Goal: Transaction & Acquisition: Download file/media

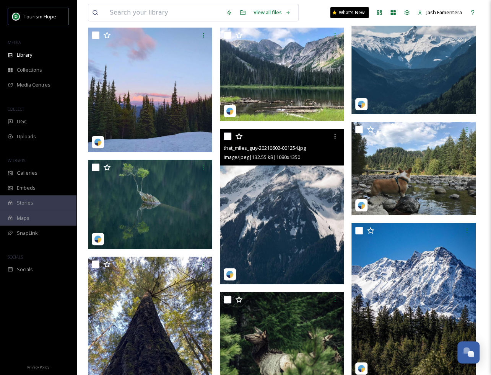
scroll to position [9626, 0]
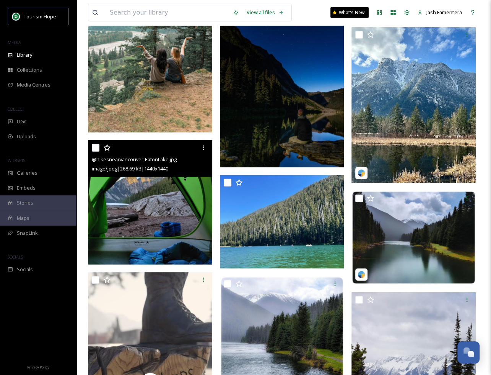
scroll to position [1399, 0]
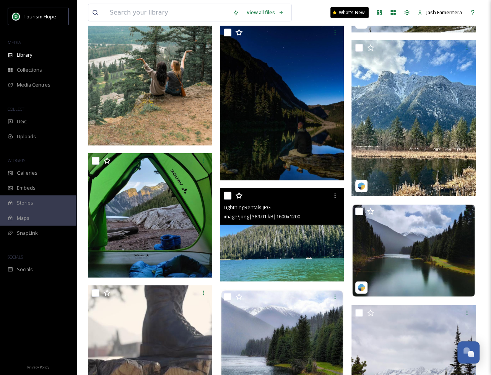
click at [266, 231] on img at bounding box center [282, 234] width 124 height 93
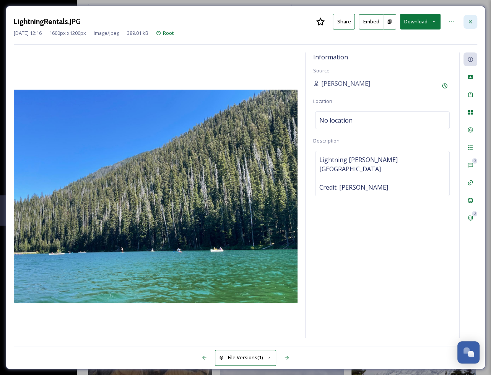
click at [469, 24] on div at bounding box center [471, 22] width 14 height 14
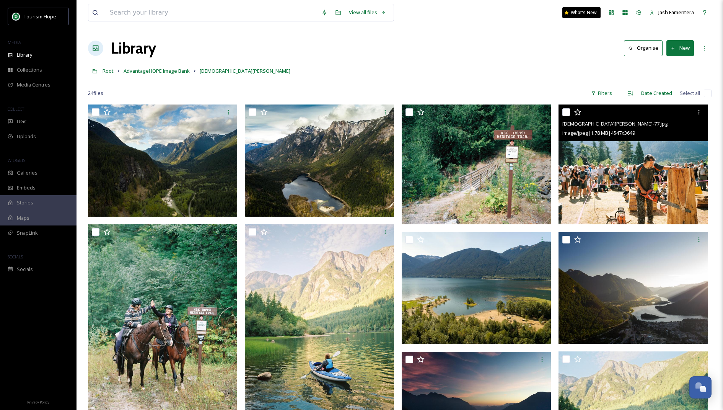
click at [491, 191] on img at bounding box center [633, 165] width 149 height 120
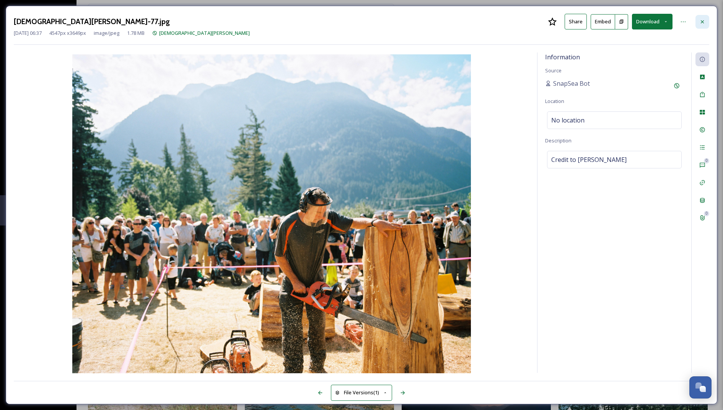
click at [491, 20] on icon at bounding box center [703, 22] width 6 height 6
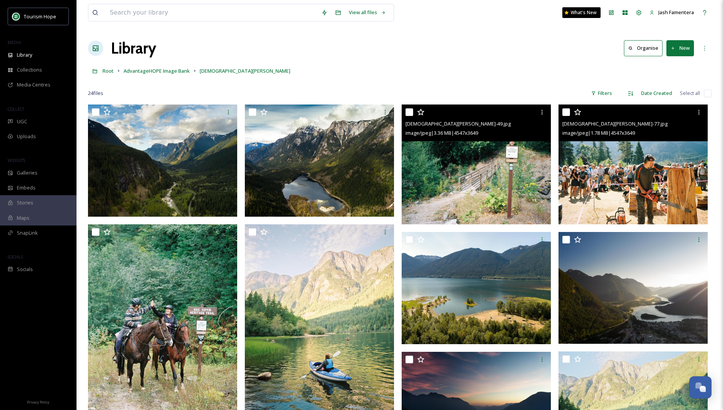
scroll to position [26, 0]
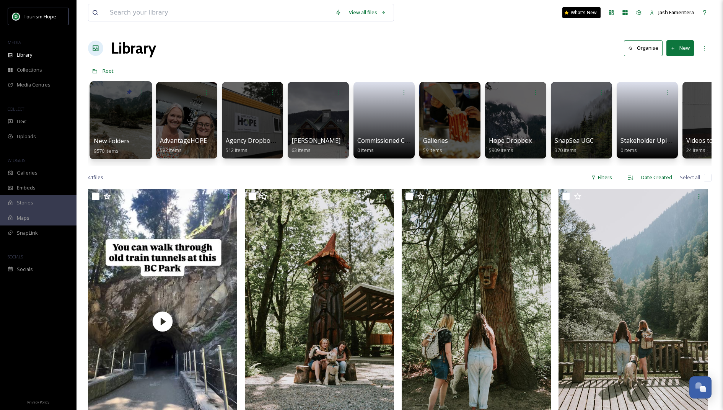
click at [108, 116] on div at bounding box center [121, 120] width 62 height 78
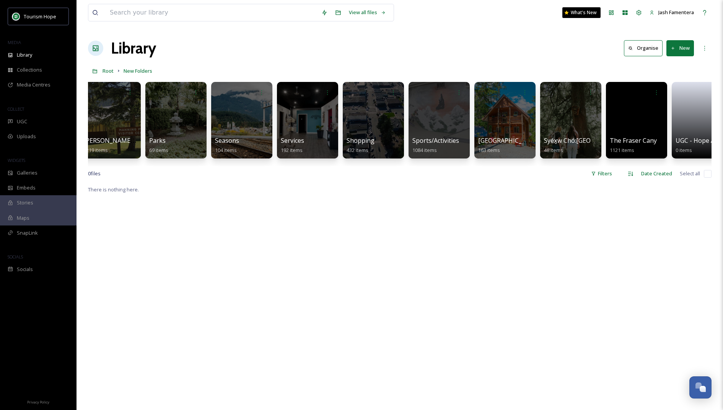
scroll to position [0, 824]
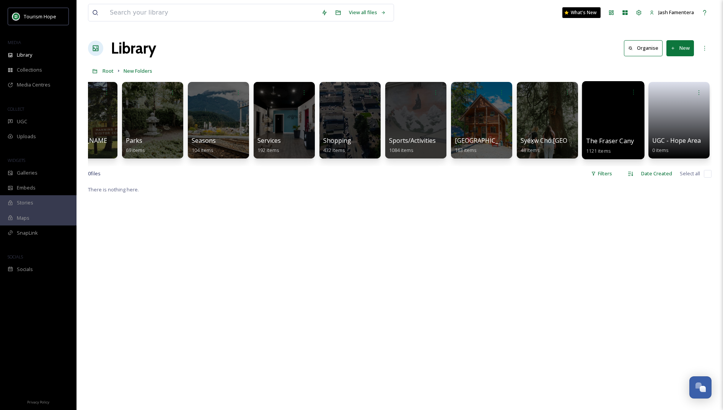
click at [619, 112] on div at bounding box center [613, 120] width 62 height 78
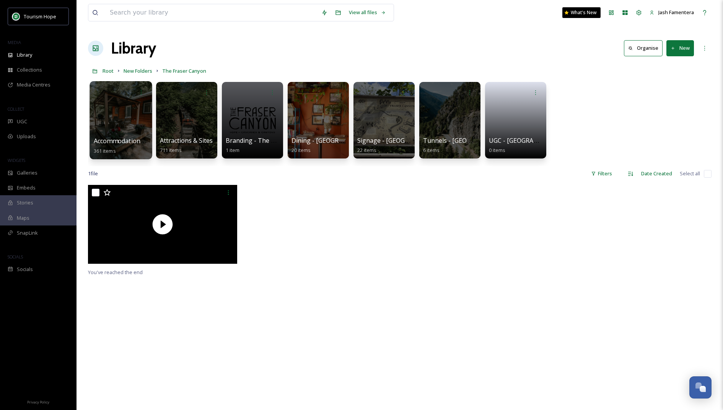
click at [98, 121] on div at bounding box center [121, 120] width 62 height 78
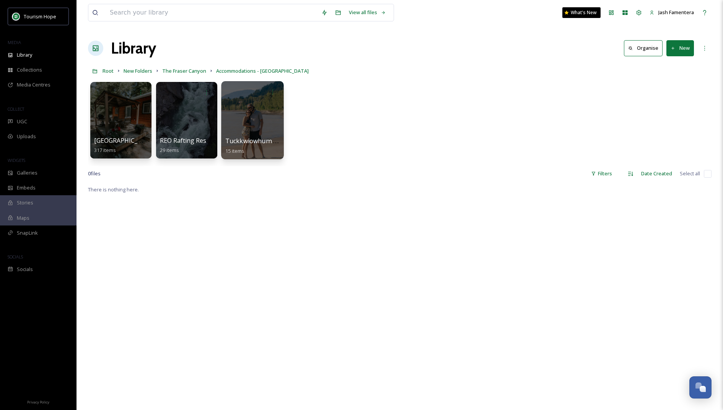
click at [248, 125] on div at bounding box center [252, 120] width 62 height 78
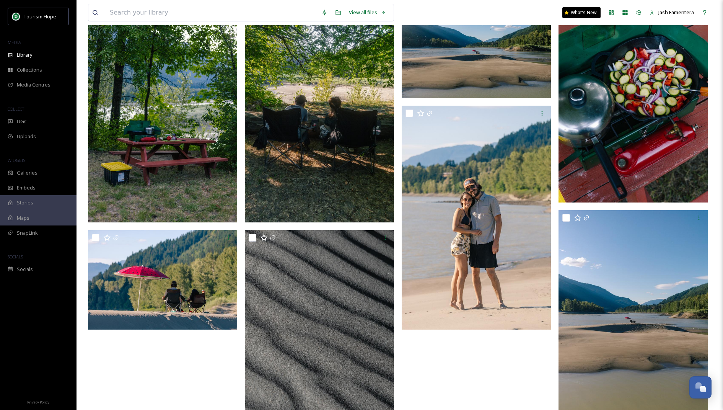
scroll to position [377, 0]
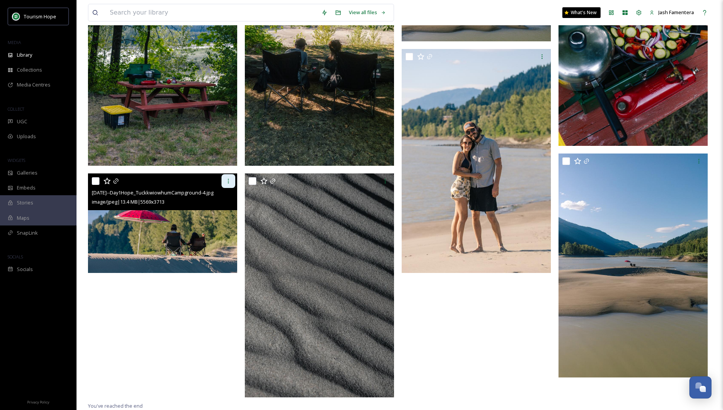
click at [225, 180] on div at bounding box center [229, 181] width 14 height 14
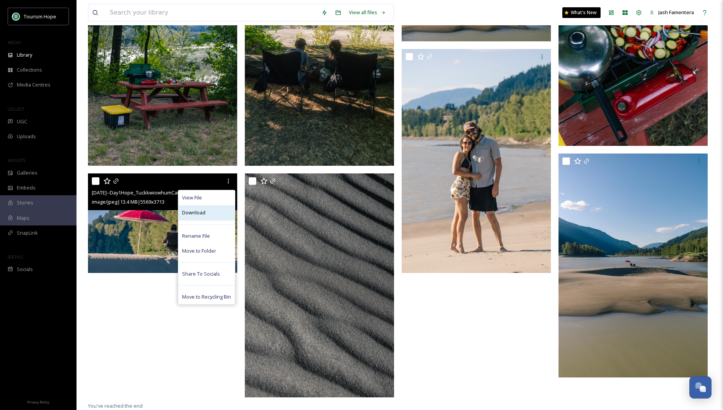
click at [206, 212] on div "Download" at bounding box center [206, 212] width 57 height 15
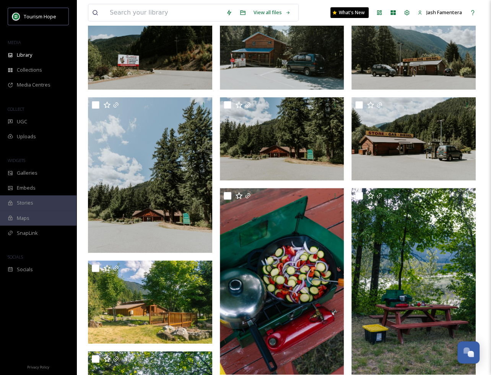
scroll to position [0, 0]
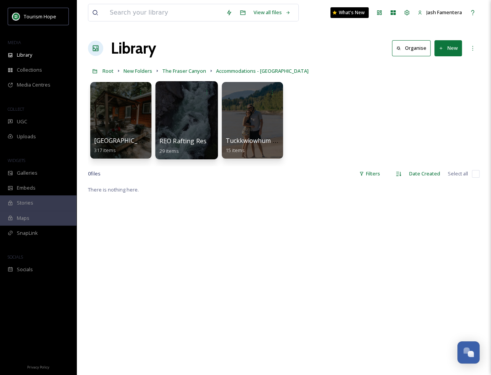
click at [177, 124] on div at bounding box center [186, 120] width 62 height 78
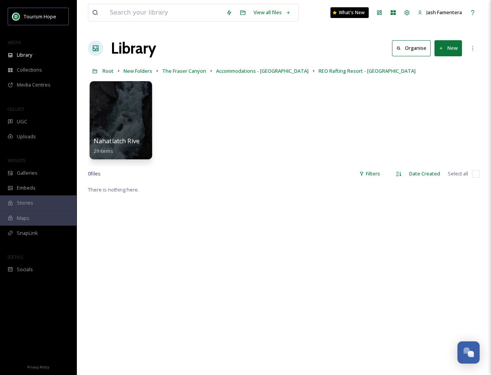
click at [108, 135] on div at bounding box center [121, 120] width 62 height 78
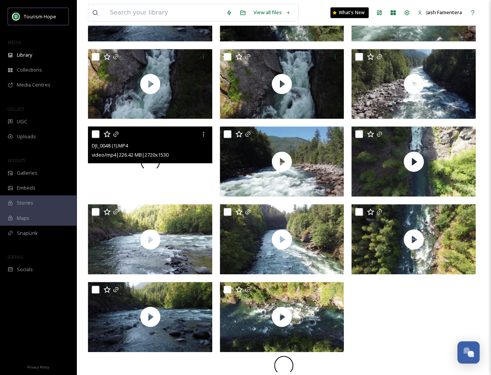
scroll to position [521, 0]
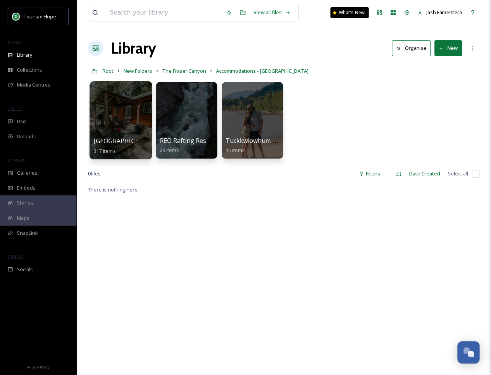
click at [120, 119] on div at bounding box center [121, 120] width 62 height 78
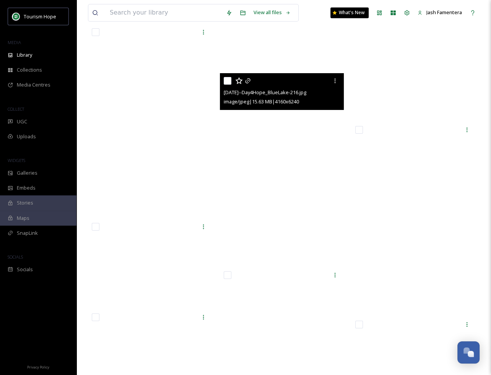
scroll to position [8711, 0]
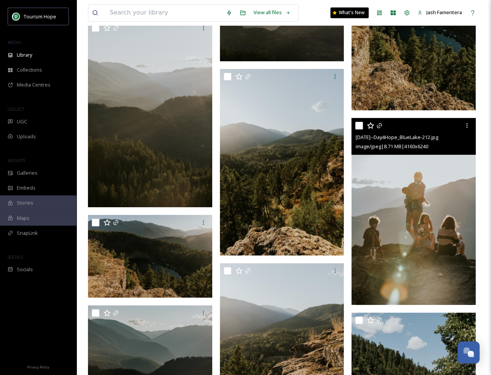
click at [397, 234] on img at bounding box center [414, 211] width 124 height 187
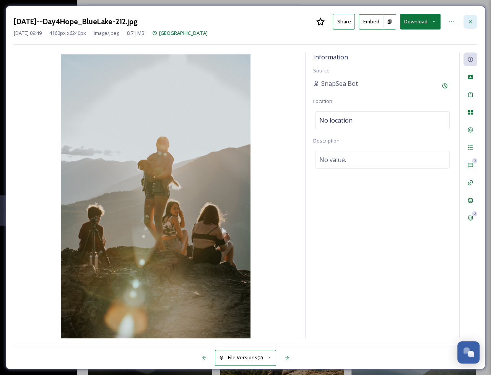
click at [470, 26] on div at bounding box center [471, 22] width 14 height 14
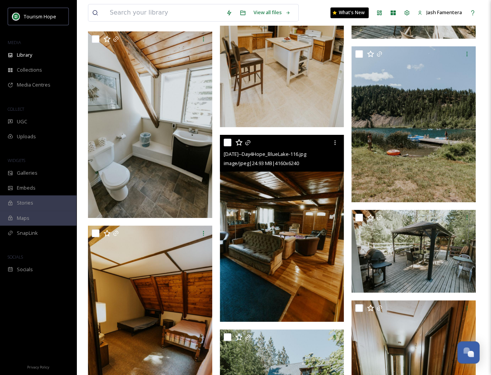
scroll to position [14412, 0]
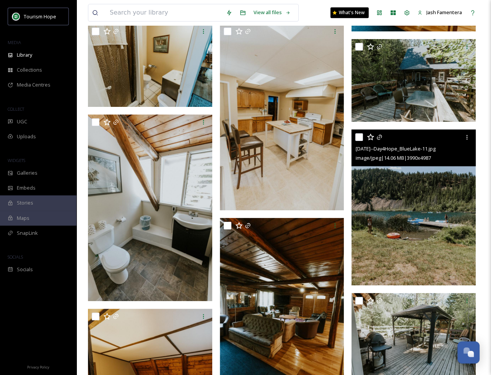
click at [427, 213] on img at bounding box center [414, 206] width 124 height 155
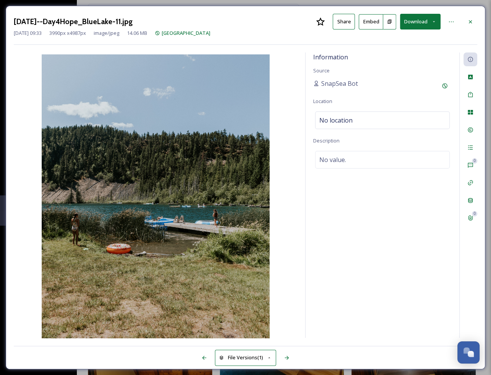
click at [413, 25] on button "Download" at bounding box center [420, 22] width 41 height 16
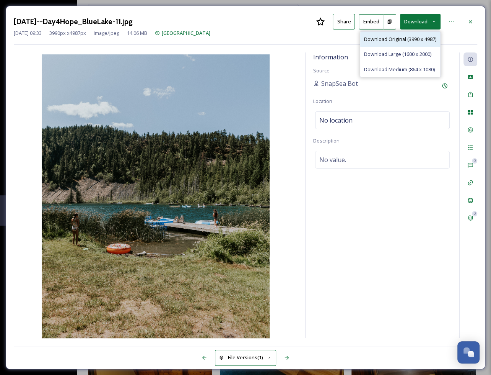
click at [403, 41] on span "Download Original (3990 x 4987)" at bounding box center [400, 39] width 72 height 7
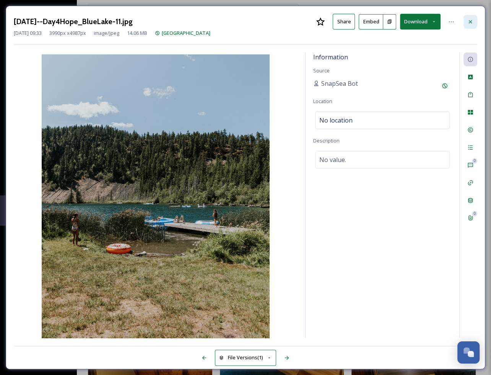
drag, startPoint x: 471, startPoint y: 13, endPoint x: 474, endPoint y: 28, distance: 14.8
click at [471, 15] on div "2021.07.20--Day4Hope_BlueLake-11.jpg Share Embed Download Jun 07 2024 09:33 399…" at bounding box center [246, 187] width 480 height 363
click at [473, 28] on div at bounding box center [471, 22] width 14 height 14
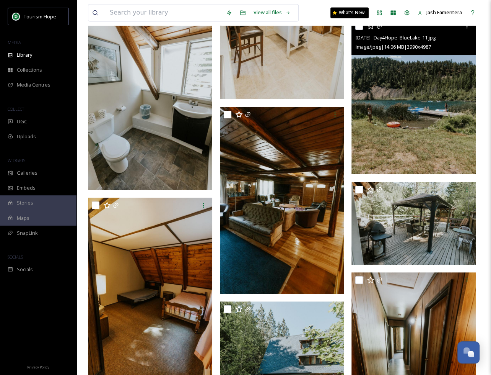
scroll to position [14472, 0]
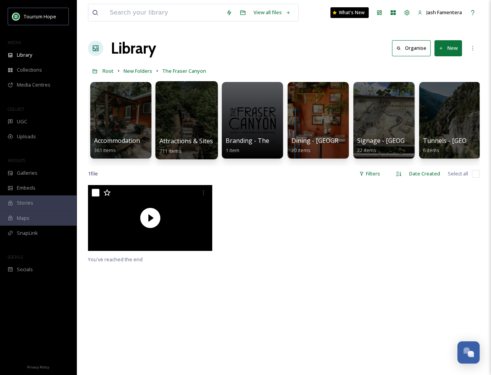
click at [175, 123] on div at bounding box center [186, 120] width 62 height 78
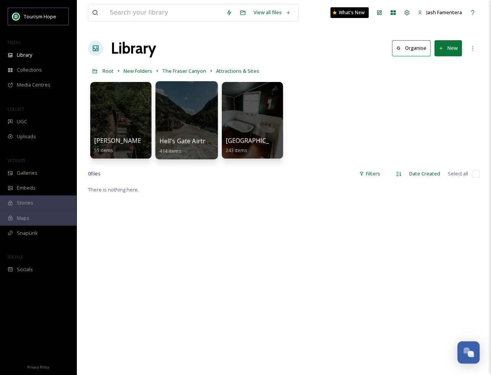
click at [176, 114] on div at bounding box center [186, 120] width 62 height 78
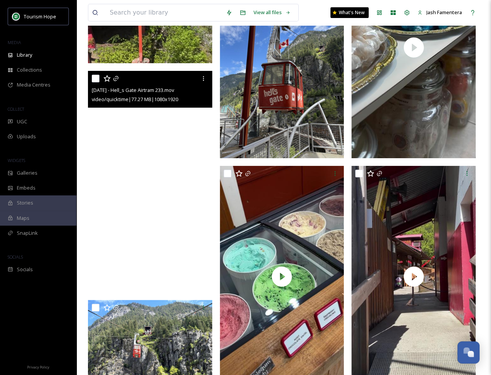
scroll to position [5797, 0]
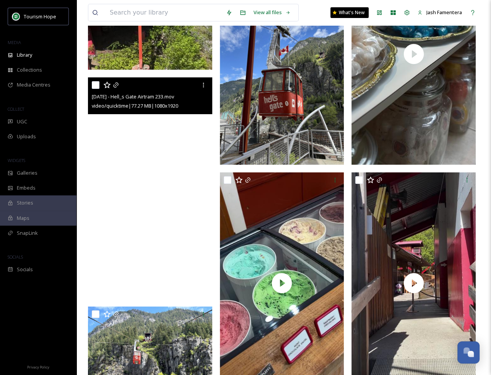
click at [147, 225] on video "May 1 - Hell_s Gate Airtram 233.mov" at bounding box center [150, 187] width 124 height 221
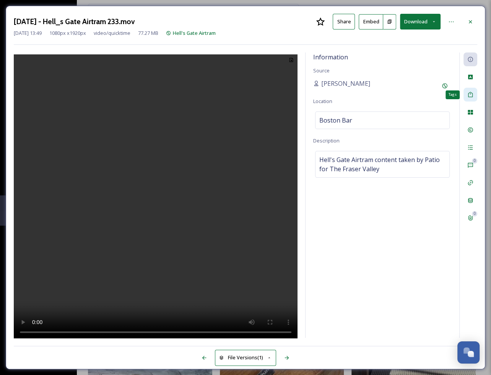
click at [477, 96] on div "Tags" at bounding box center [471, 95] width 14 height 14
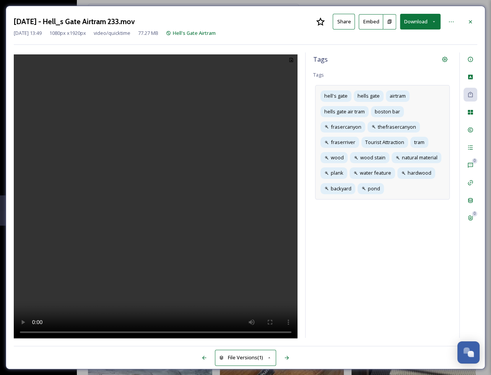
click at [400, 195] on div "hell's gate hells gate airtram hells gate air tram boston bar frasercanyon thef…" at bounding box center [382, 142] width 135 height 114
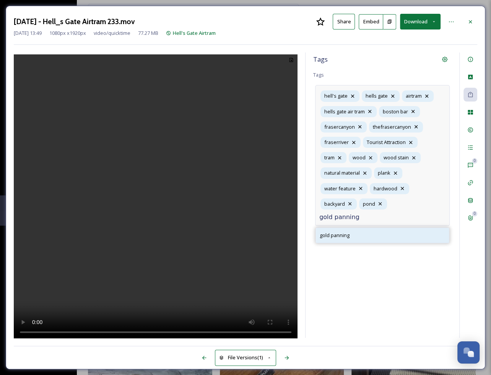
type input "gold panning"
click at [379, 234] on div "gold panning" at bounding box center [382, 235] width 133 height 15
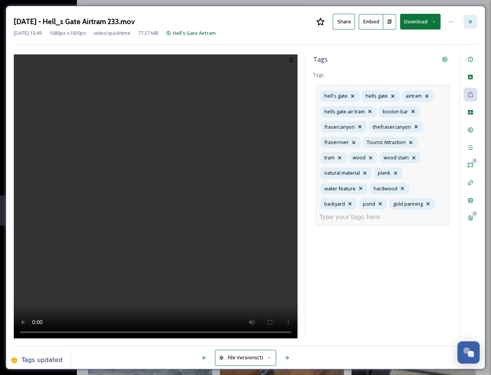
click at [471, 25] on div at bounding box center [471, 22] width 14 height 14
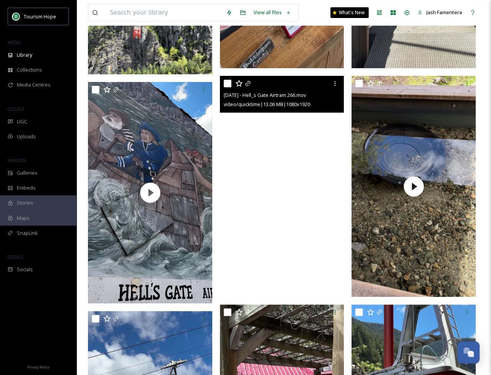
scroll to position [6147, 0]
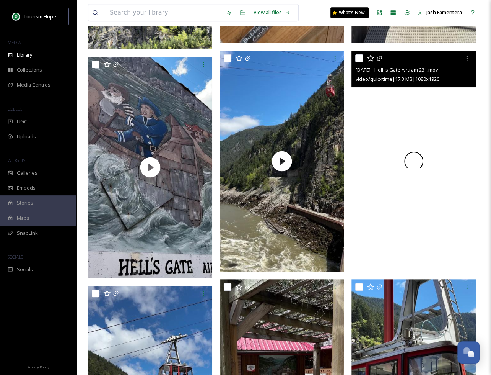
click at [397, 223] on div at bounding box center [414, 161] width 124 height 221
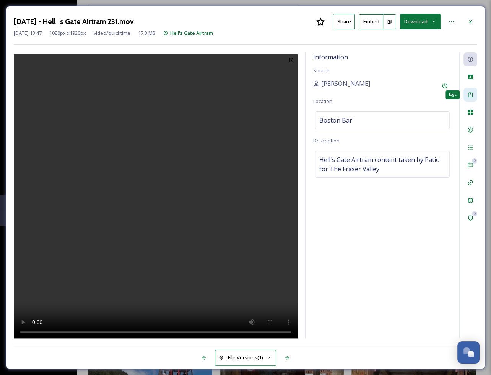
click at [468, 95] on icon at bounding box center [471, 94] width 6 height 6
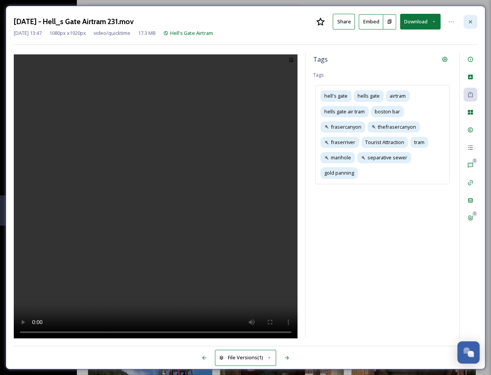
click at [469, 17] on div at bounding box center [471, 22] width 14 height 14
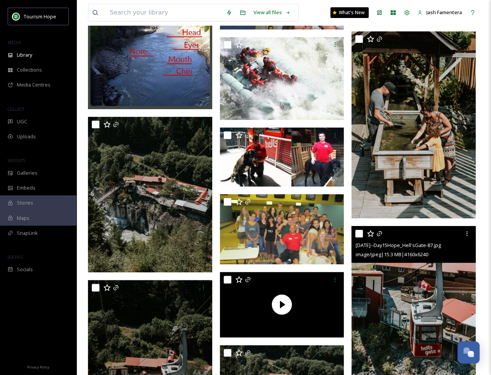
scroll to position [15479, 0]
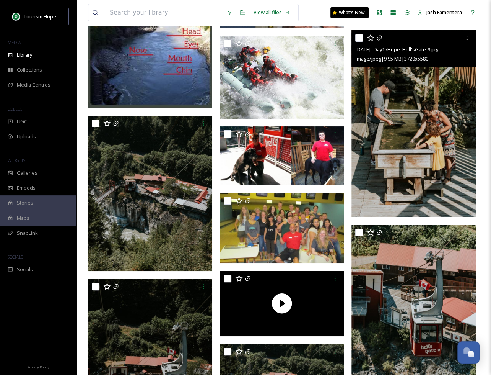
click at [443, 131] on img at bounding box center [414, 123] width 124 height 187
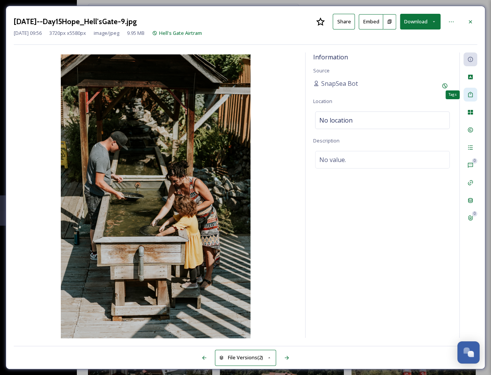
click at [473, 97] on icon at bounding box center [471, 94] width 6 height 6
click at [390, 94] on div "No tags" at bounding box center [382, 94] width 135 height 18
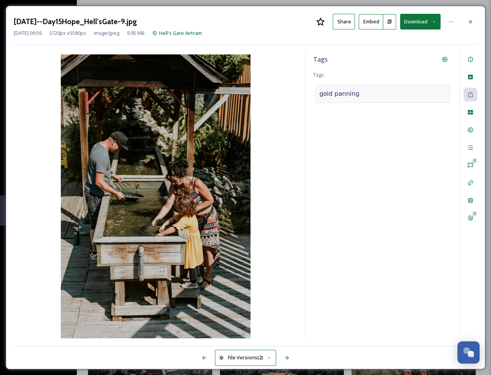
type input "gold panning"
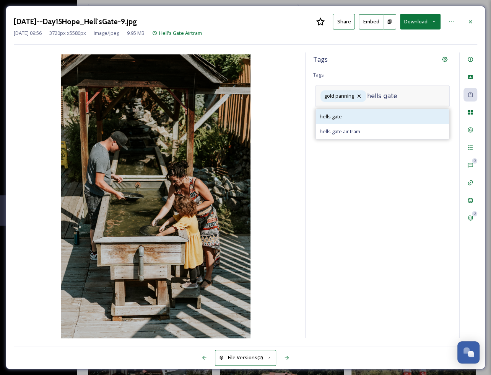
type input "hells gate"
click at [353, 117] on div "hells gate" at bounding box center [382, 116] width 133 height 15
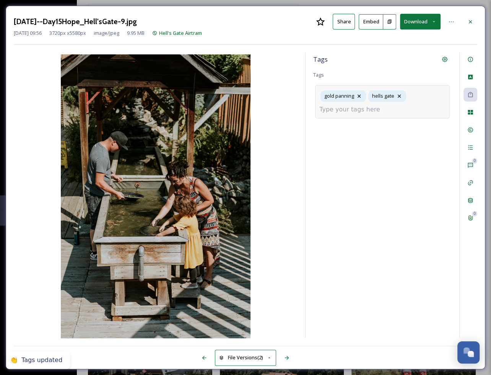
click at [421, 94] on div "gold panning hells gate" at bounding box center [382, 101] width 135 height 33
click at [389, 115] on div "gold panning hells gate" at bounding box center [382, 101] width 135 height 33
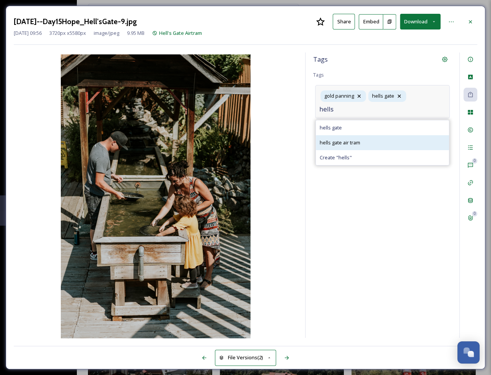
type input "hells"
click at [356, 143] on span "hells gate air tram" at bounding box center [340, 142] width 41 height 7
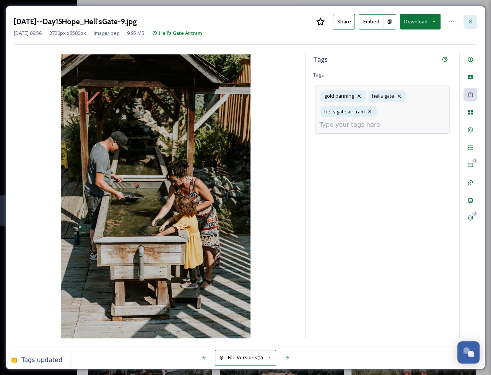
click at [474, 18] on div at bounding box center [471, 22] width 14 height 14
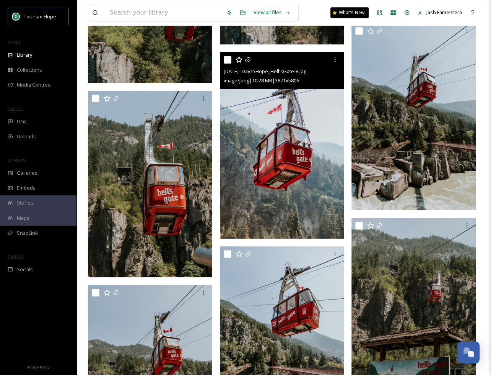
scroll to position [16254, 0]
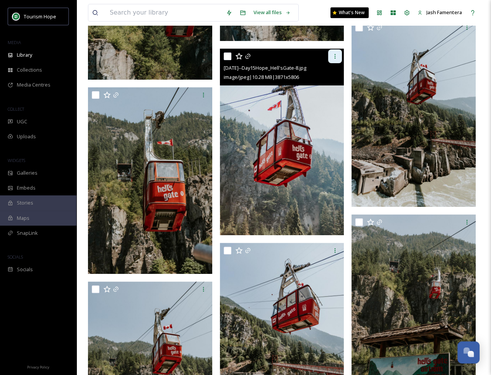
click at [333, 54] on icon at bounding box center [335, 56] width 6 height 6
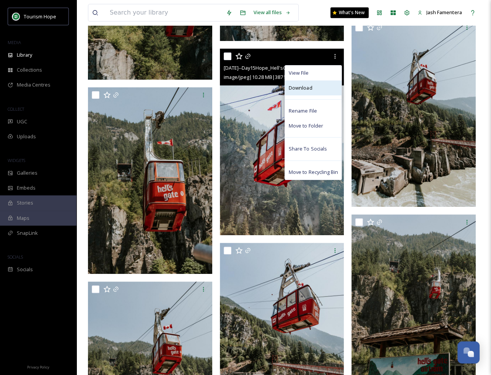
click at [327, 90] on div "Download" at bounding box center [313, 87] width 57 height 15
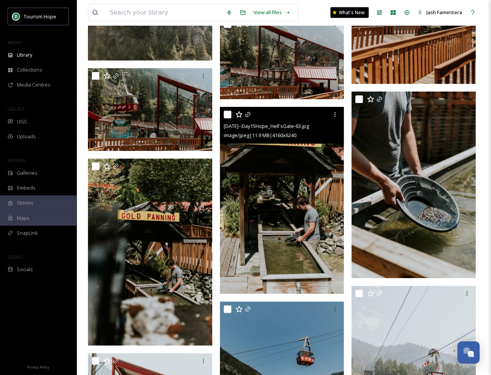
scroll to position [17047, 0]
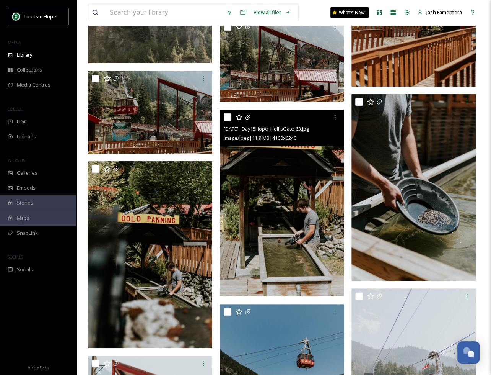
click at [227, 113] on input "checkbox" at bounding box center [228, 117] width 8 height 8
checkbox input "true"
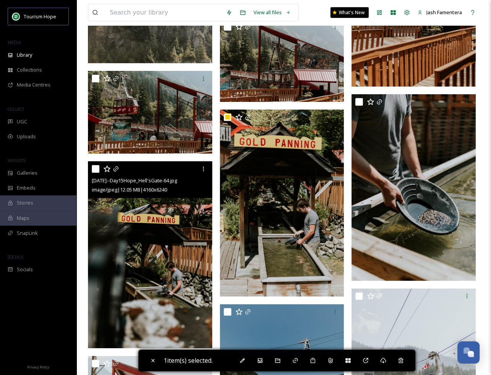
click at [94, 167] on input "checkbox" at bounding box center [96, 169] width 8 height 8
checkbox input "true"
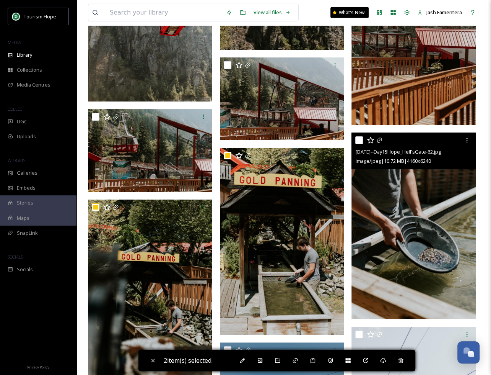
scroll to position [16995, 0]
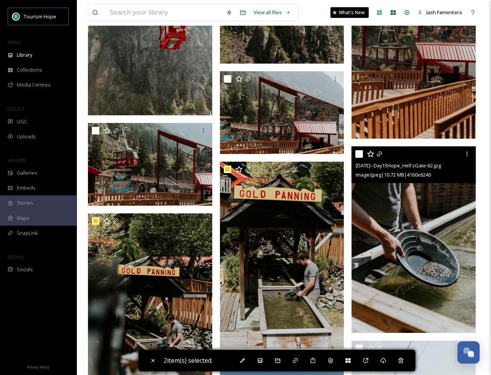
click at [358, 152] on input "checkbox" at bounding box center [360, 154] width 8 height 8
checkbox input "true"
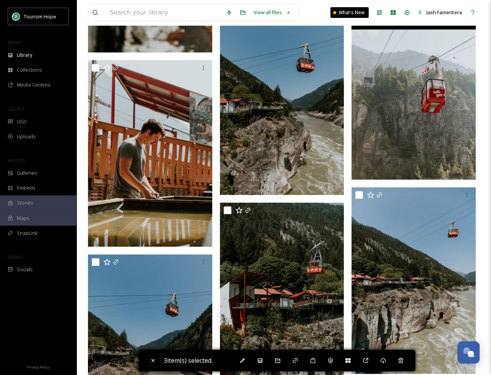
scroll to position [17338, 0]
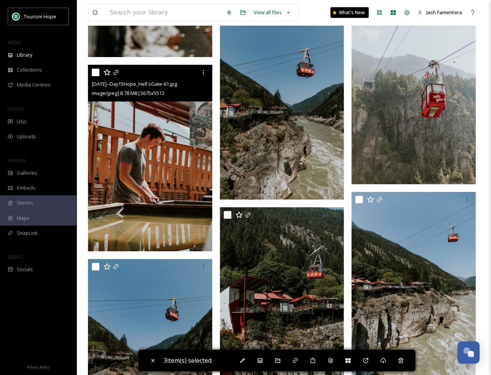
click at [96, 70] on input "checkbox" at bounding box center [96, 73] width 8 height 8
checkbox input "true"
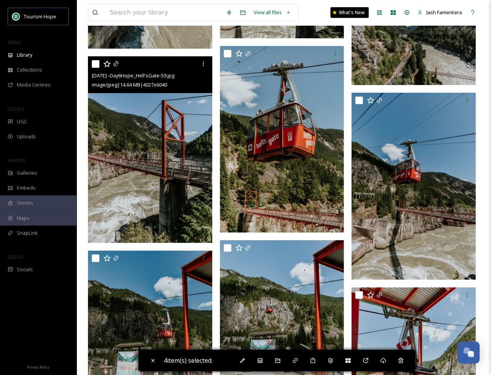
scroll to position [20907, 0]
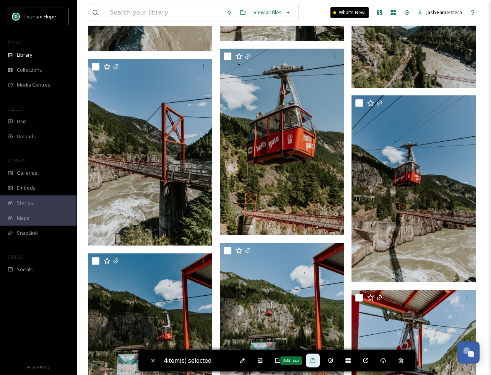
click at [315, 358] on icon at bounding box center [313, 360] width 6 height 6
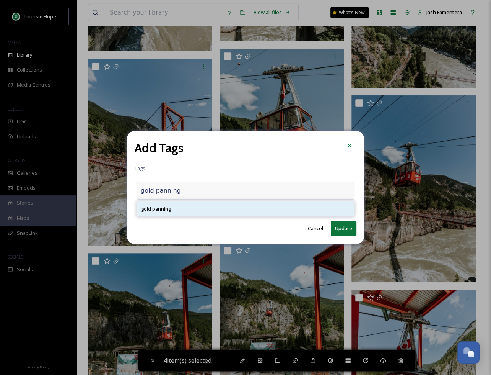
type input "gold panning"
click at [238, 209] on div "gold panning" at bounding box center [245, 208] width 217 height 15
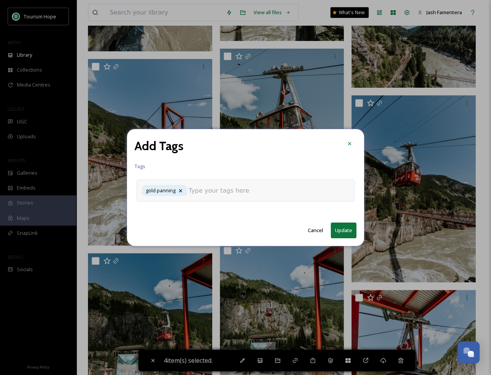
click at [281, 198] on div "gold panning" at bounding box center [246, 191] width 218 height 22
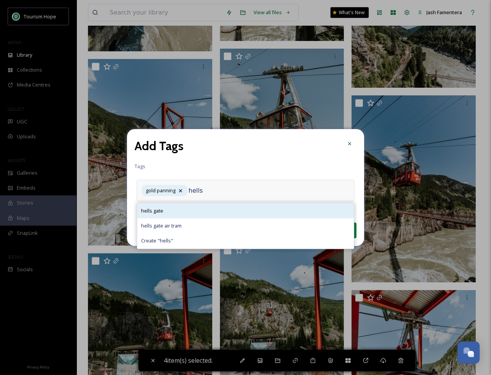
type input "hells"
click at [223, 209] on div "hells gate" at bounding box center [245, 210] width 217 height 15
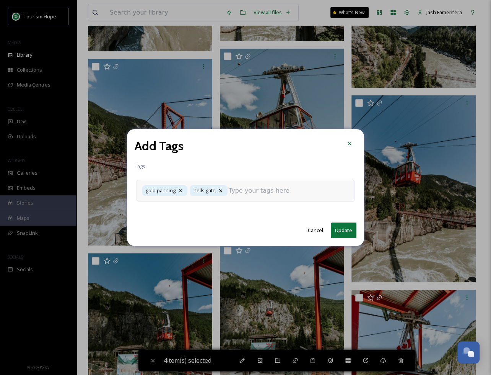
click at [268, 189] on input at bounding box center [267, 190] width 77 height 9
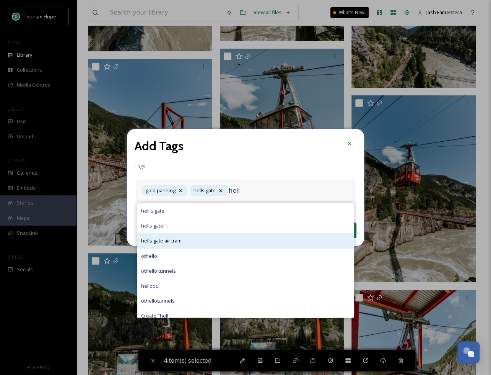
type input "hell"
click at [193, 237] on div "hells gate air tram" at bounding box center [245, 240] width 217 height 15
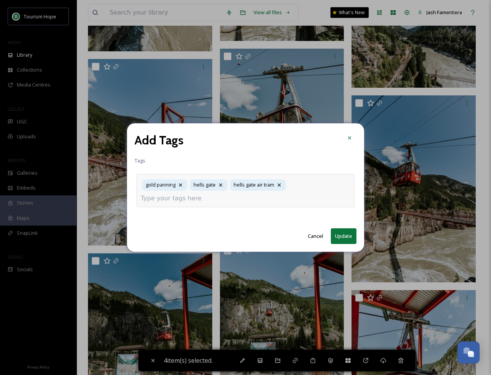
click at [338, 236] on button "Update" at bounding box center [344, 236] width 26 height 16
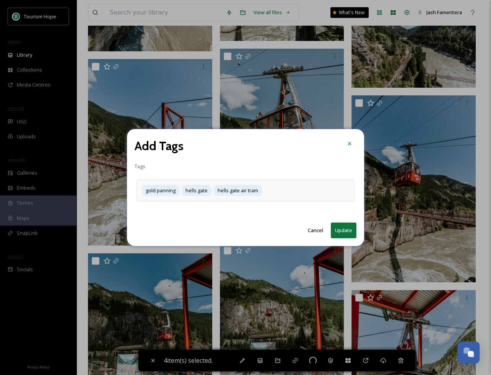
checkbox input "false"
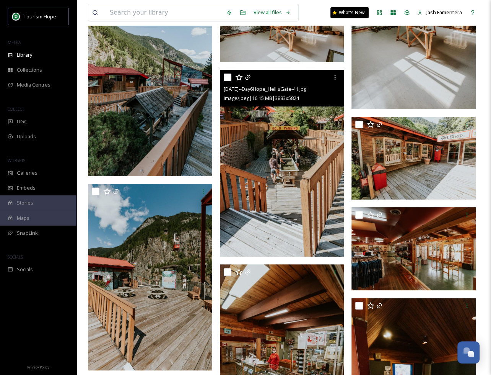
scroll to position [21851, 0]
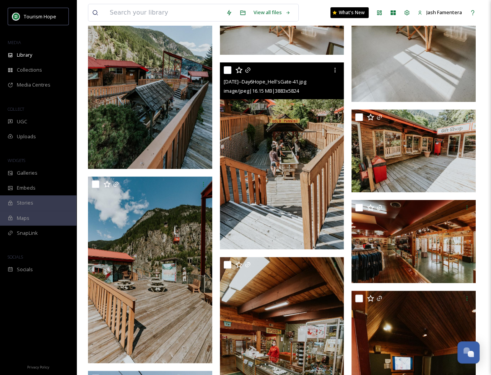
click at [227, 74] on div at bounding box center [283, 70] width 119 height 14
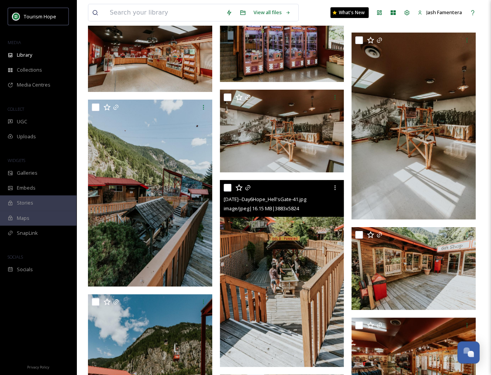
scroll to position [21733, 0]
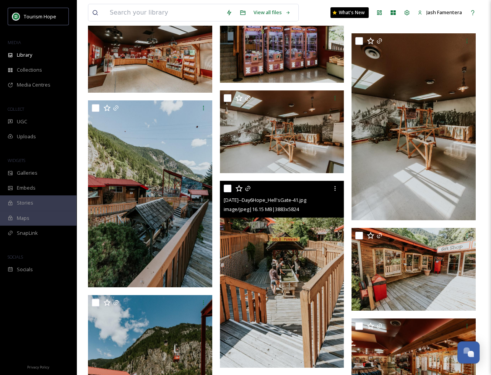
click at [227, 187] on input "checkbox" at bounding box center [228, 189] width 8 height 8
checkbox input "true"
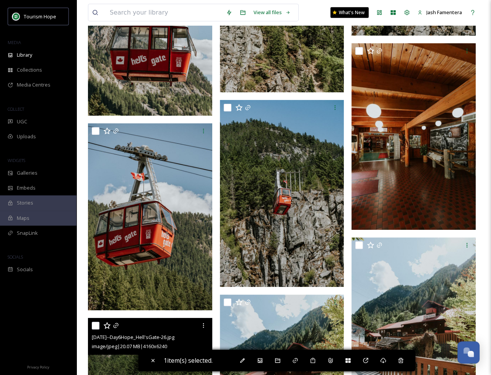
scroll to position [22875, 0]
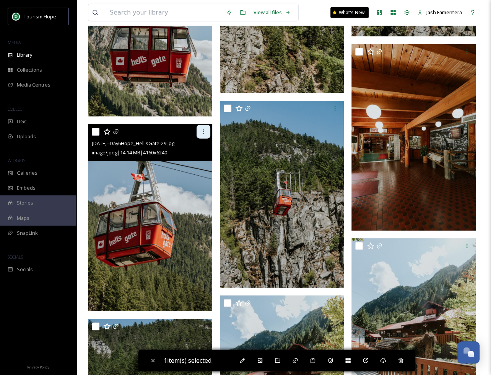
click at [202, 132] on icon at bounding box center [204, 132] width 6 height 6
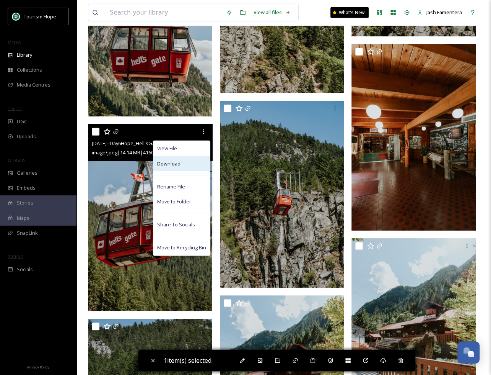
click at [190, 162] on div "Download" at bounding box center [181, 163] width 57 height 15
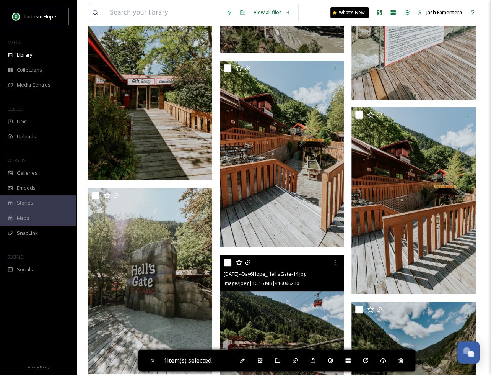
scroll to position [23246, 0]
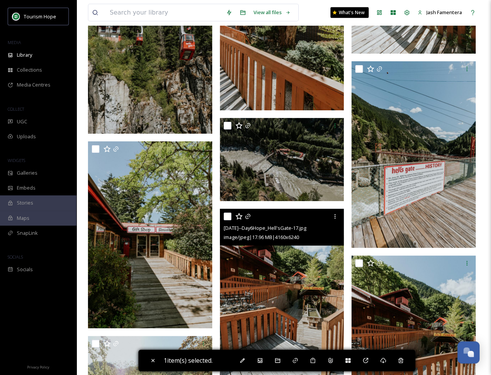
click at [227, 213] on input "checkbox" at bounding box center [228, 216] width 8 height 8
checkbox input "true"
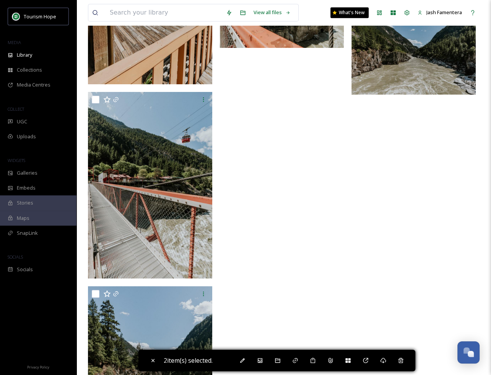
scroll to position [23989, 0]
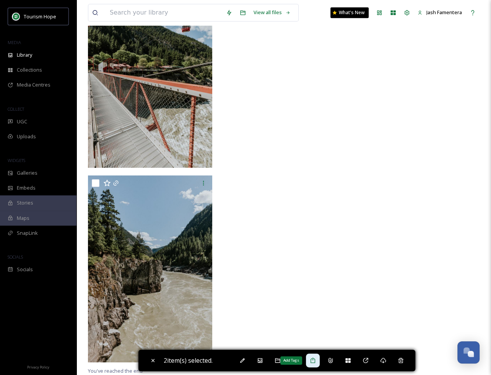
click at [320, 362] on div "Add Tags" at bounding box center [313, 360] width 14 height 14
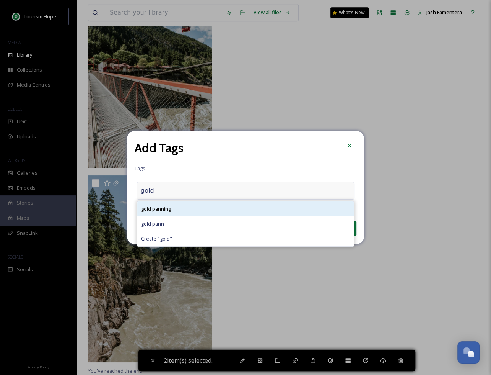
type input "gold"
click at [213, 204] on div "gold panning" at bounding box center [245, 208] width 217 height 15
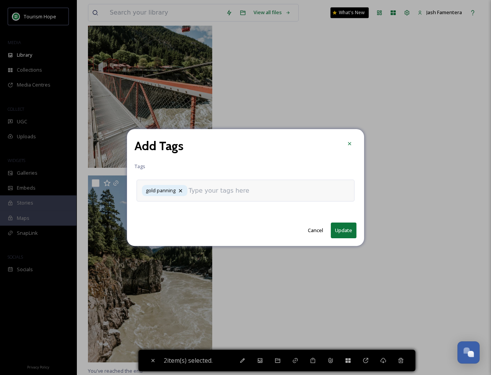
click at [209, 195] on input at bounding box center [227, 190] width 77 height 9
type input "g"
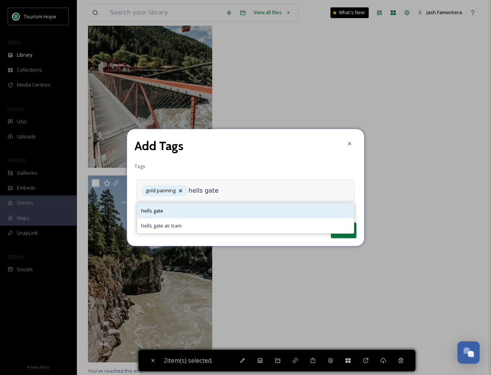
type input "hells gate"
click at [182, 216] on div "hells gate" at bounding box center [245, 210] width 217 height 15
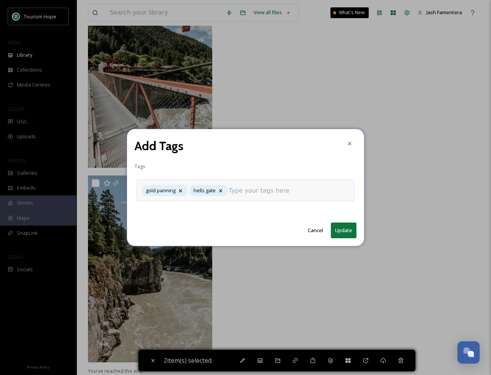
click at [261, 198] on div "gold panning hells gate" at bounding box center [246, 191] width 218 height 22
type input "g"
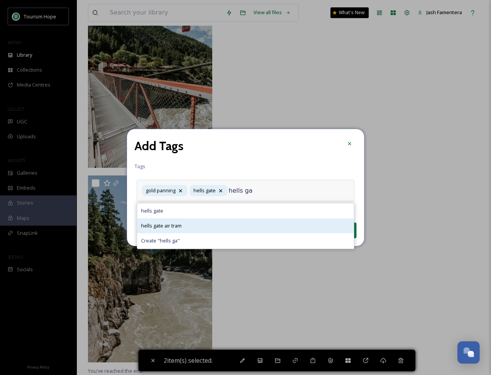
type input "hells ga"
click at [232, 221] on div "hells gate air tram" at bounding box center [245, 225] width 217 height 15
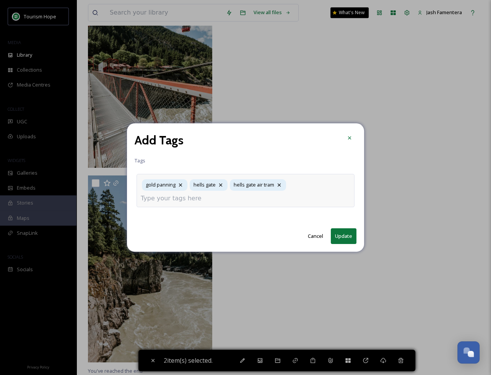
click at [351, 238] on div "Add Tags Tags gold panning hells gate hells gate air tram Cancel Update" at bounding box center [245, 187] width 237 height 128
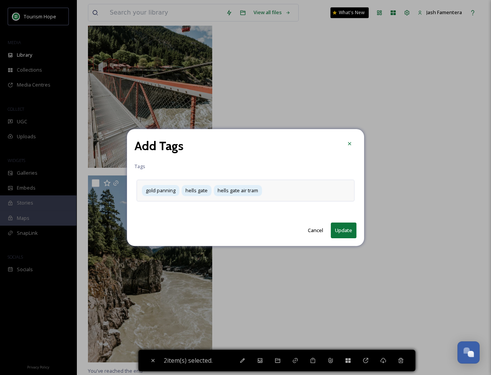
click at [345, 227] on button "Update" at bounding box center [344, 230] width 26 height 16
checkbox input "false"
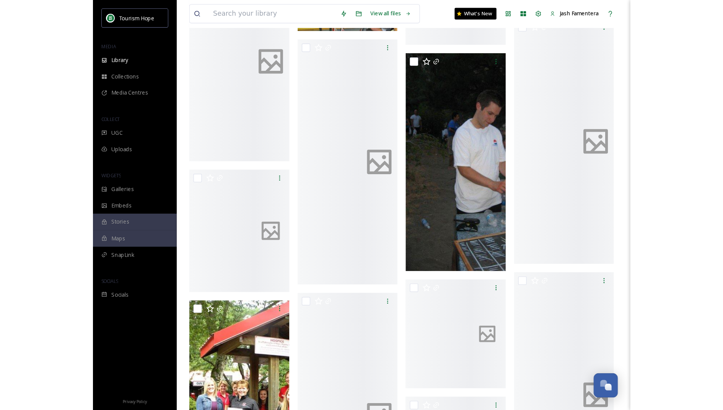
scroll to position [12367, 0]
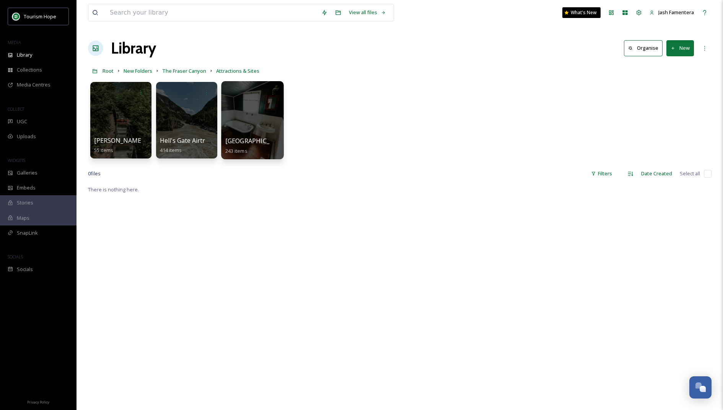
click at [260, 103] on div at bounding box center [252, 120] width 62 height 78
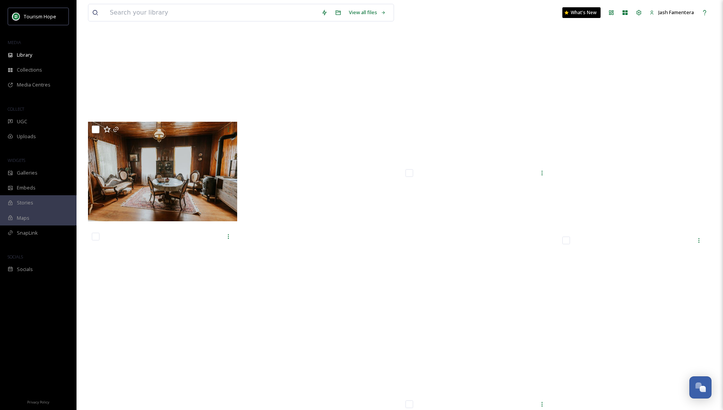
scroll to position [9176, 0]
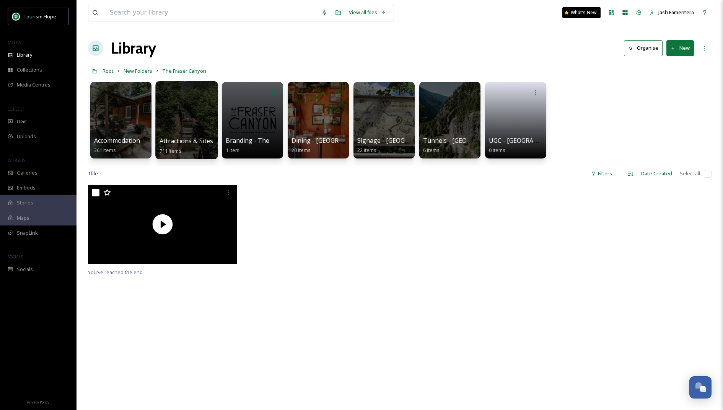
click at [186, 134] on div at bounding box center [186, 120] width 62 height 78
click at [268, 112] on div at bounding box center [252, 120] width 62 height 78
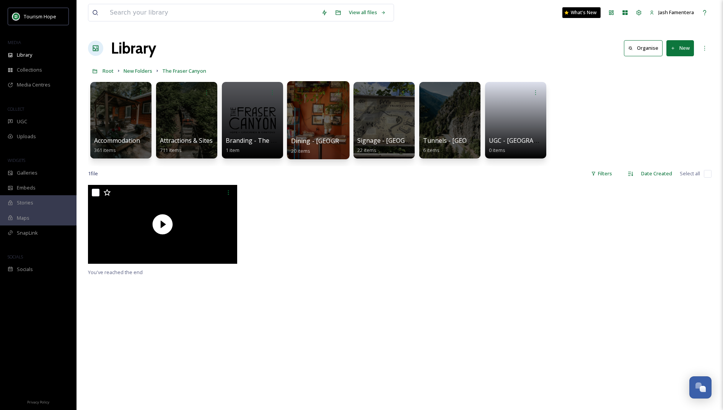
click at [314, 101] on div at bounding box center [318, 120] width 62 height 78
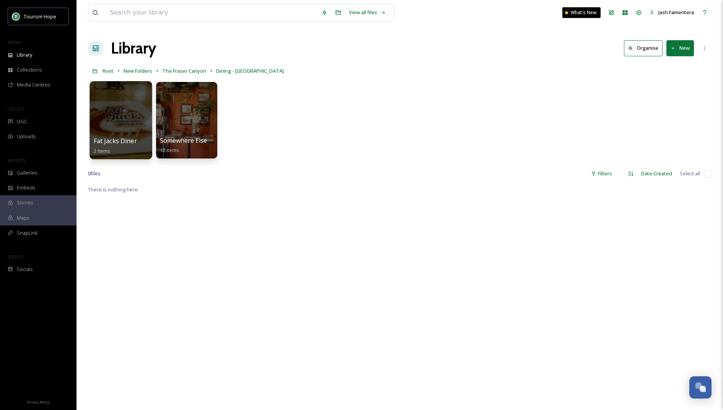
click at [111, 124] on div at bounding box center [121, 120] width 62 height 78
click at [189, 99] on div at bounding box center [186, 120] width 62 height 78
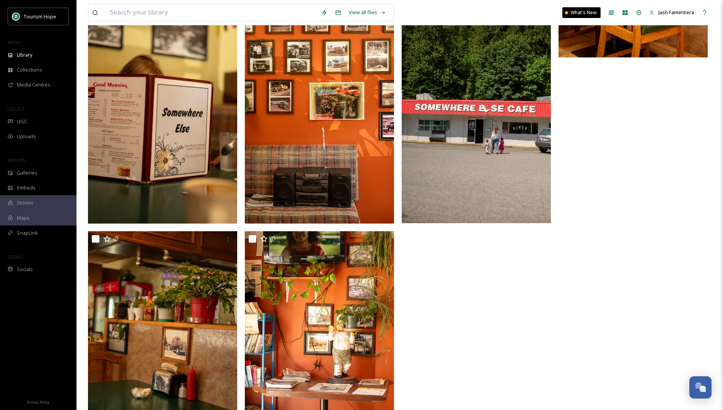
scroll to position [942, 0]
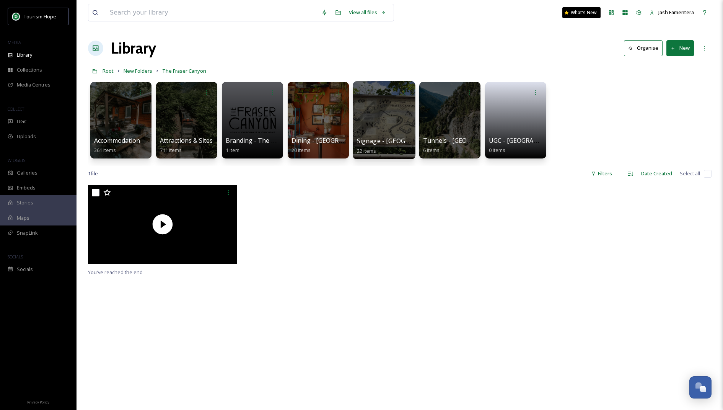
click at [377, 101] on div at bounding box center [384, 120] width 62 height 78
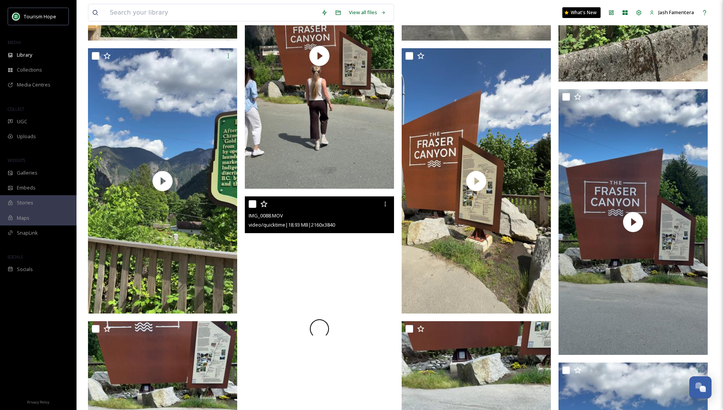
scroll to position [1297, 0]
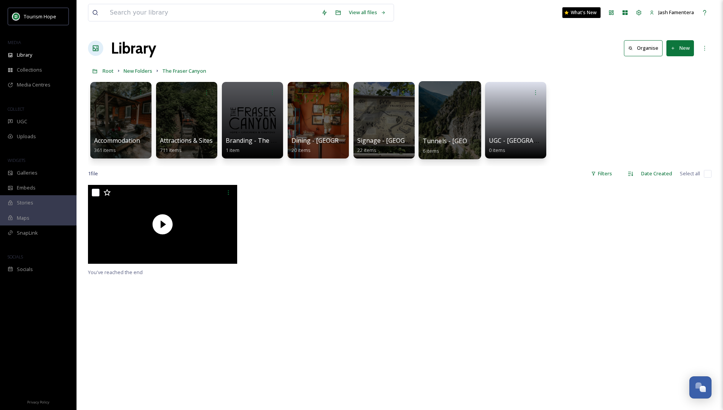
click at [438, 118] on div at bounding box center [450, 120] width 62 height 78
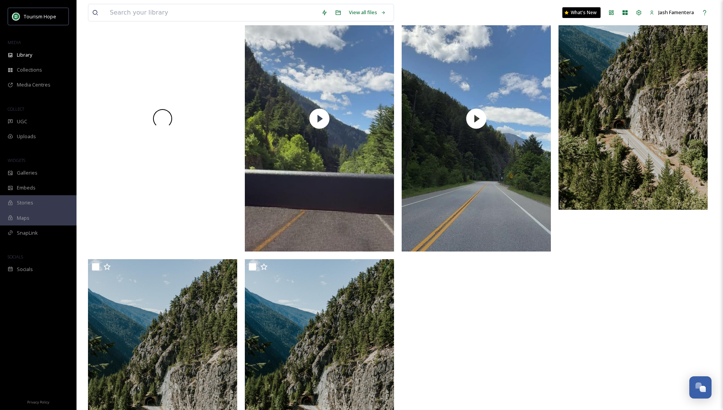
scroll to position [204, 0]
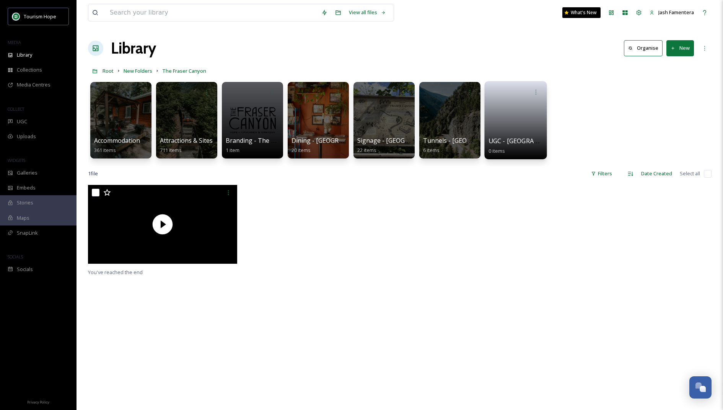
click at [503, 120] on link at bounding box center [516, 117] width 55 height 37
click at [114, 112] on div at bounding box center [121, 120] width 62 height 78
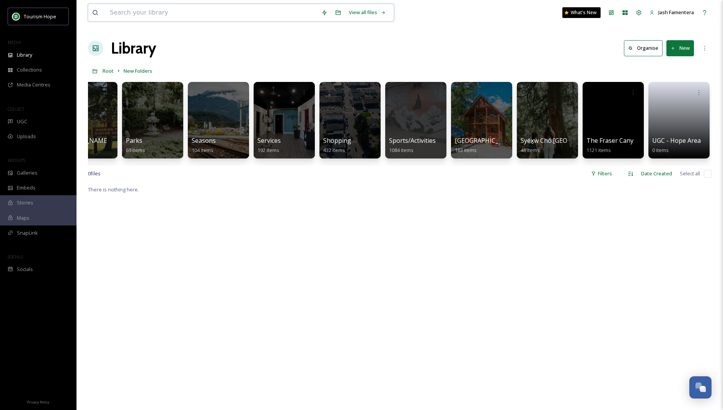
click at [264, 15] on input at bounding box center [212, 12] width 212 height 17
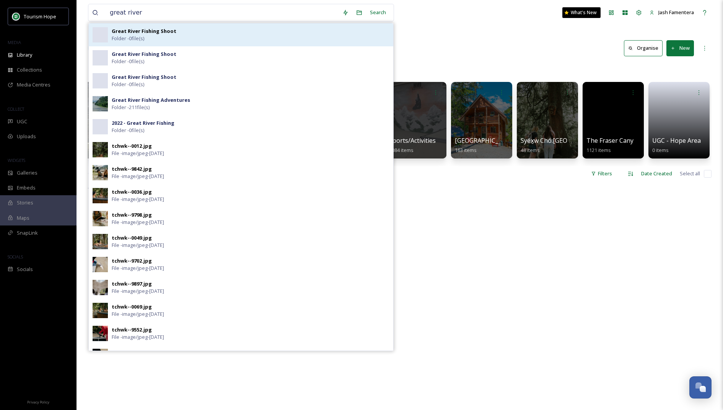
click at [145, 33] on strong "Great River Fishing Shoot" at bounding box center [144, 31] width 65 height 7
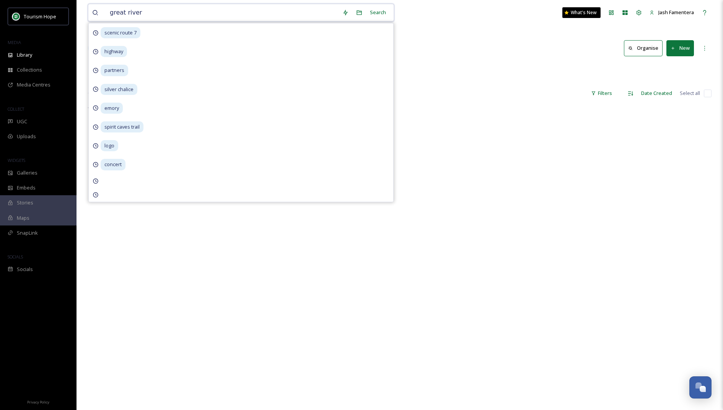
click at [174, 7] on input "great river" at bounding box center [222, 12] width 233 height 17
click at [172, 18] on input "great river" at bounding box center [222, 12] width 233 height 17
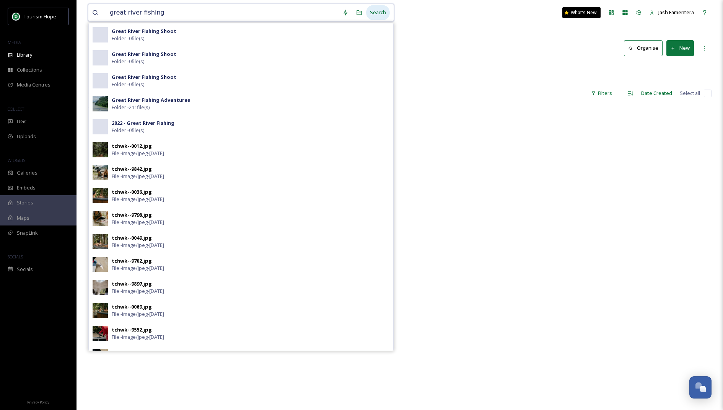
type input "great river fishing"
click at [371, 11] on div "Search" at bounding box center [378, 12] width 24 height 15
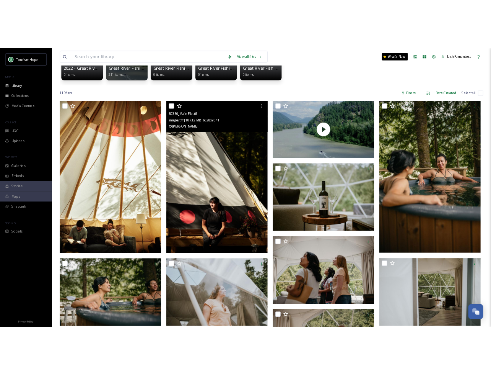
scroll to position [105, 0]
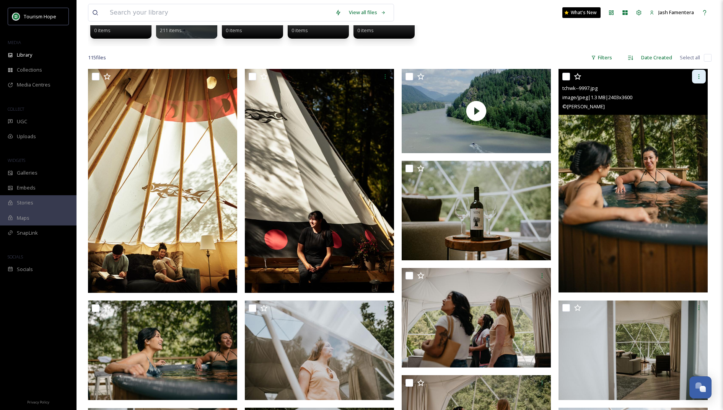
click at [692, 78] on div at bounding box center [699, 77] width 14 height 14
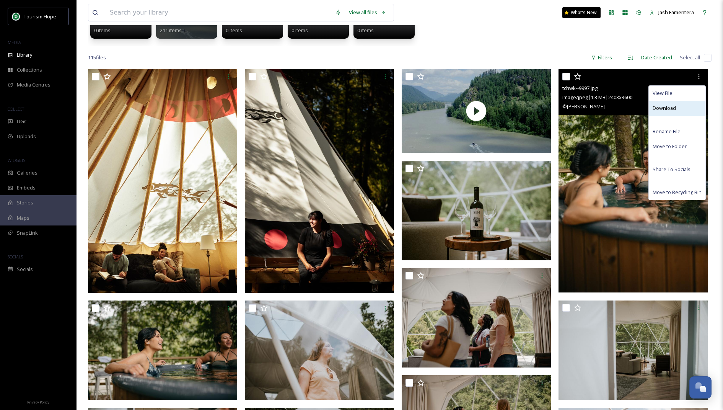
click at [680, 105] on div "Download" at bounding box center [677, 108] width 57 height 15
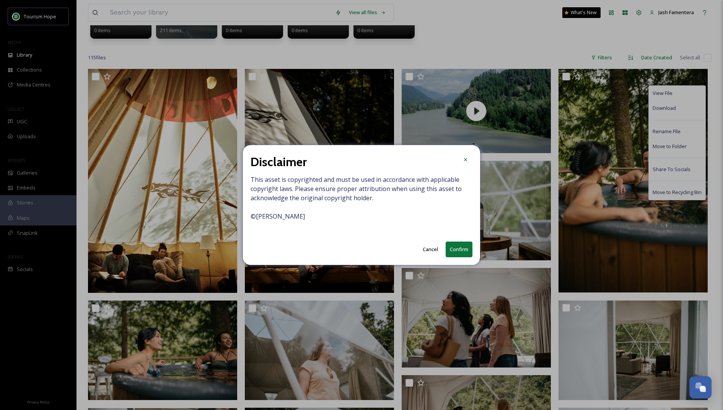
click at [265, 212] on span "This asset is copyrighted and must be used in accordance with applicable copyri…" at bounding box center [362, 202] width 222 height 55
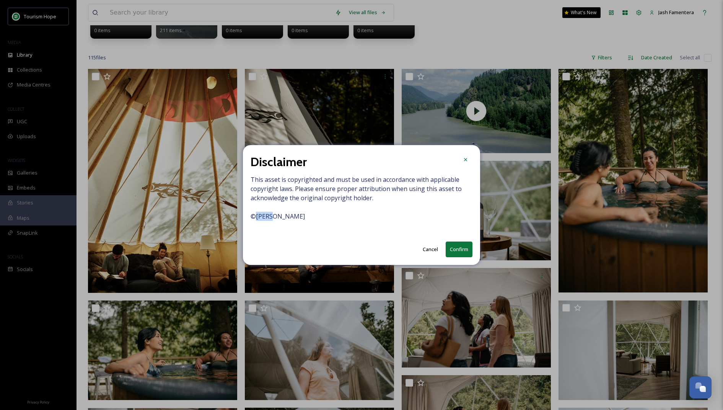
click at [265, 212] on span "This asset is copyrighted and must be used in accordance with applicable copyri…" at bounding box center [362, 202] width 222 height 55
copy span "© ROBYN BESSENGER"
click at [451, 247] on button "Confirm" at bounding box center [459, 250] width 27 height 16
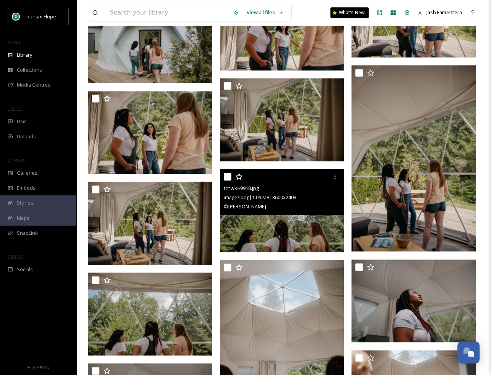
scroll to position [649, 0]
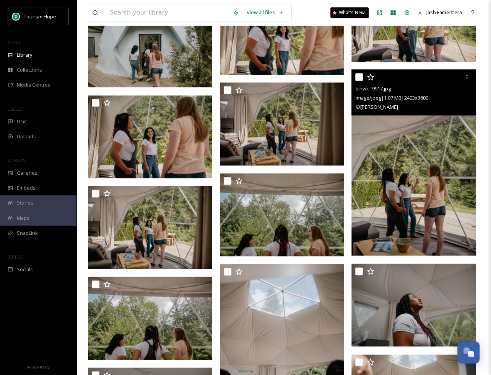
click at [432, 142] on img at bounding box center [414, 162] width 124 height 186
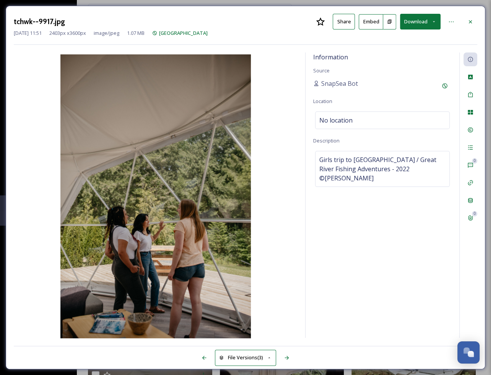
click at [410, 22] on button "Download" at bounding box center [420, 22] width 41 height 16
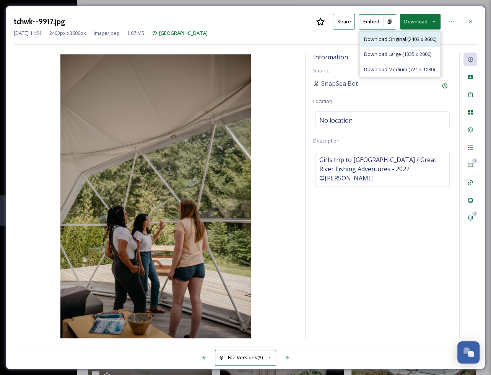
click at [412, 41] on span "Download Original (2403 x 3600)" at bounding box center [400, 39] width 72 height 7
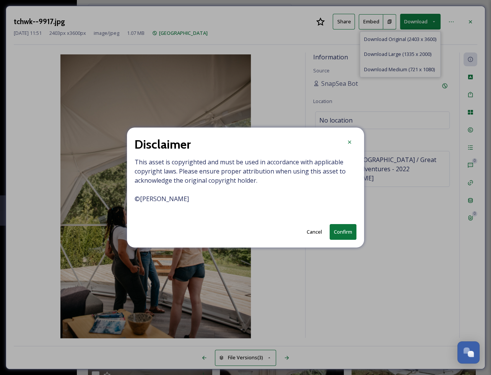
click at [339, 230] on button "Confirm" at bounding box center [343, 232] width 27 height 16
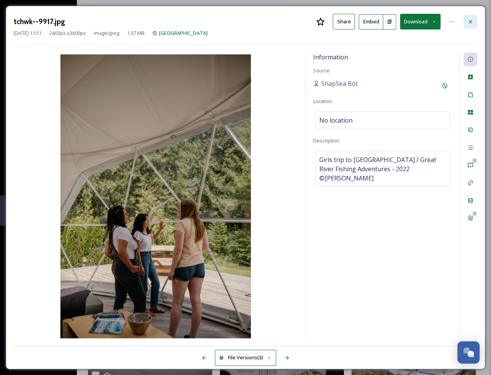
click at [468, 22] on icon at bounding box center [471, 22] width 6 height 6
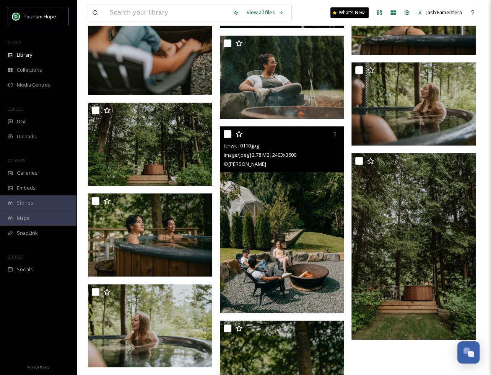
scroll to position [4179, 0]
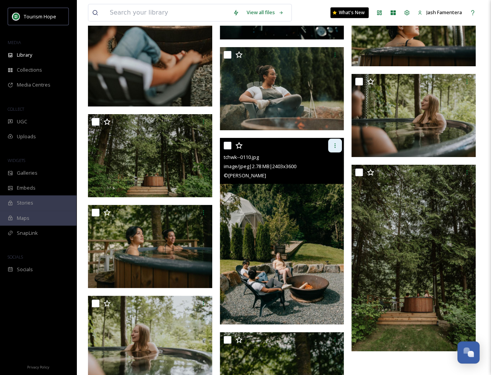
click at [334, 140] on div at bounding box center [335, 146] width 14 height 14
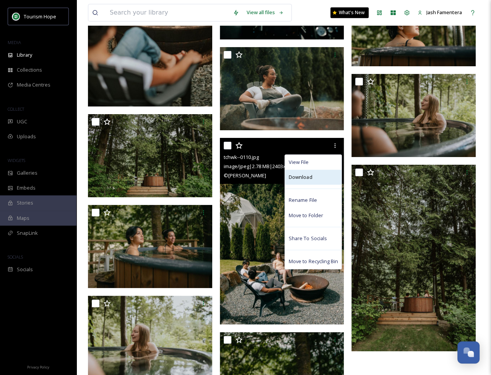
click at [303, 175] on span "Download" at bounding box center [300, 176] width 23 height 7
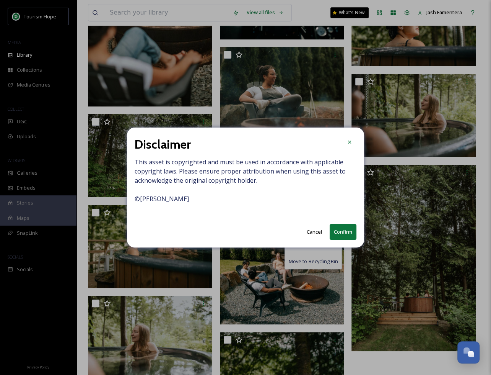
click at [351, 232] on button "Confirm" at bounding box center [343, 232] width 27 height 16
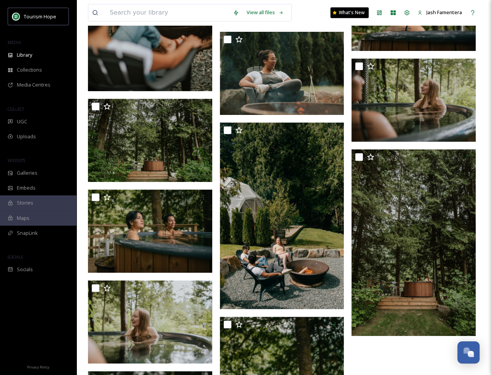
scroll to position [4203, 0]
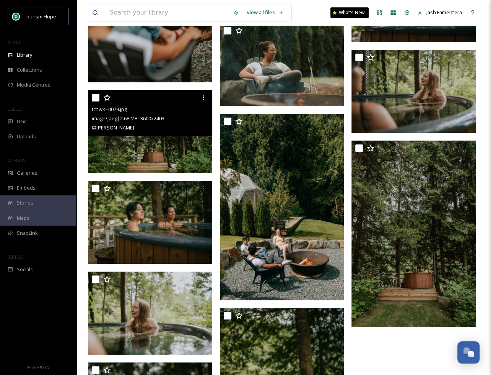
click at [178, 147] on img at bounding box center [150, 131] width 124 height 83
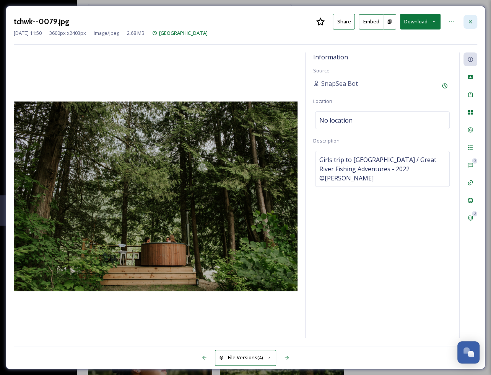
click at [474, 23] on div at bounding box center [471, 22] width 14 height 14
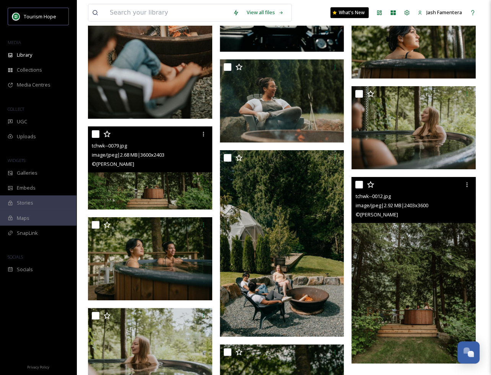
scroll to position [4157, 0]
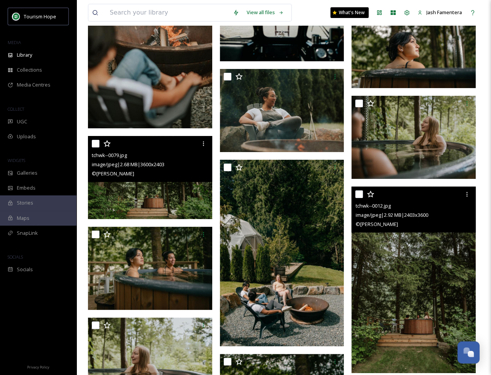
click at [377, 282] on img at bounding box center [414, 279] width 124 height 186
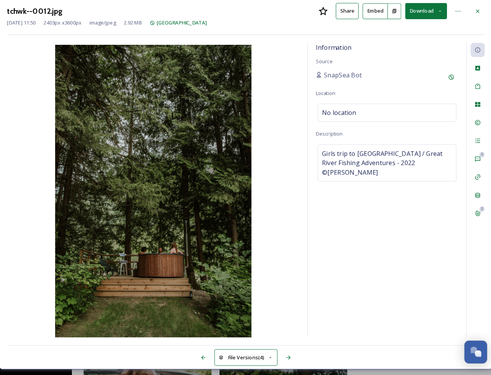
scroll to position [4155, 0]
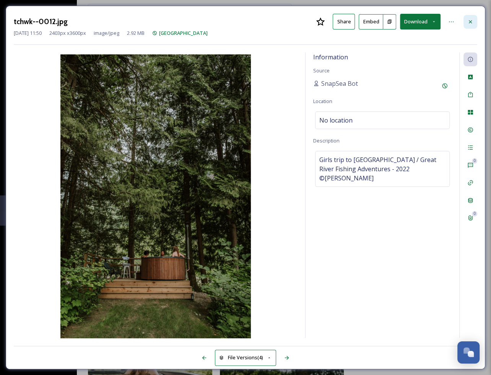
click at [472, 22] on icon at bounding box center [471, 22] width 6 height 6
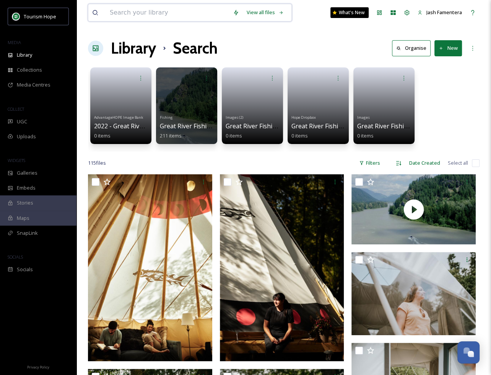
click at [178, 6] on input at bounding box center [167, 12] width 123 height 17
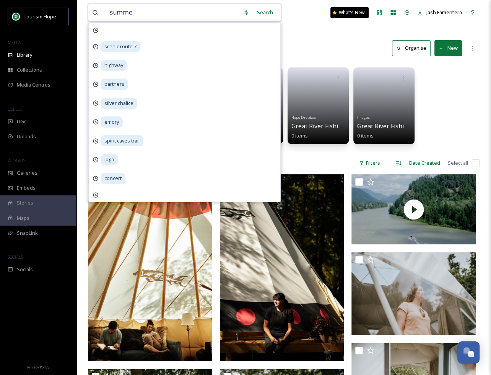
type input "summer"
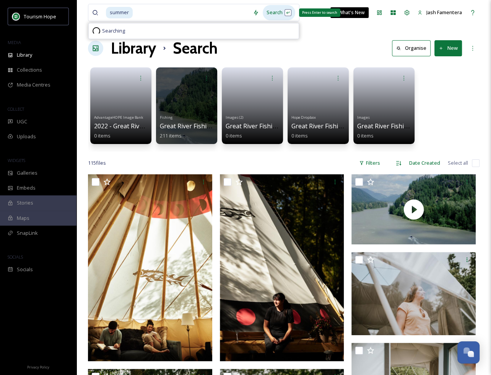
click at [276, 8] on div "Search Press Enter to search" at bounding box center [279, 12] width 33 height 15
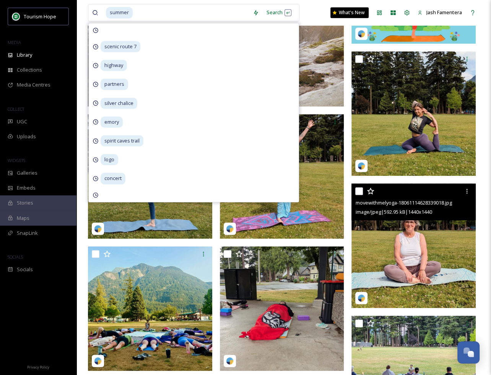
scroll to position [444, 0]
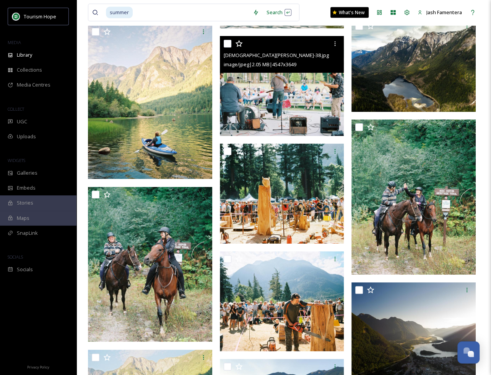
scroll to position [10800, 0]
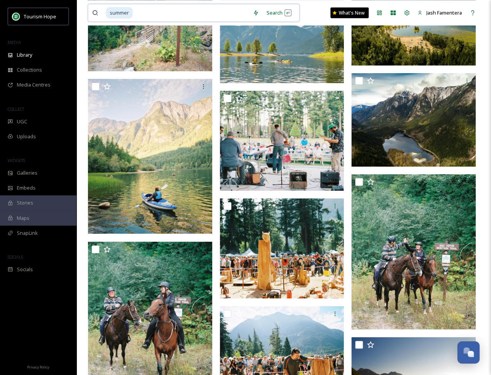
click at [190, 11] on input at bounding box center [192, 12] width 116 height 17
type input "s"
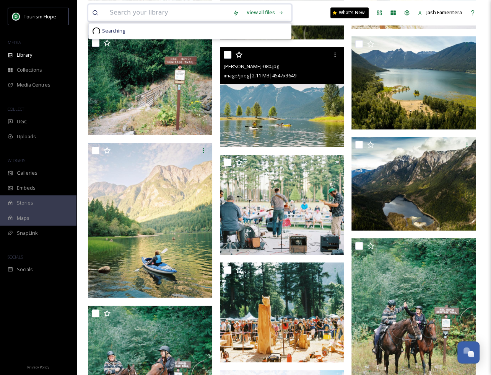
scroll to position [10727, 0]
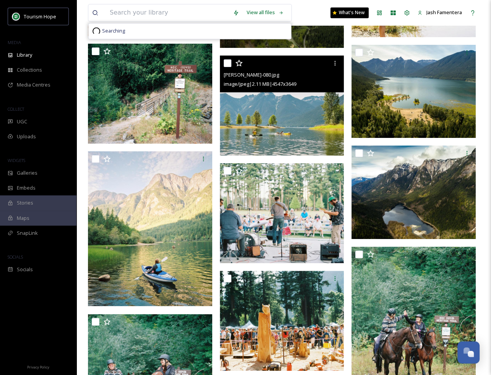
click at [245, 114] on img at bounding box center [282, 106] width 124 height 100
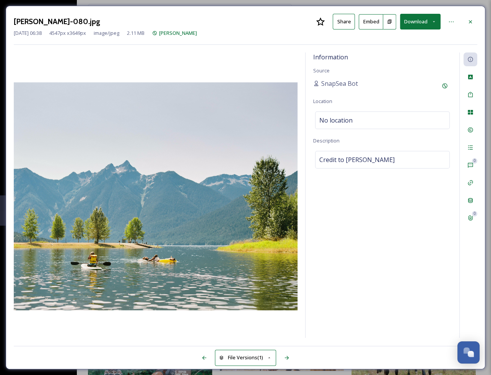
click at [418, 24] on button "Download" at bounding box center [420, 22] width 41 height 16
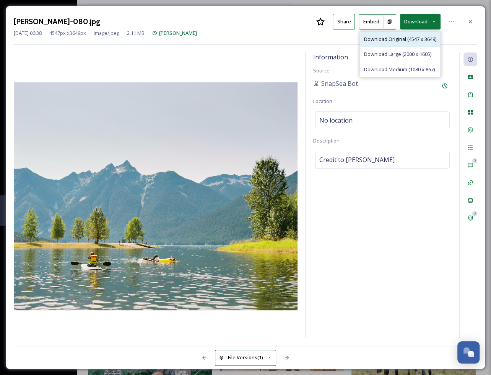
click at [408, 42] on div "Download Original (4547 x 3649)" at bounding box center [401, 39] width 80 height 15
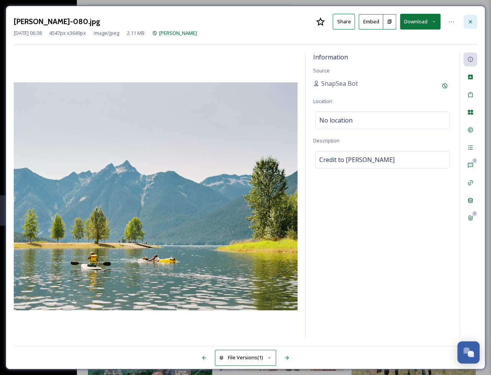
click at [467, 24] on div at bounding box center [471, 22] width 14 height 14
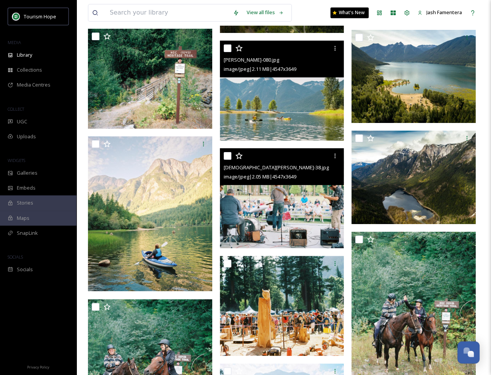
scroll to position [10748, 0]
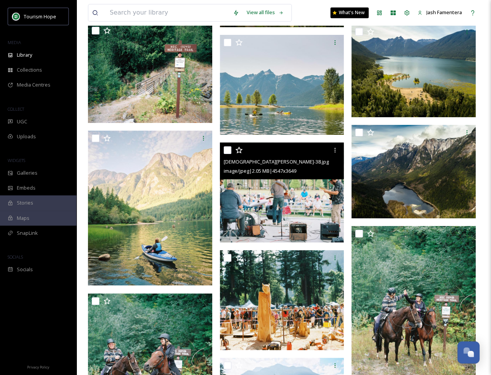
click at [315, 190] on img at bounding box center [282, 192] width 124 height 100
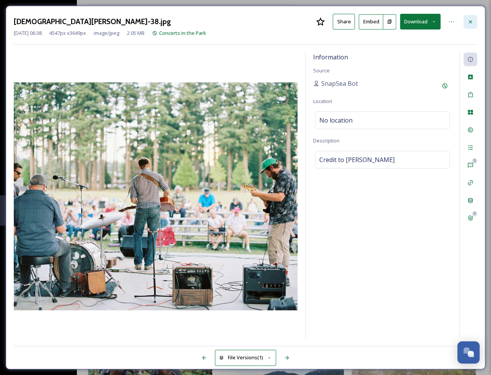
click at [469, 20] on icon at bounding box center [471, 22] width 6 height 6
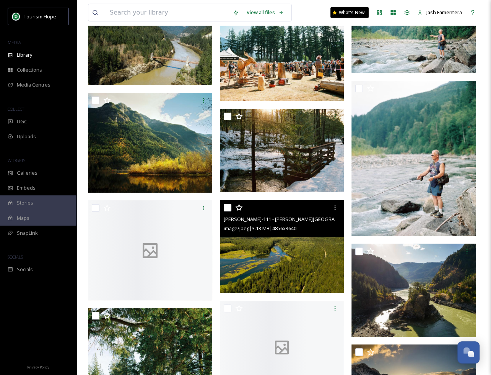
scroll to position [11496, 0]
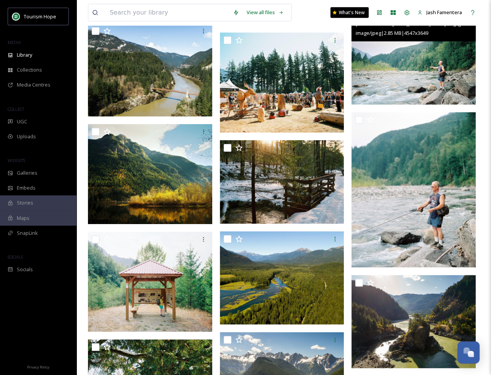
click at [411, 57] on img at bounding box center [414, 55] width 124 height 100
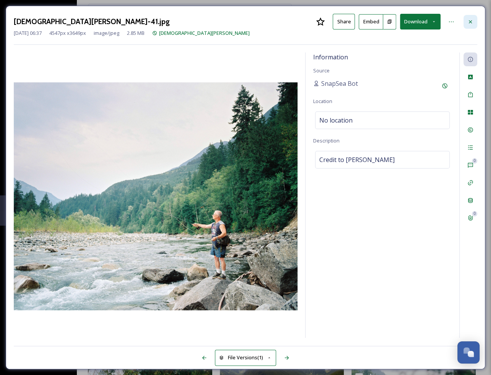
click at [473, 20] on icon at bounding box center [471, 22] width 6 height 6
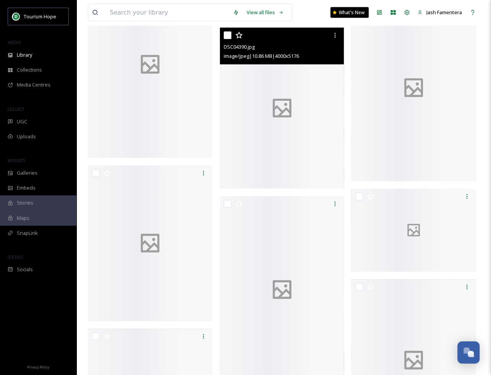
scroll to position [16884, 0]
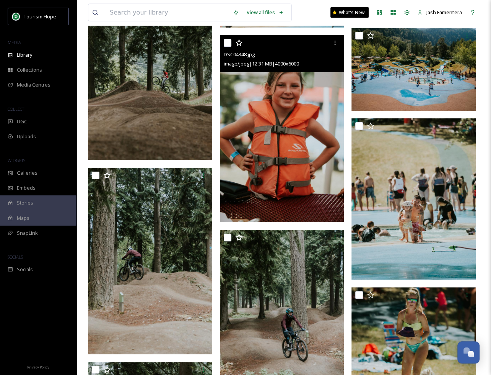
click at [318, 211] on img at bounding box center [282, 128] width 124 height 187
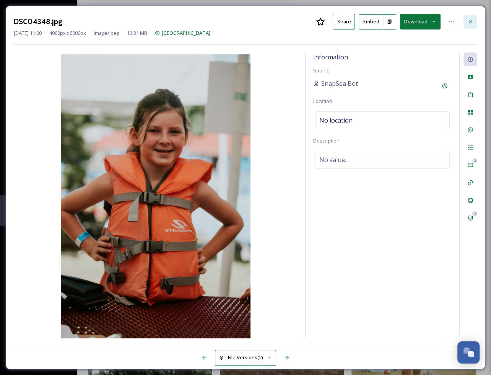
click at [465, 21] on div at bounding box center [471, 22] width 14 height 14
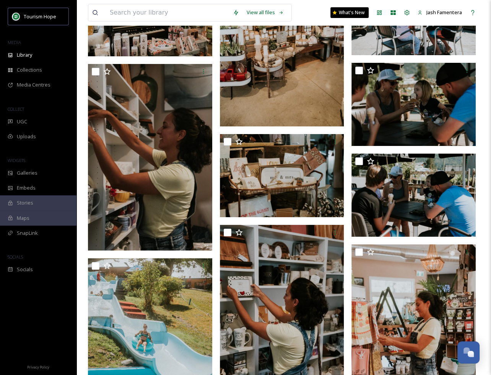
scroll to position [15779, 0]
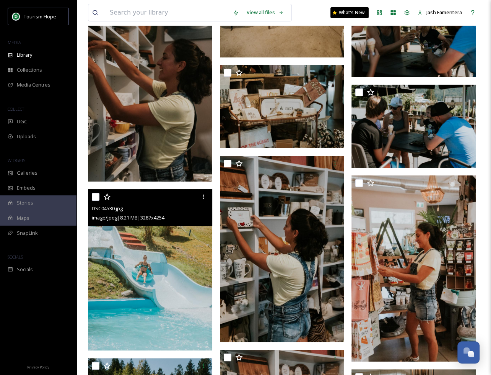
click at [169, 290] on img at bounding box center [150, 269] width 124 height 161
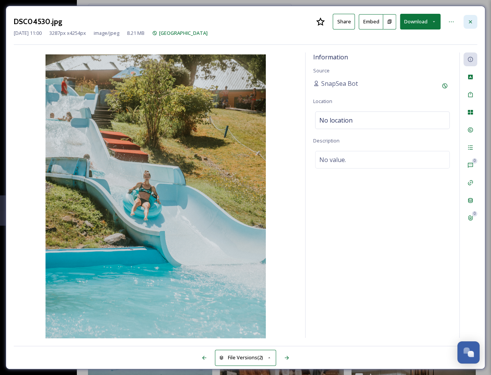
click at [473, 19] on icon at bounding box center [471, 22] width 6 height 6
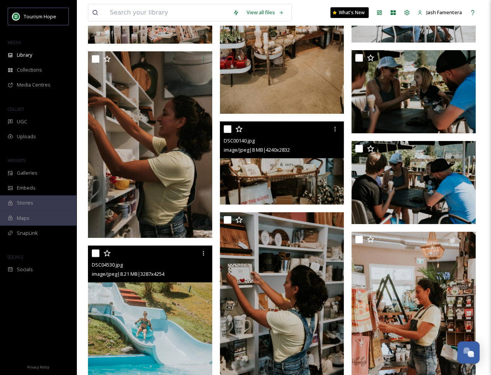
scroll to position [15711, 0]
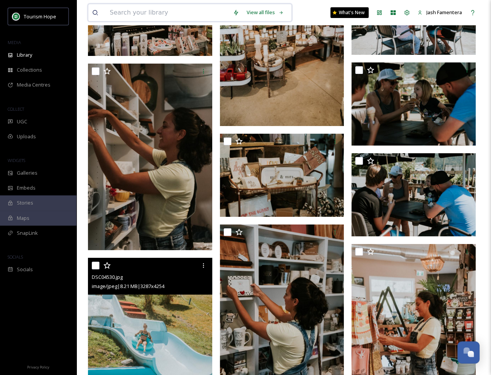
click at [158, 7] on input at bounding box center [167, 12] width 123 height 17
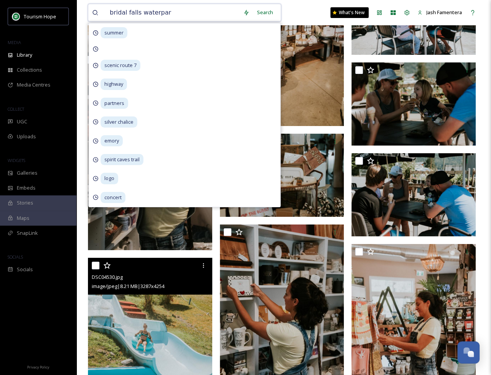
type input "bridal falls waterpark"
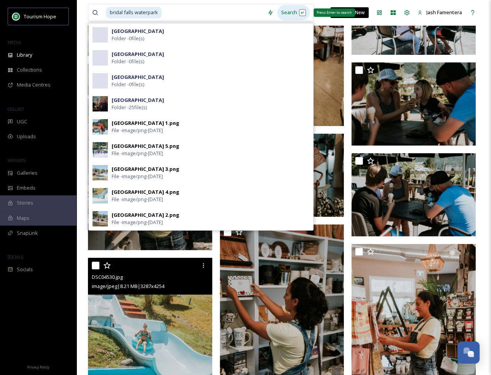
click at [297, 20] on div "Search Press Enter to search" at bounding box center [294, 12] width 33 height 15
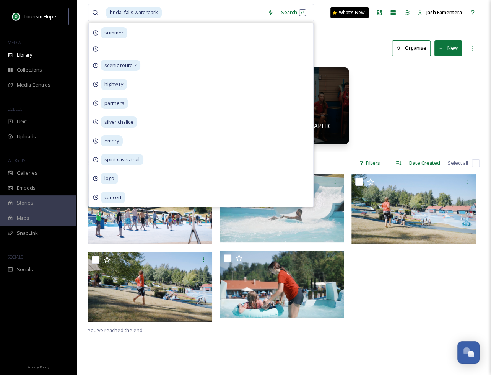
click at [411, 139] on div "Images Bridal Falls Waterpark 0 items Images (2) Bridal Falls Waterpark 0 items…" at bounding box center [284, 108] width 392 height 88
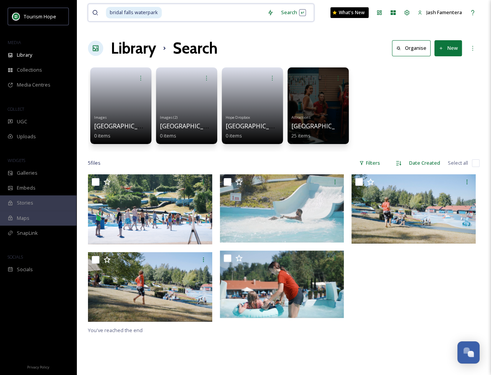
click at [178, 15] on input at bounding box center [213, 12] width 101 height 17
click at [307, 102] on div at bounding box center [318, 106] width 62 height 78
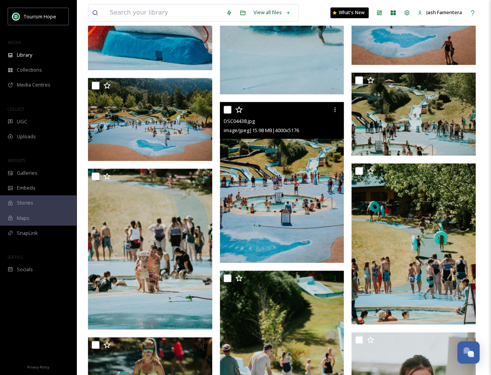
scroll to position [745, 0]
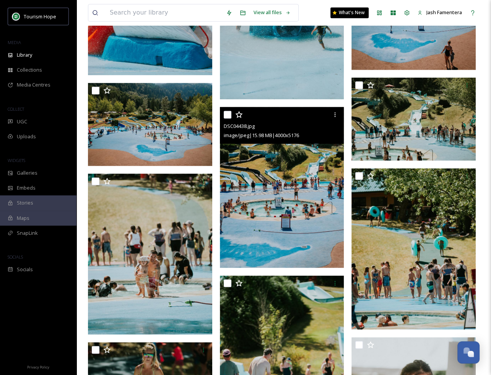
click at [299, 204] on img at bounding box center [282, 187] width 124 height 161
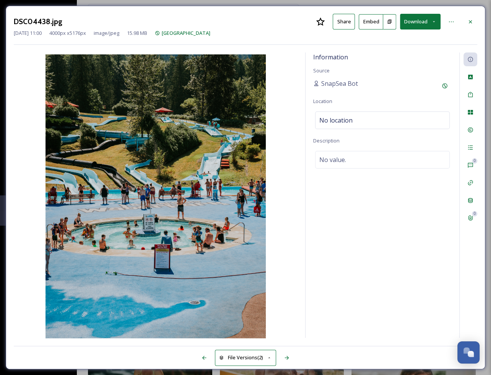
click at [415, 24] on button "Download" at bounding box center [420, 22] width 41 height 16
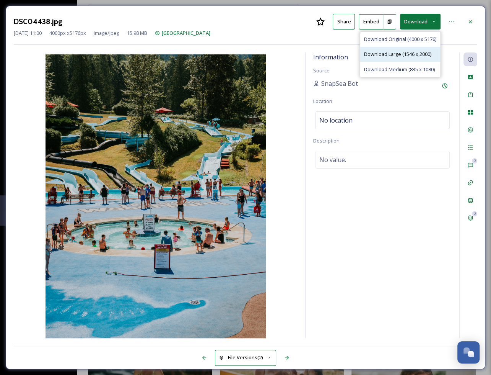
click at [415, 51] on span "Download Large (1546 x 2000)" at bounding box center [397, 54] width 67 height 7
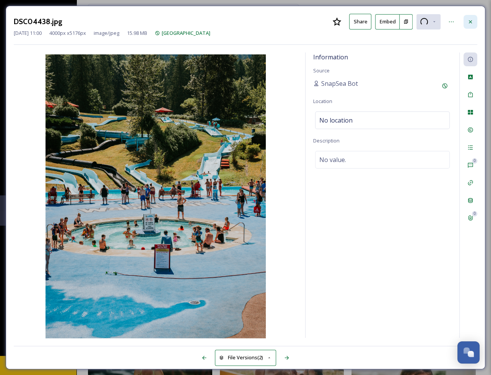
click at [468, 17] on div at bounding box center [471, 22] width 14 height 14
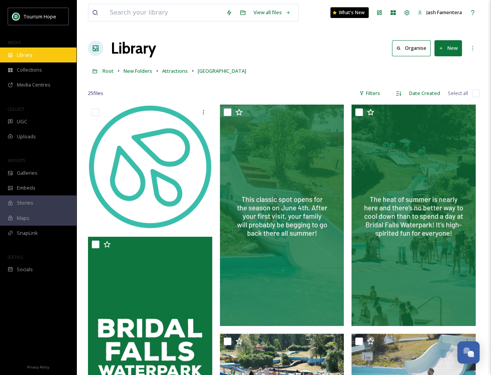
click at [49, 60] on div "Library" at bounding box center [38, 54] width 77 height 15
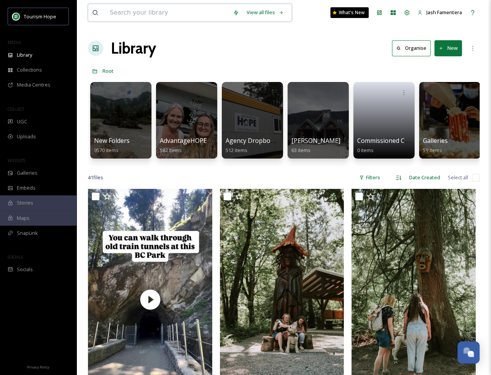
click at [192, 10] on input at bounding box center [167, 12] width 123 height 17
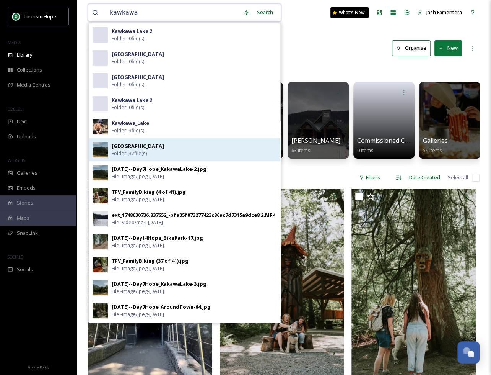
type input "kawkawa"
click at [216, 145] on div "Kawkawa Lake Folder - 32 file(s)" at bounding box center [194, 149] width 165 height 15
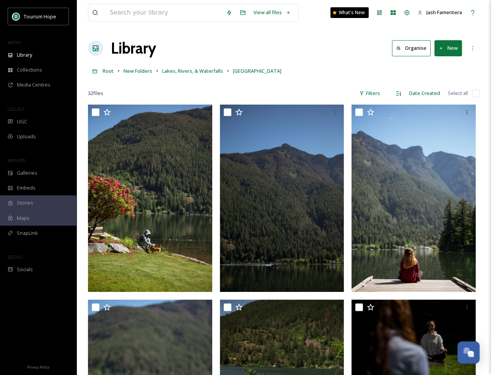
click at [281, 178] on img at bounding box center [282, 198] width 124 height 187
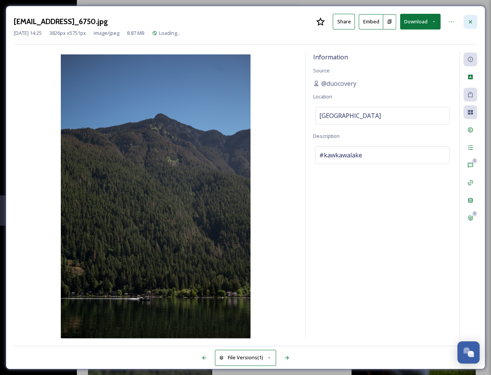
click at [470, 21] on icon at bounding box center [470, 21] width 3 height 3
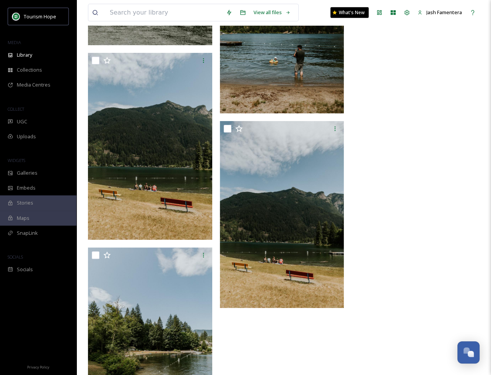
scroll to position [1646, 0]
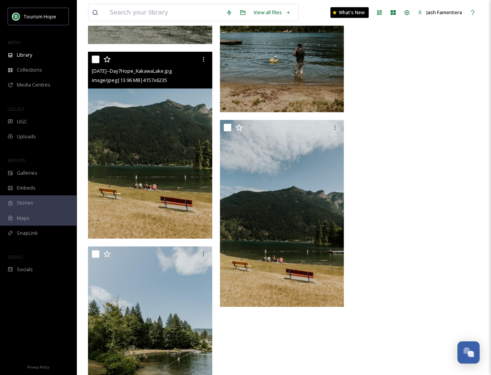
click at [167, 189] on img at bounding box center [150, 145] width 124 height 187
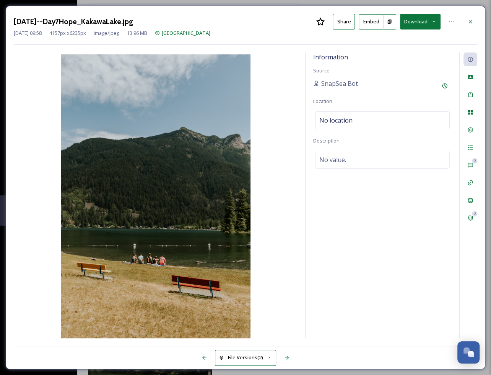
click at [478, 19] on div "2021.07.23--Day7Hope_KakawaLake.jpg Share Embed Download Jun 07 2024 09:58 4157…" at bounding box center [246, 187] width 480 height 363
click at [471, 25] on div at bounding box center [471, 22] width 14 height 14
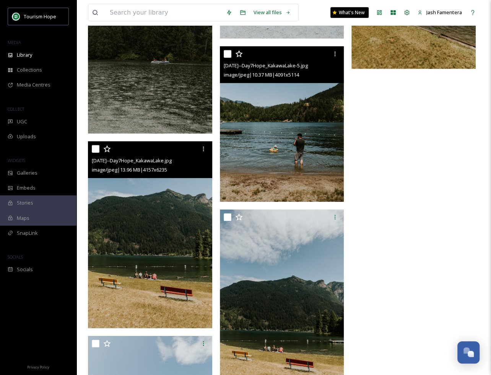
scroll to position [1627, 0]
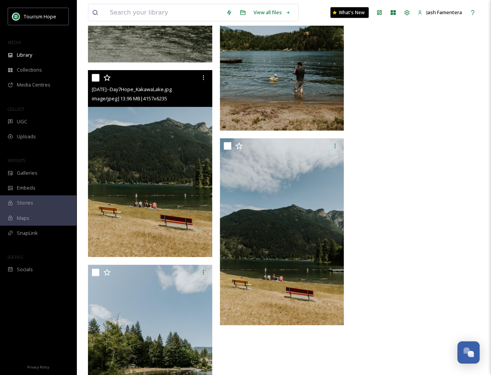
click at [182, 180] on img at bounding box center [150, 163] width 124 height 187
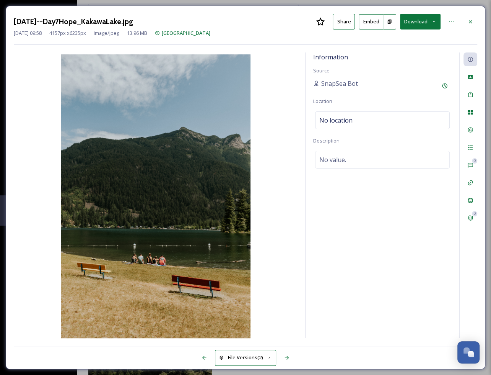
click at [416, 20] on button "Download" at bounding box center [420, 22] width 41 height 16
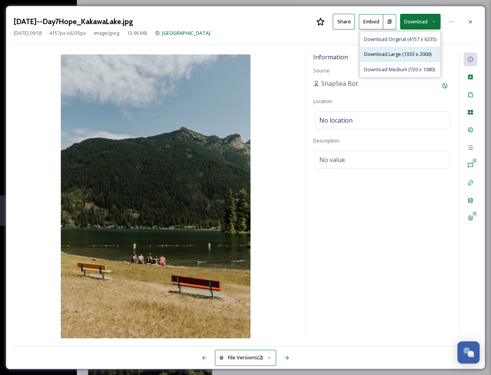
click at [408, 51] on span "Download Large (1333 x 2000)" at bounding box center [397, 54] width 67 height 7
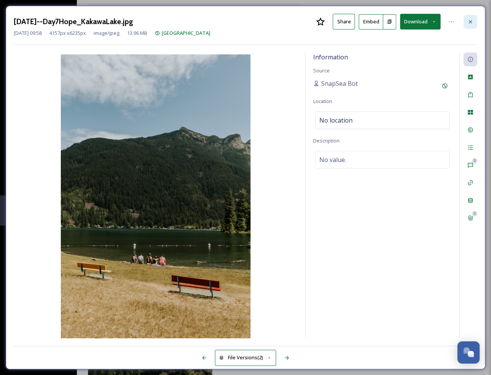
click at [471, 22] on icon at bounding box center [471, 22] width 6 height 6
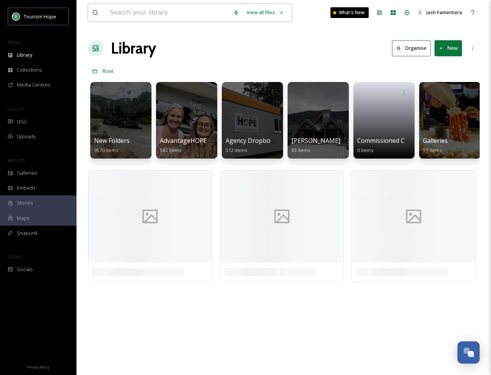
click at [157, 11] on input at bounding box center [167, 12] width 123 height 17
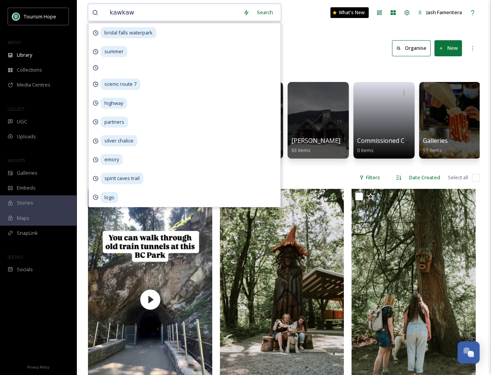
type input "kawkawa"
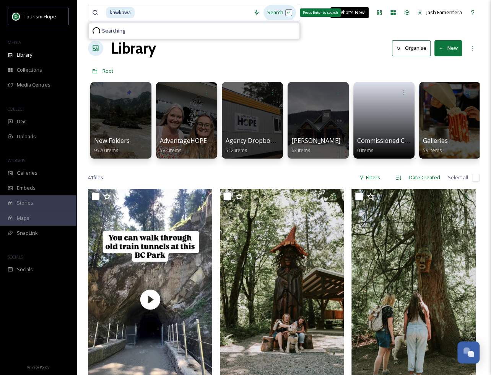
click at [276, 13] on div "Search Press Enter to search" at bounding box center [280, 12] width 33 height 15
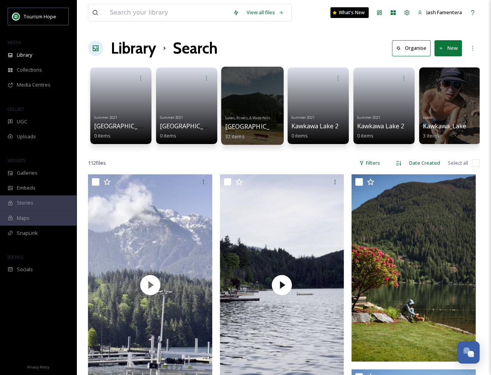
click at [258, 119] on span "Lakes, Rivers, & Waterfalls" at bounding box center [247, 117] width 45 height 5
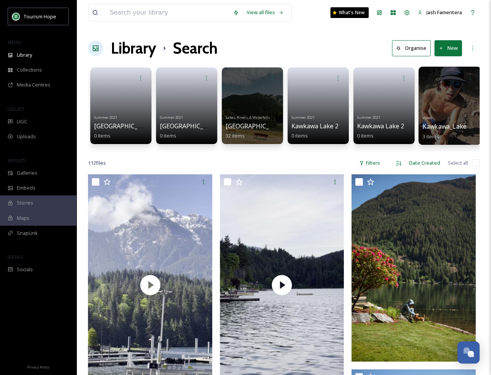
scroll to position [0, 3]
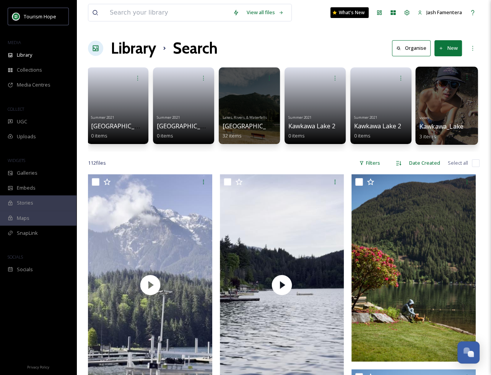
click at [465, 90] on div at bounding box center [447, 106] width 62 height 78
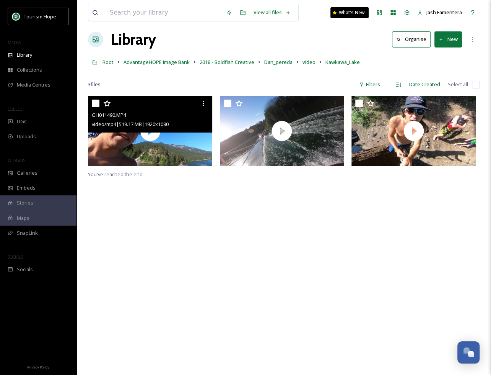
scroll to position [10, 0]
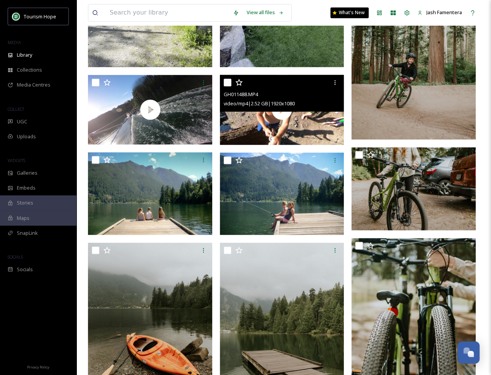
scroll to position [945, 0]
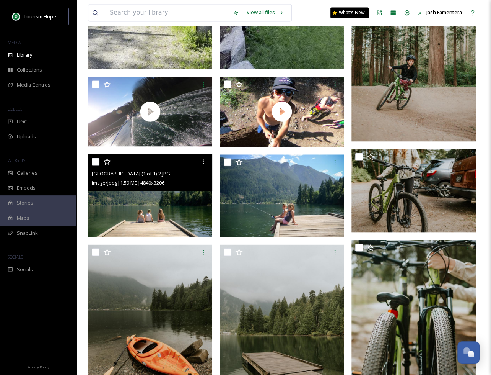
click at [171, 223] on img at bounding box center [150, 195] width 124 height 82
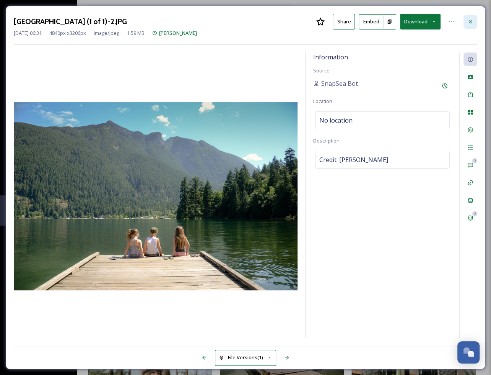
click at [469, 21] on icon at bounding box center [471, 22] width 6 height 6
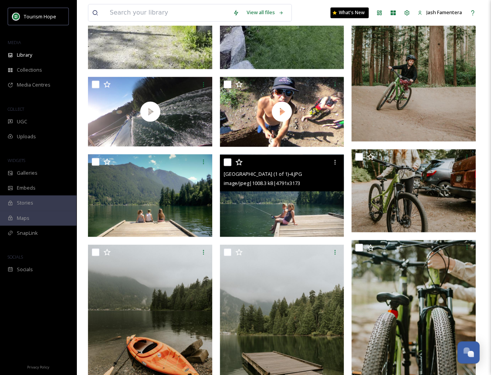
click at [225, 159] on input "checkbox" at bounding box center [228, 162] width 8 height 8
checkbox input "true"
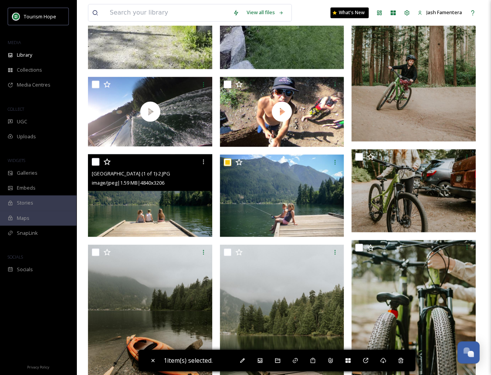
click at [96, 162] on input "checkbox" at bounding box center [96, 162] width 8 height 8
checkbox input "true"
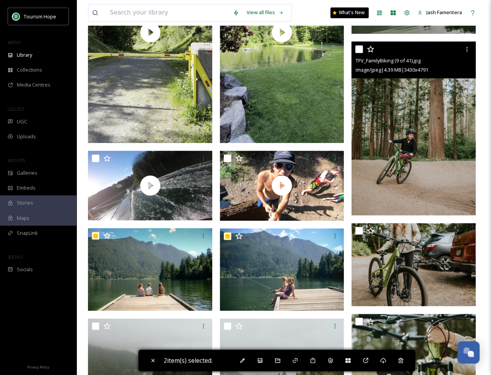
scroll to position [862, 0]
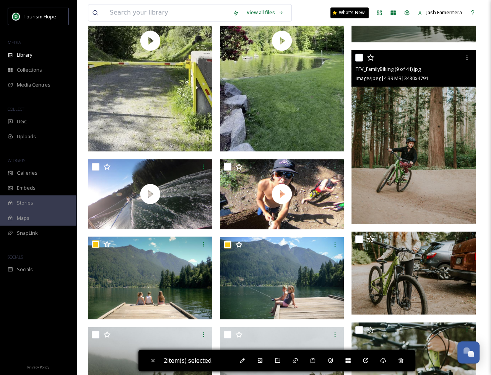
click at [358, 58] on input "checkbox" at bounding box center [360, 58] width 8 height 8
checkbox input "true"
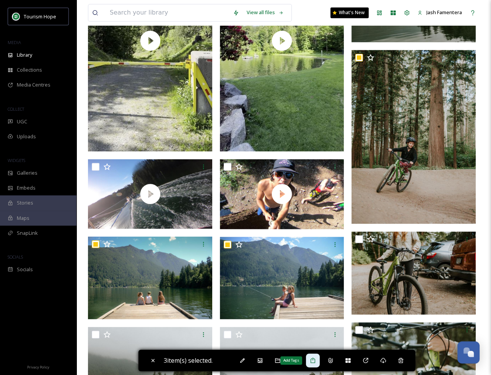
click at [312, 356] on div "Add Tags" at bounding box center [313, 360] width 14 height 14
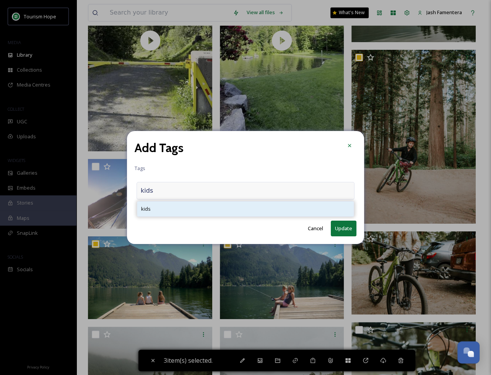
type input "kids"
click at [232, 205] on div "kids" at bounding box center [245, 208] width 217 height 15
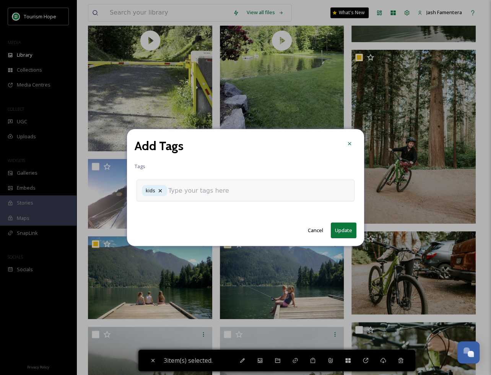
click at [232, 185] on div "kids" at bounding box center [246, 191] width 218 height 22
click at [217, 198] on div "kids" at bounding box center [246, 191] width 218 height 22
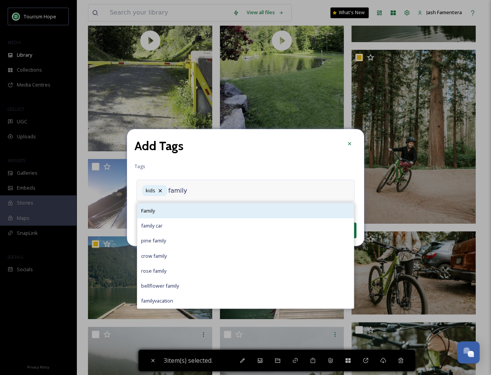
type input "family"
click at [258, 211] on div "Family" at bounding box center [245, 210] width 217 height 15
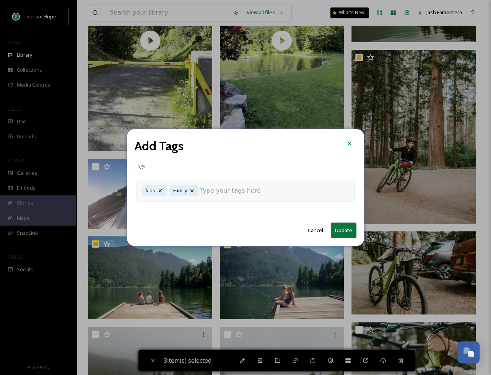
click at [346, 230] on button "Update" at bounding box center [344, 230] width 26 height 16
checkbox input "false"
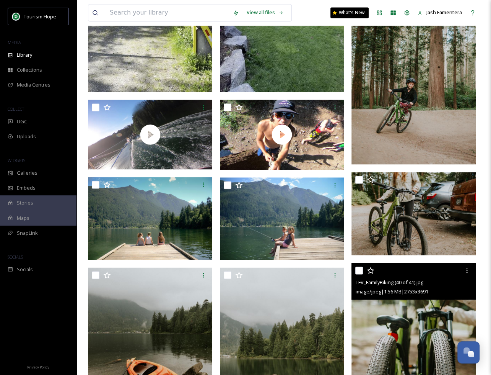
scroll to position [895, 0]
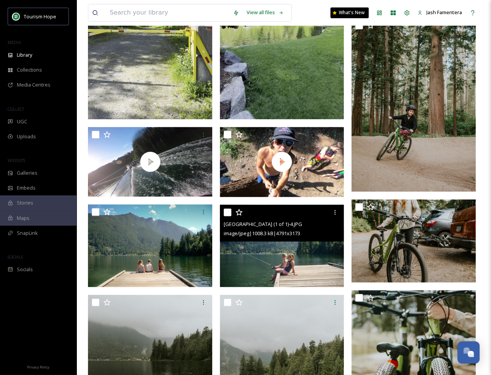
click at [260, 265] on img at bounding box center [282, 245] width 124 height 82
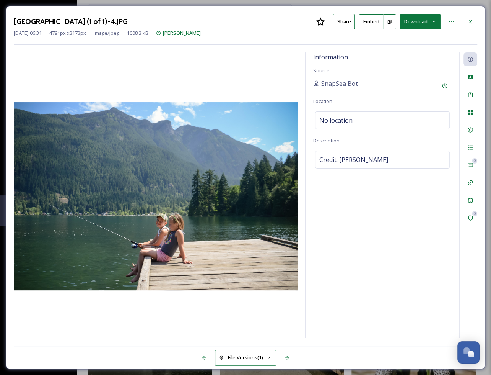
click at [412, 28] on button "Download" at bounding box center [420, 22] width 41 height 16
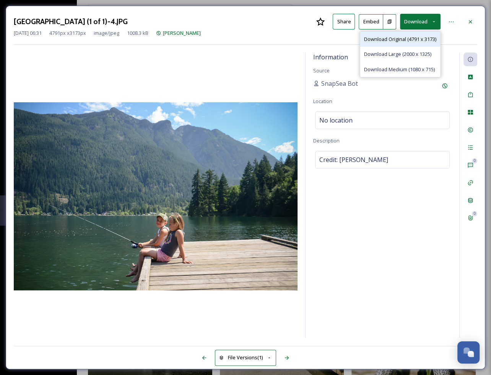
click at [391, 42] on div "Download Original (4791 x 3173)" at bounding box center [401, 39] width 80 height 15
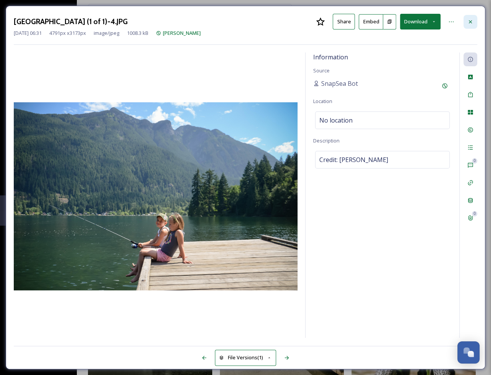
click at [471, 20] on icon at bounding box center [471, 22] width 6 height 6
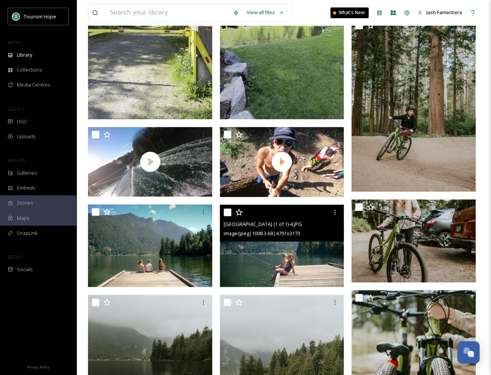
scroll to position [887, 0]
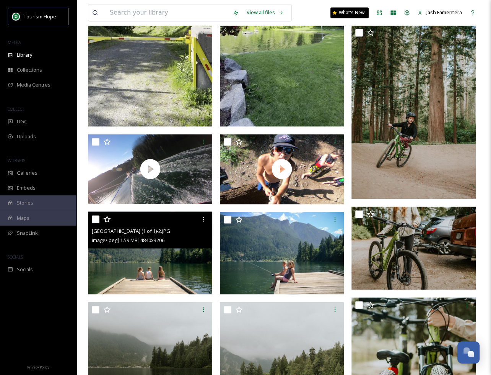
click at [148, 260] on img at bounding box center [150, 252] width 124 height 82
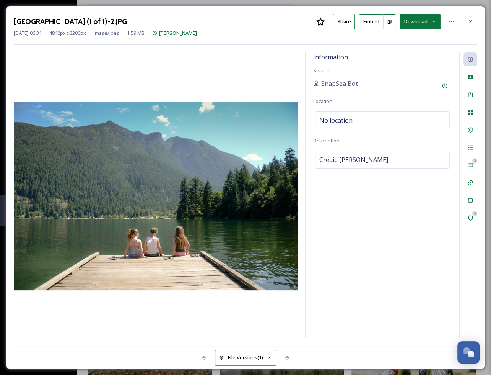
click at [413, 22] on button "Download" at bounding box center [420, 22] width 41 height 16
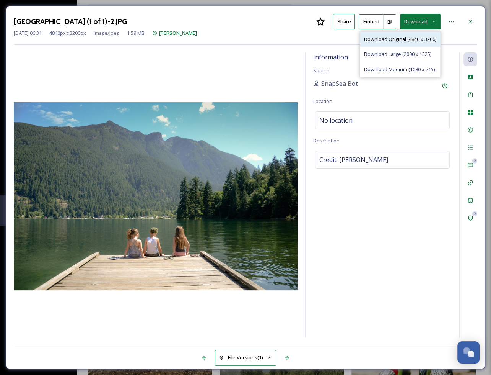
click at [404, 39] on span "Download Original (4840 x 3206)" at bounding box center [400, 39] width 72 height 7
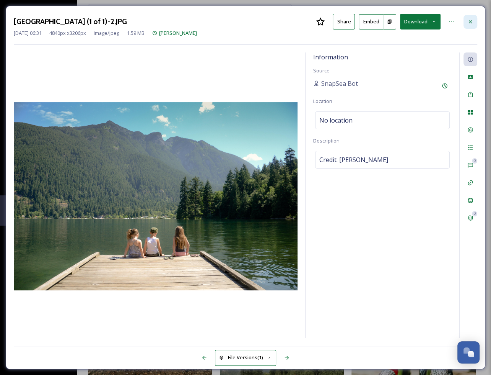
click at [470, 20] on icon at bounding box center [471, 22] width 6 height 6
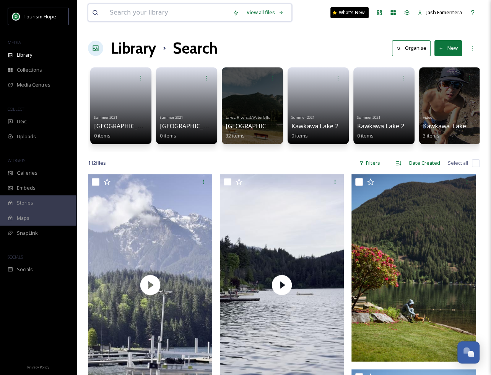
click at [188, 12] on input at bounding box center [167, 12] width 123 height 17
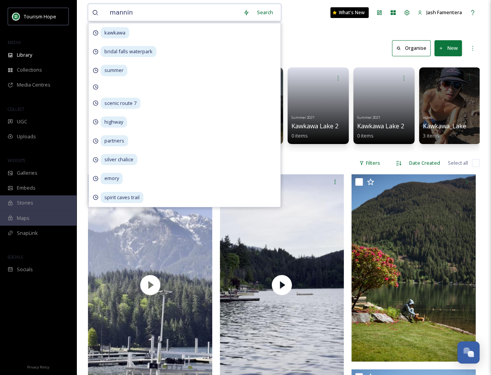
type input "manning"
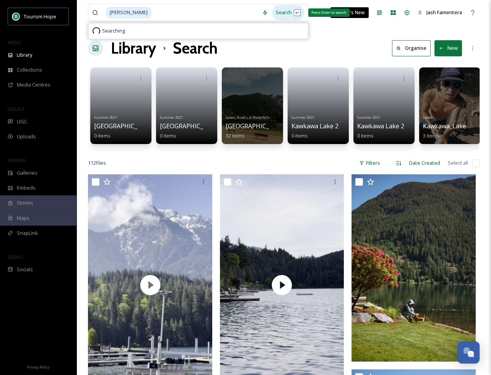
click at [276, 13] on div "Search Press Enter to search" at bounding box center [288, 12] width 33 height 15
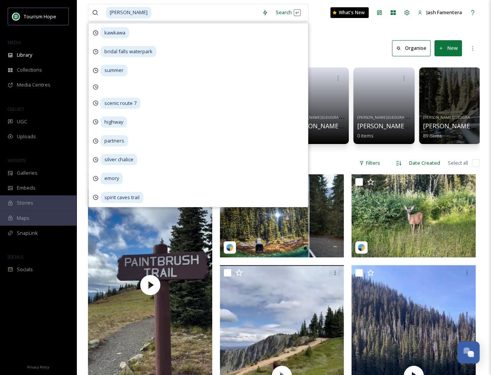
click at [358, 38] on div "Library Search Organise New" at bounding box center [284, 48] width 392 height 23
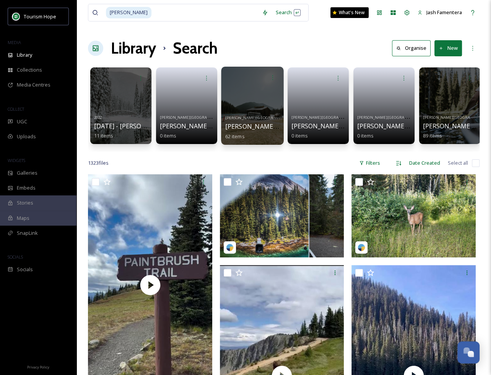
click at [250, 112] on div "Manning Park Manning - Lightning Lake 62 items" at bounding box center [252, 126] width 55 height 28
click at [248, 96] on div at bounding box center [252, 106] width 62 height 78
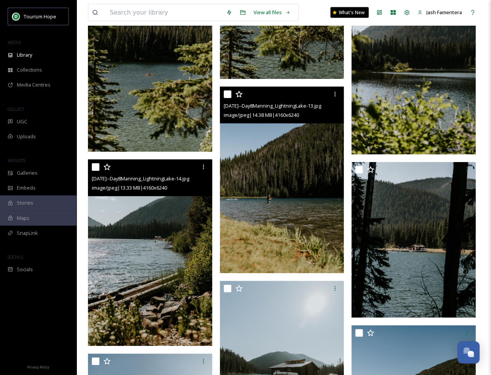
scroll to position [3084, 0]
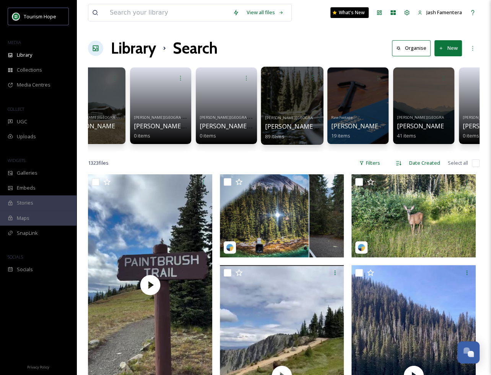
scroll to position [0, 159]
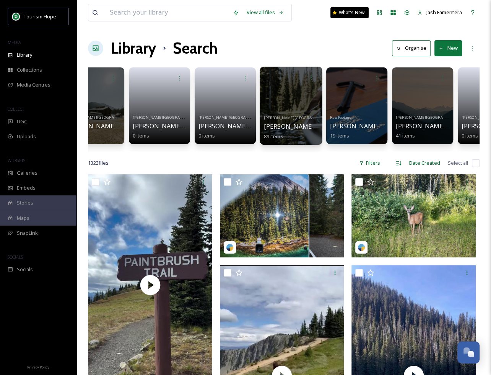
click at [291, 115] on div "Manning Park Manning - Lightning Lake Portage 89 items" at bounding box center [291, 126] width 55 height 28
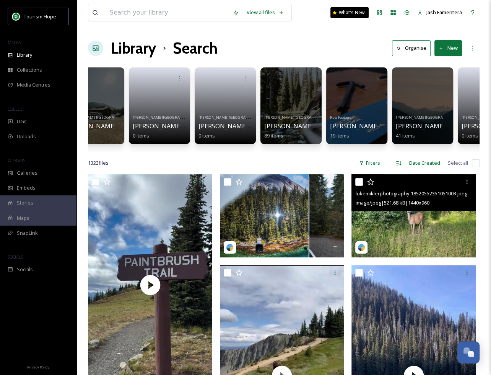
click at [395, 214] on img at bounding box center [414, 215] width 124 height 83
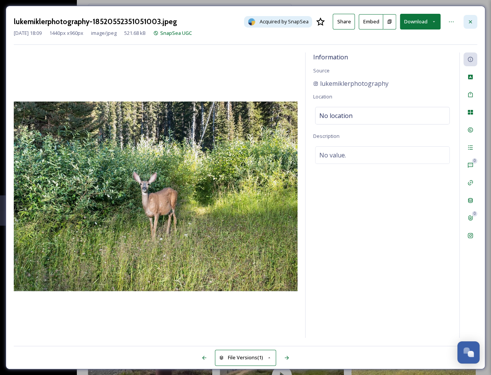
click at [469, 17] on div at bounding box center [471, 22] width 14 height 14
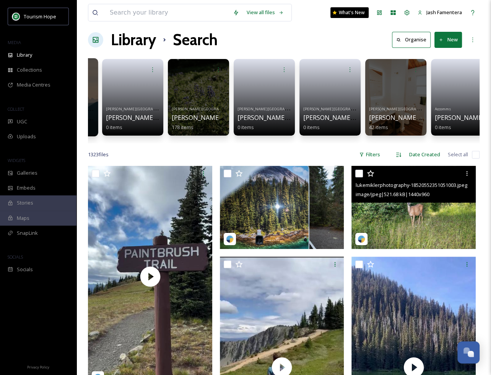
scroll to position [0, 521]
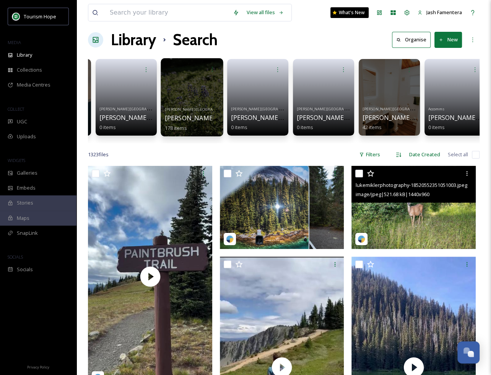
click at [166, 95] on div at bounding box center [192, 97] width 62 height 78
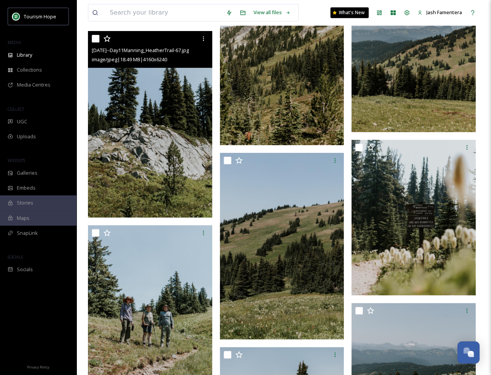
scroll to position [2245, 0]
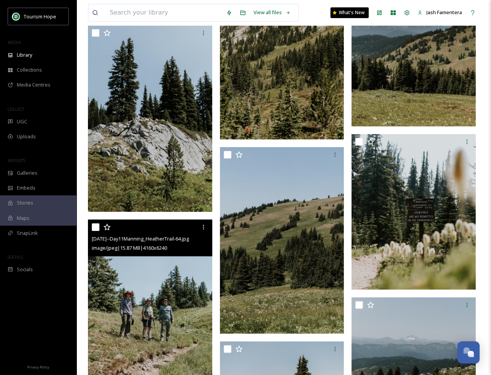
click at [165, 285] on img at bounding box center [150, 312] width 124 height 187
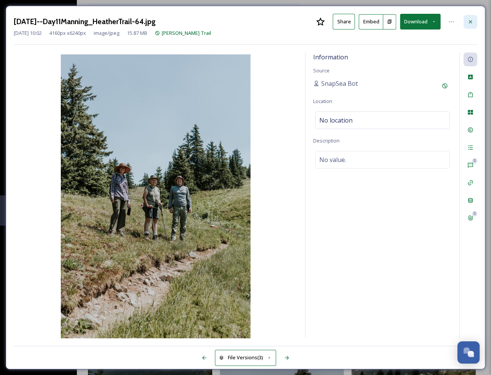
click at [467, 15] on div at bounding box center [471, 22] width 14 height 14
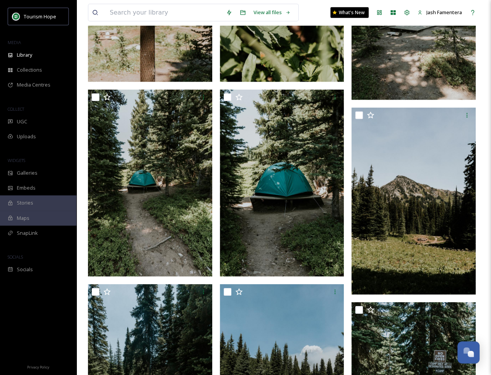
scroll to position [1972, 0]
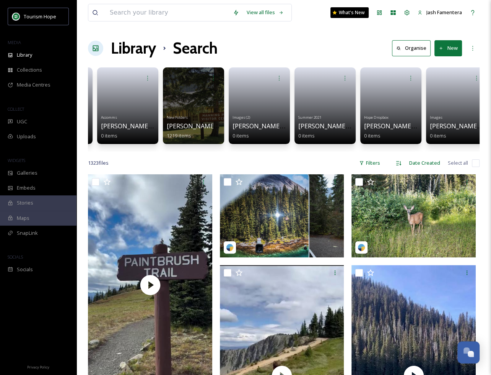
scroll to position [0, 922]
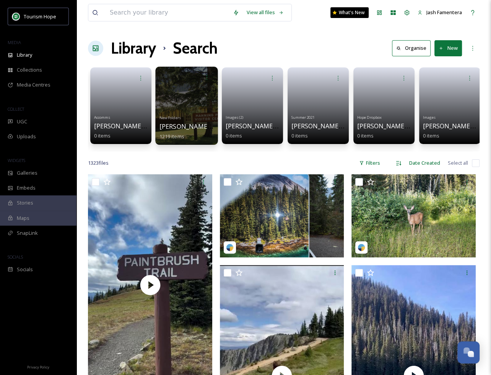
click at [171, 123] on span "Manning Park" at bounding box center [216, 126] width 113 height 8
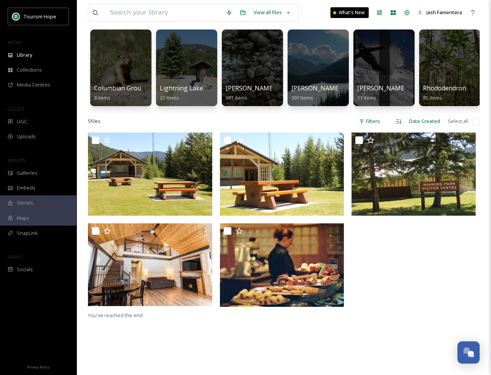
scroll to position [13, 0]
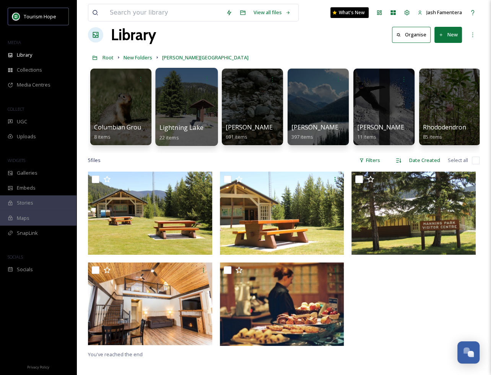
click at [180, 115] on div at bounding box center [186, 107] width 62 height 78
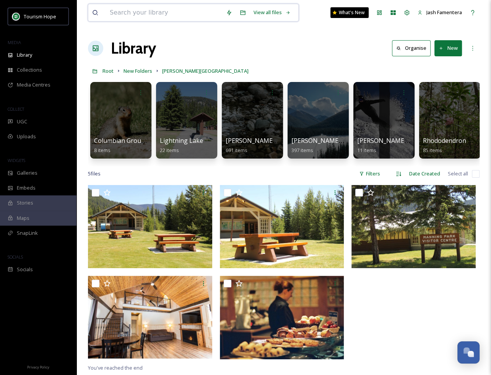
click at [202, 15] on input at bounding box center [164, 12] width 116 height 17
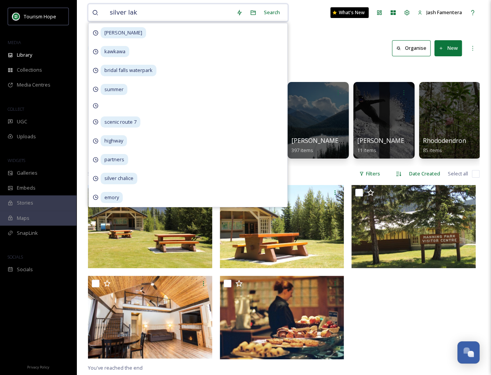
type input "silver lake"
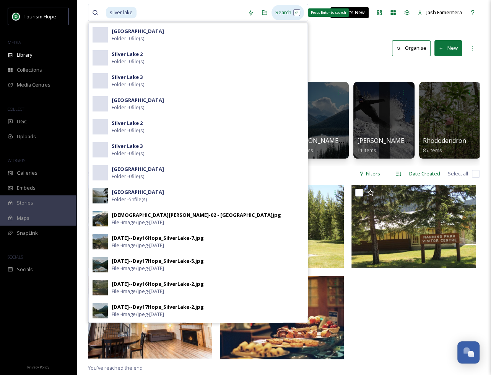
click at [279, 12] on div "Search Press Enter to search" at bounding box center [288, 12] width 33 height 15
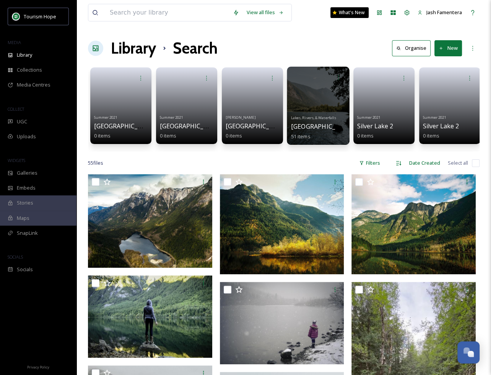
click at [317, 107] on div at bounding box center [318, 106] width 62 height 78
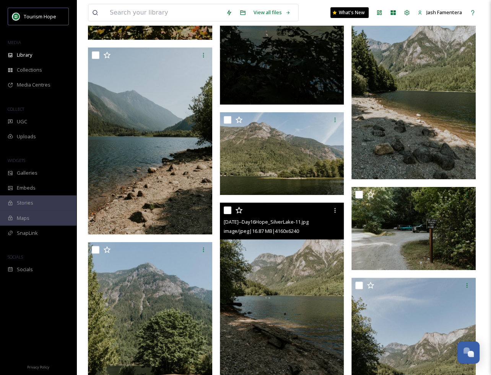
scroll to position [2816, 0]
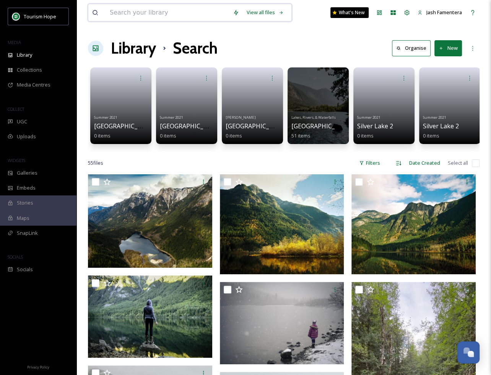
click at [174, 20] on input at bounding box center [167, 12] width 123 height 17
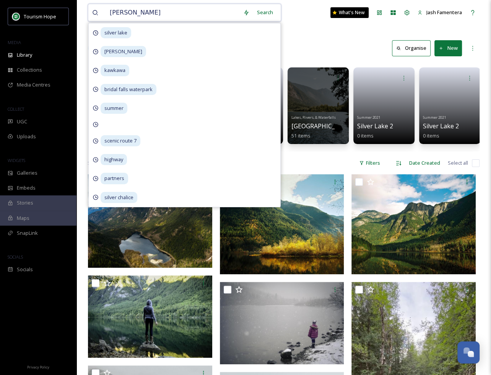
type input "emory creek"
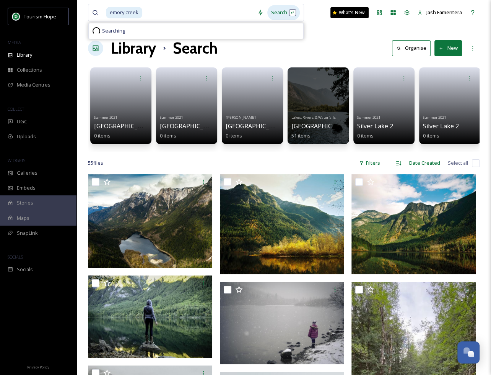
click at [272, 5] on div "Search" at bounding box center [284, 12] width 33 height 15
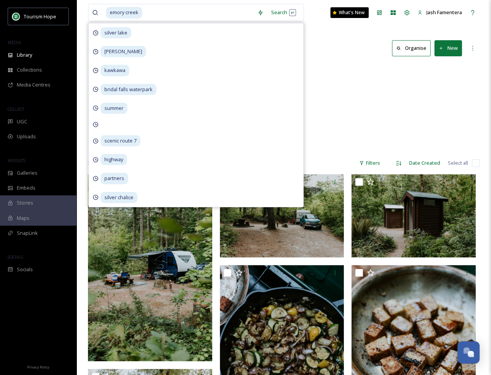
click at [325, 38] on div "Library Search Organise New" at bounding box center [284, 48] width 392 height 23
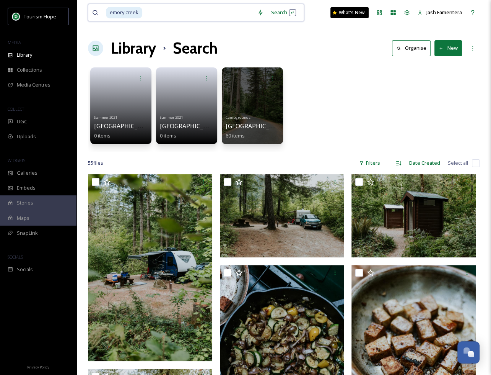
click at [144, 14] on input at bounding box center [198, 12] width 111 height 17
click at [237, 10] on input at bounding box center [198, 12] width 111 height 17
type input "e"
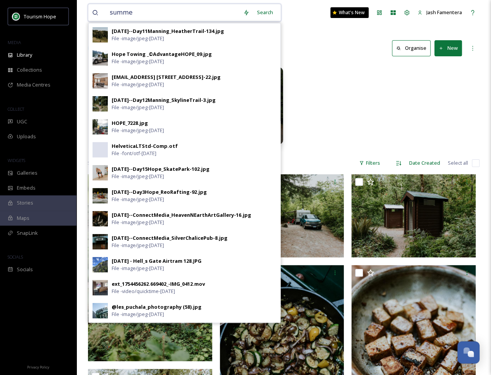
type input "summer"
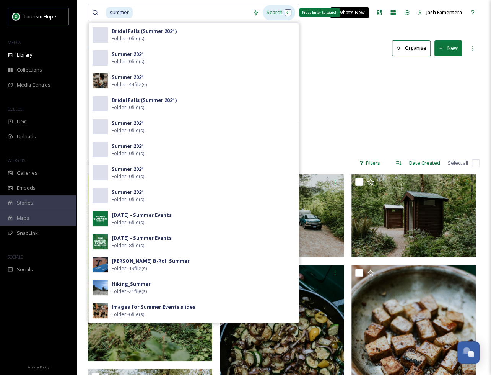
click at [275, 12] on div "Search Press Enter to search" at bounding box center [279, 12] width 33 height 15
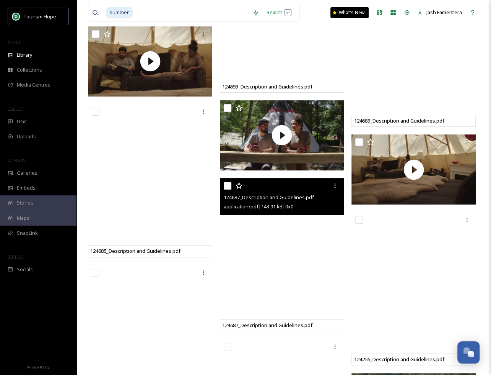
scroll to position [3874, 0]
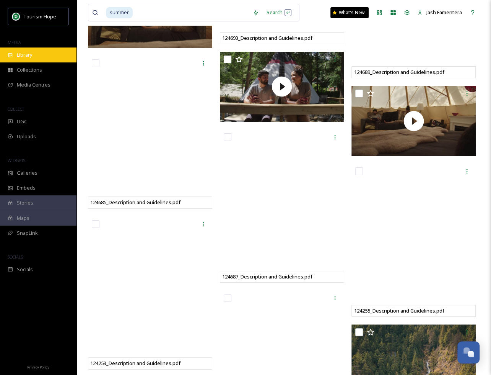
click at [25, 60] on div "Library" at bounding box center [38, 54] width 77 height 15
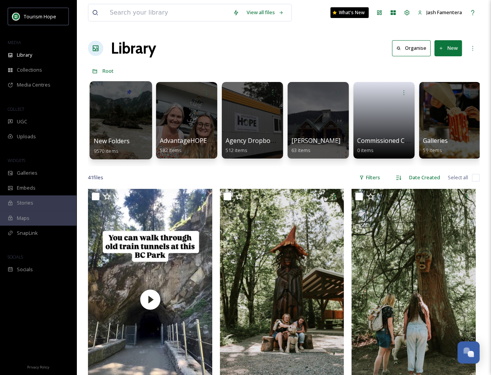
click at [122, 122] on div at bounding box center [121, 120] width 62 height 78
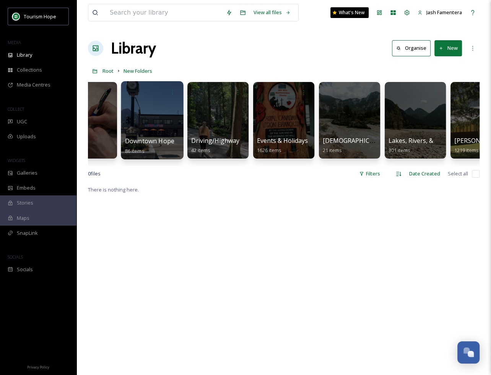
scroll to position [0, 433]
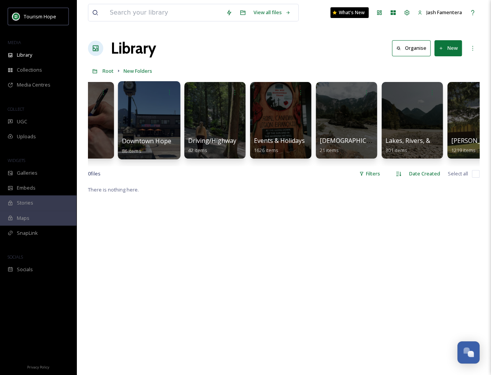
click at [148, 131] on div at bounding box center [149, 120] width 62 height 78
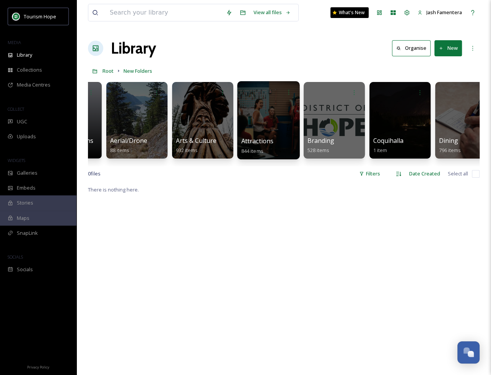
scroll to position [0, 56]
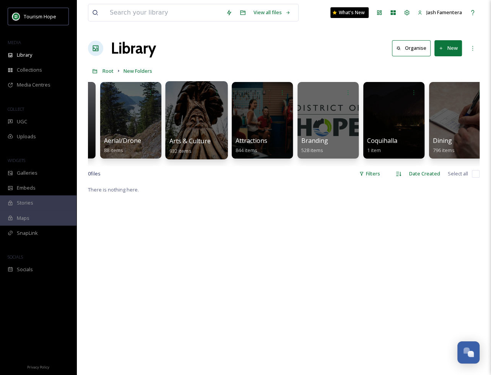
click at [188, 112] on div at bounding box center [196, 120] width 62 height 78
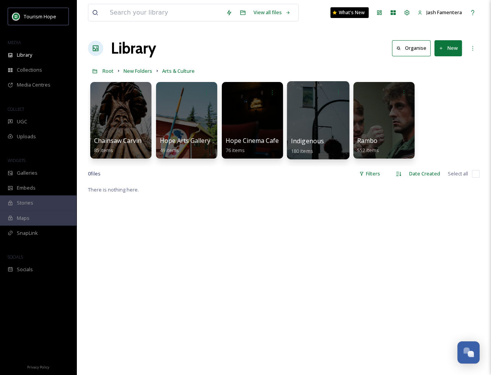
click at [310, 121] on div at bounding box center [318, 120] width 62 height 78
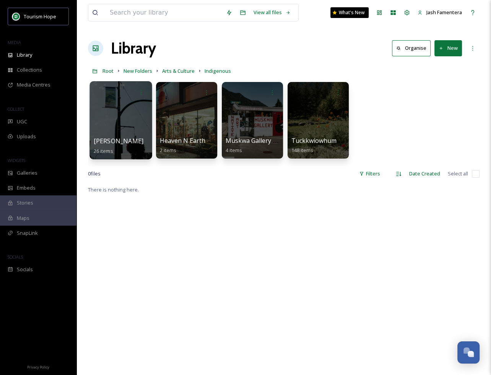
click at [110, 118] on div at bounding box center [121, 120] width 62 height 78
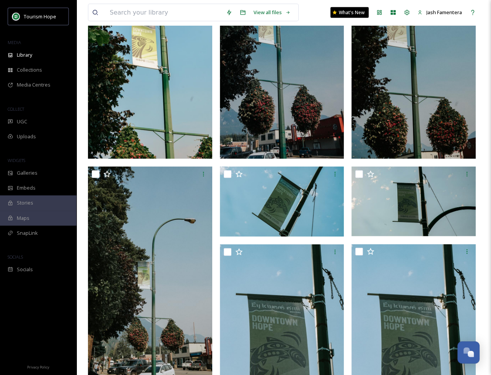
scroll to position [1342, 0]
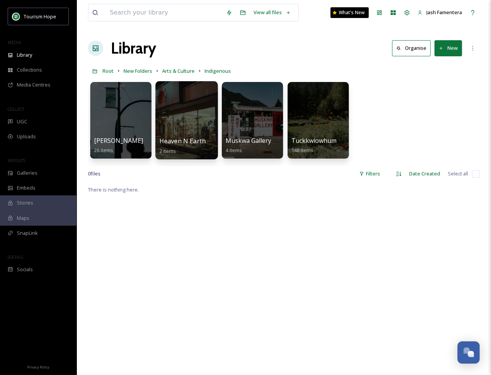
click at [204, 124] on div at bounding box center [186, 120] width 62 height 78
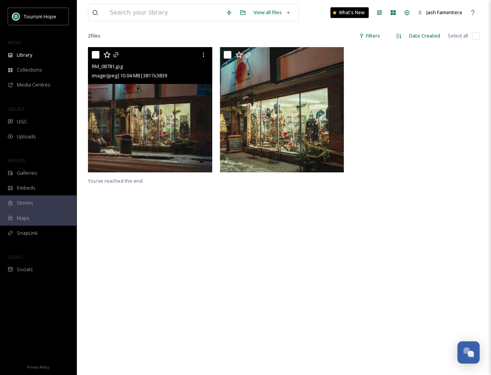
scroll to position [104, 0]
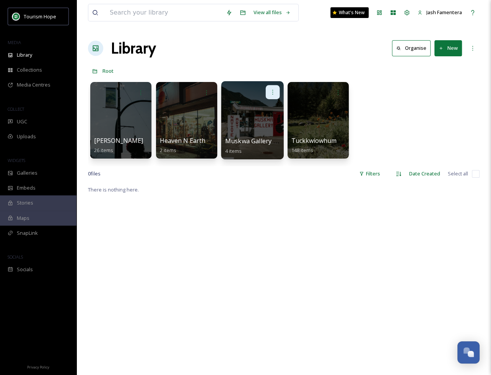
click at [273, 93] on icon at bounding box center [273, 92] width 6 height 6
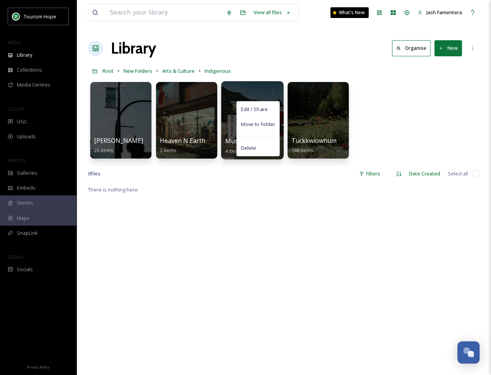
click at [239, 92] on div "Edit / Share Move to Folder Delete" at bounding box center [252, 92] width 55 height 14
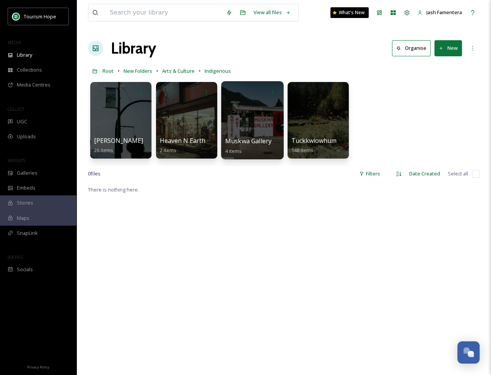
click at [239, 92] on div at bounding box center [252, 92] width 55 height 14
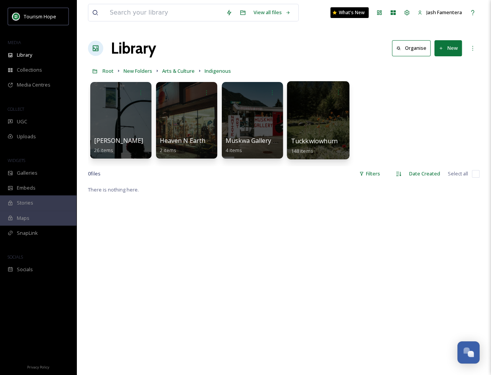
click at [304, 114] on div at bounding box center [318, 120] width 62 height 78
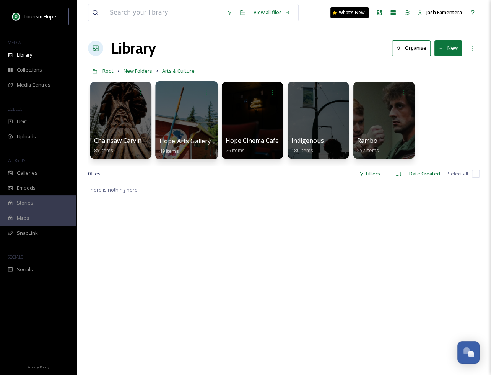
click at [195, 131] on div at bounding box center [186, 120] width 62 height 78
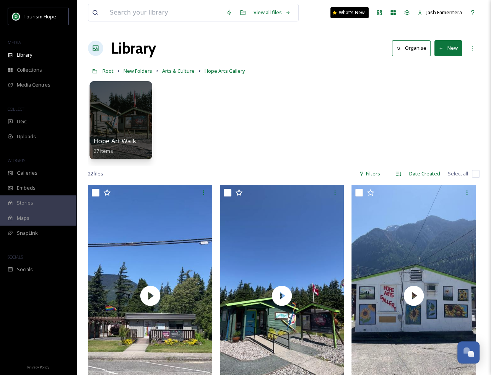
click at [117, 101] on div at bounding box center [121, 120] width 62 height 78
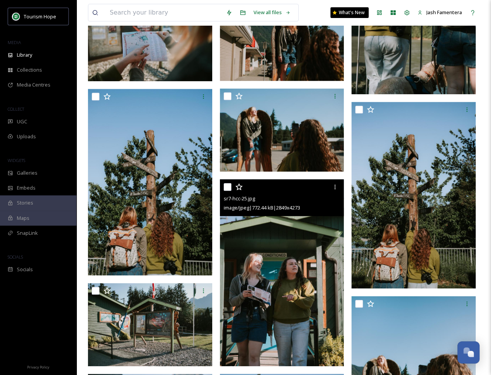
scroll to position [196, 0]
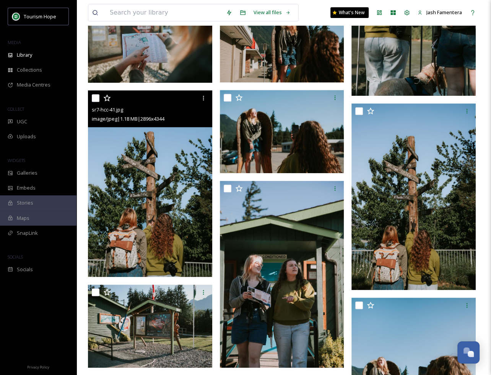
click at [155, 166] on img at bounding box center [150, 183] width 124 height 187
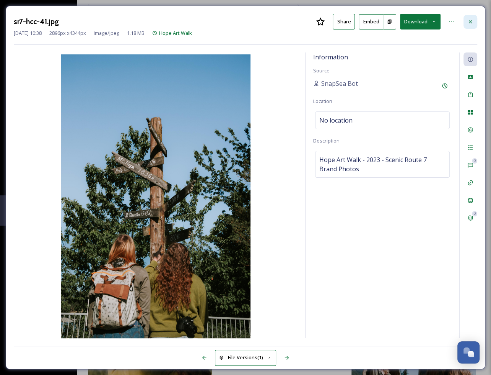
click at [464, 22] on div at bounding box center [471, 22] width 14 height 14
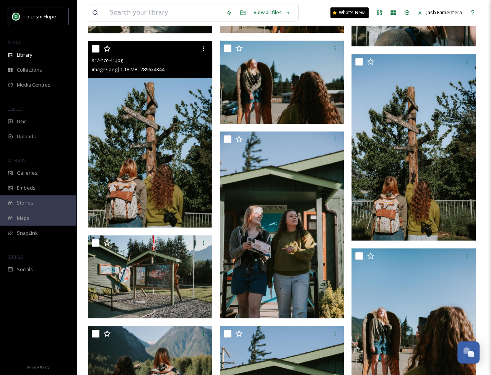
scroll to position [233, 0]
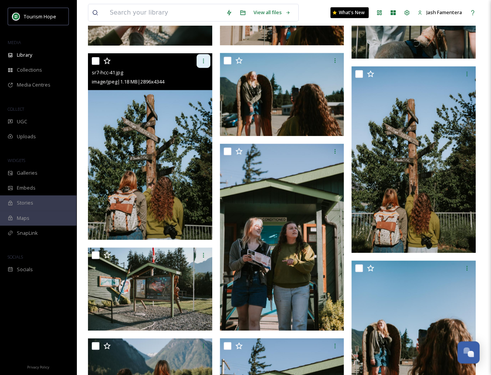
click at [198, 63] on div at bounding box center [204, 61] width 14 height 14
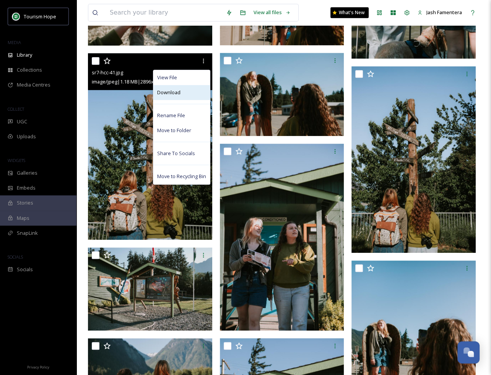
click at [188, 96] on div "Download" at bounding box center [181, 92] width 57 height 15
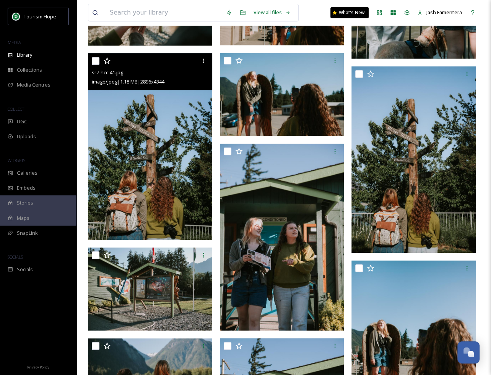
click at [160, 141] on img at bounding box center [150, 146] width 124 height 187
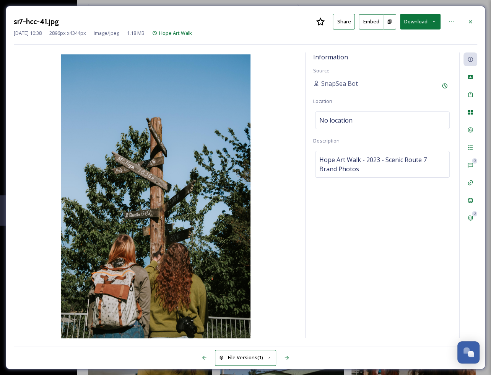
click at [160, 141] on img at bounding box center [156, 196] width 284 height 285
click at [469, 23] on icon at bounding box center [471, 22] width 6 height 6
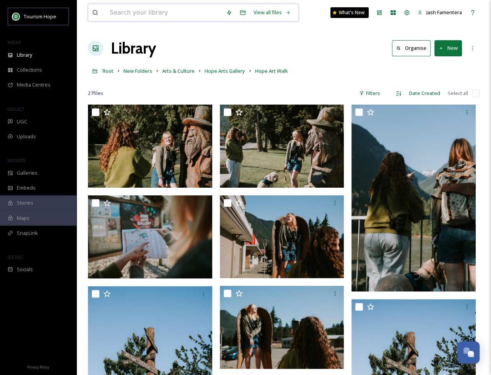
click at [159, 13] on input at bounding box center [164, 12] width 116 height 17
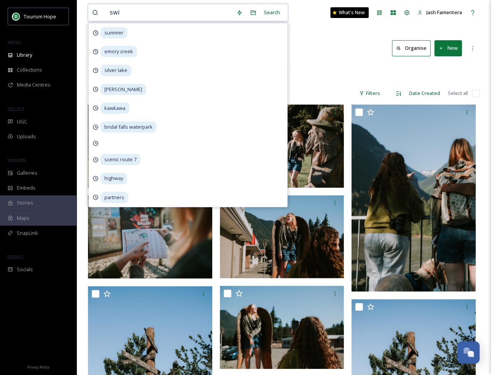
type input "swi,"
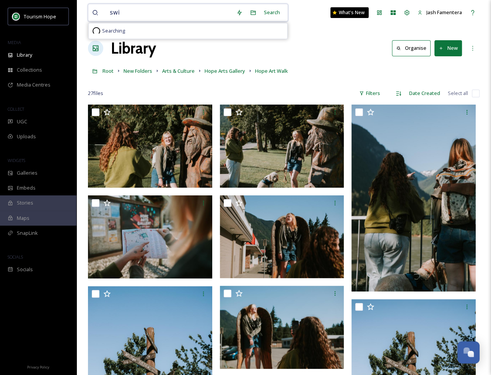
type input "swim"
click at [286, 16] on div "Search Press Enter to search" at bounding box center [282, 12] width 33 height 15
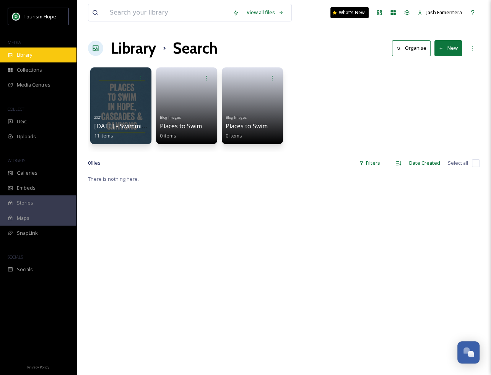
click at [49, 60] on div "Library" at bounding box center [38, 54] width 77 height 15
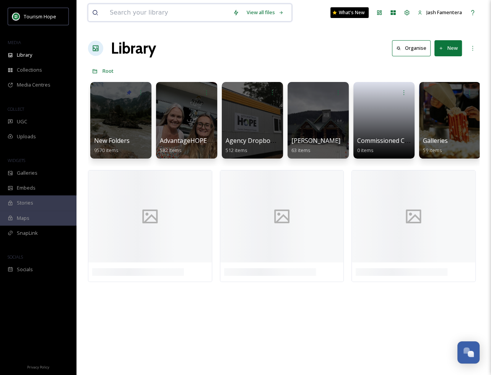
click at [129, 13] on input at bounding box center [167, 12] width 123 height 17
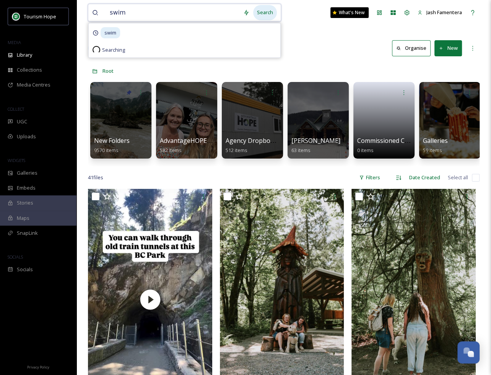
type input "swim"
click at [260, 11] on div "Search" at bounding box center [265, 12] width 24 height 15
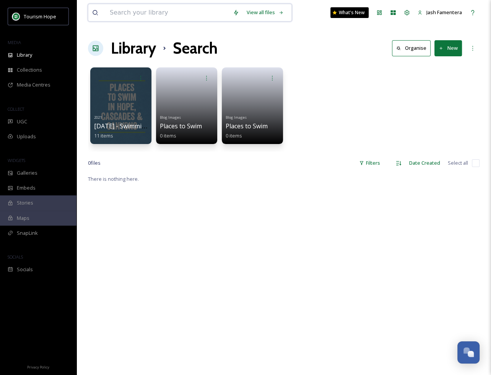
click at [150, 13] on input at bounding box center [167, 12] width 123 height 17
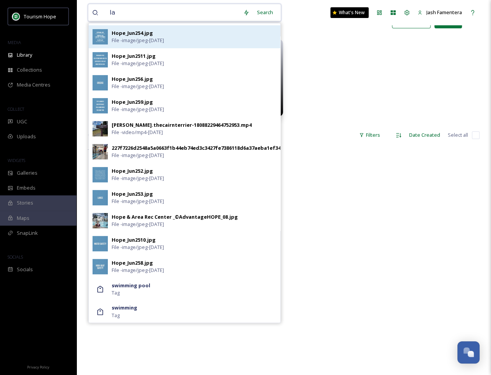
scroll to position [201, 0]
type input "lake"
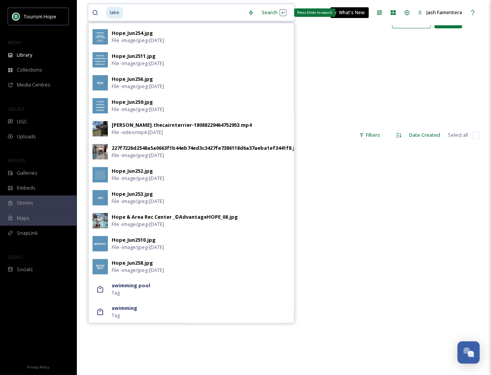
scroll to position [0, 0]
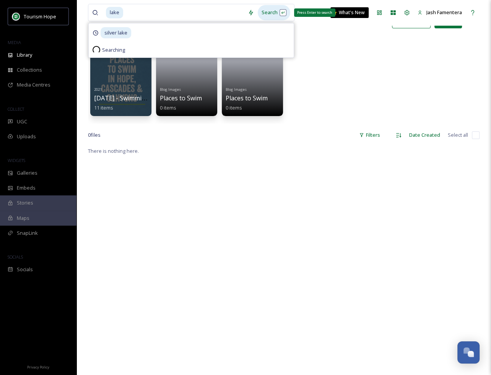
click at [271, 13] on div "Search Press Enter to search" at bounding box center [274, 12] width 33 height 15
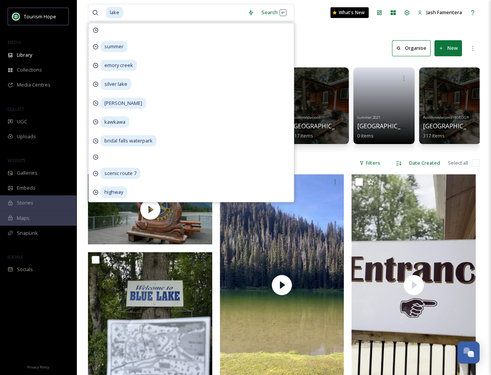
click at [352, 46] on div "Library Search Organise New" at bounding box center [284, 48] width 392 height 23
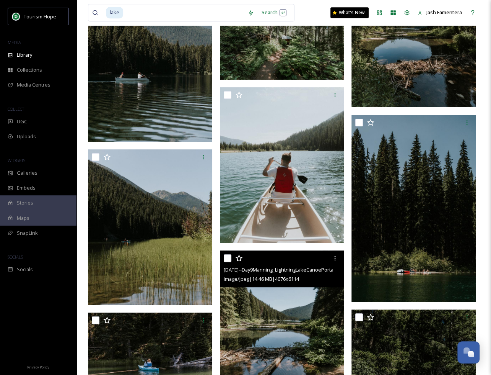
scroll to position [17896, 0]
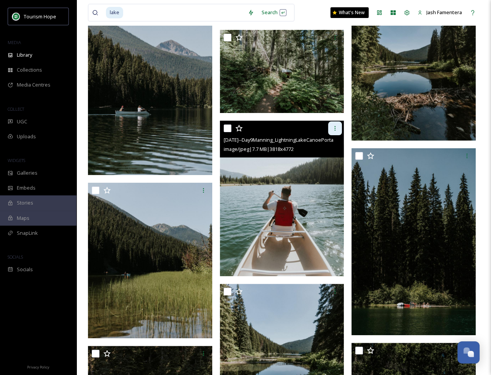
click at [331, 133] on div at bounding box center [335, 128] width 14 height 14
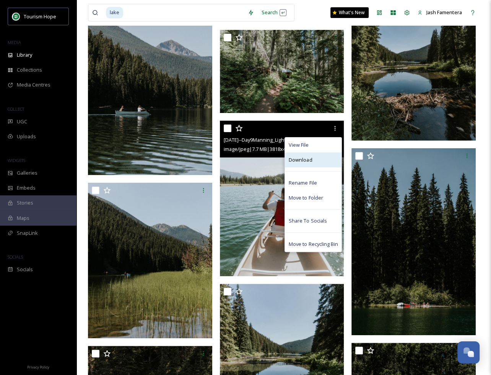
click at [320, 157] on div "Download" at bounding box center [313, 159] width 57 height 15
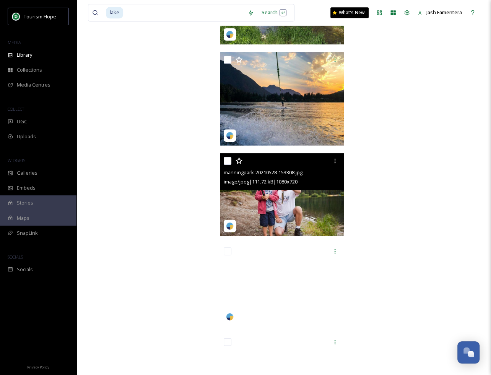
scroll to position [55556, 0]
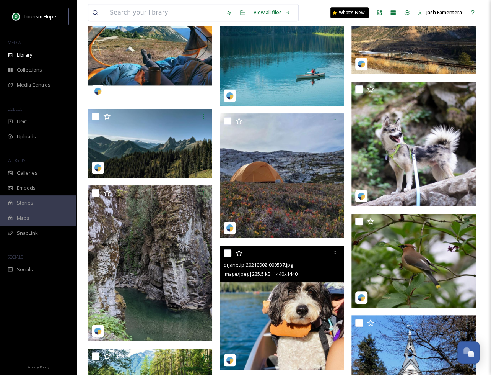
scroll to position [15930, 0]
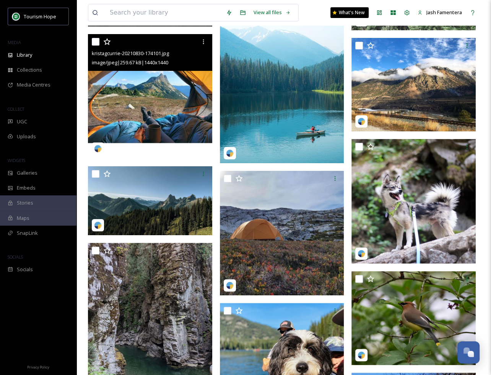
click at [158, 94] on img at bounding box center [150, 96] width 124 height 124
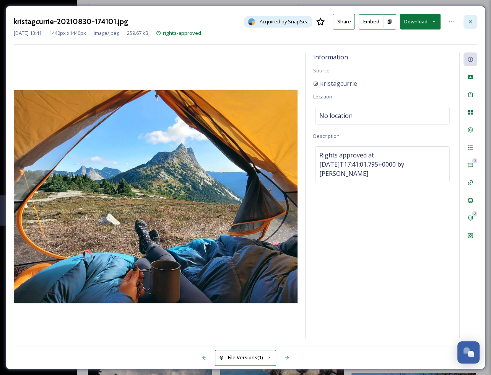
click at [466, 26] on div at bounding box center [471, 22] width 14 height 14
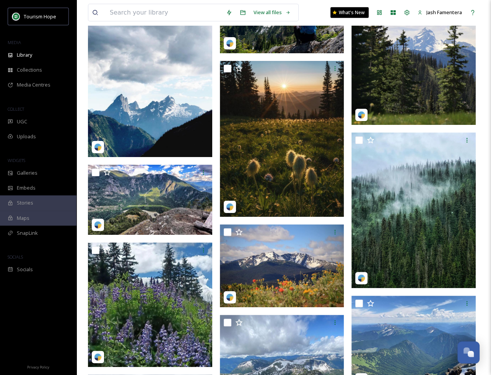
scroll to position [38770, 0]
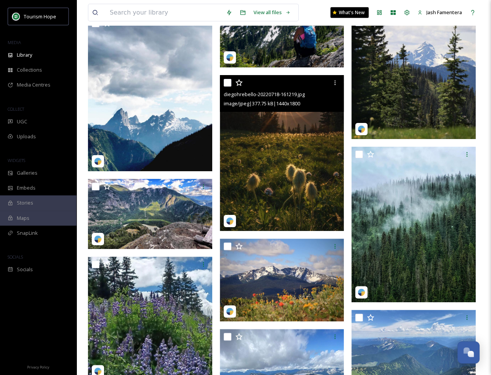
click at [281, 163] on img at bounding box center [282, 152] width 124 height 155
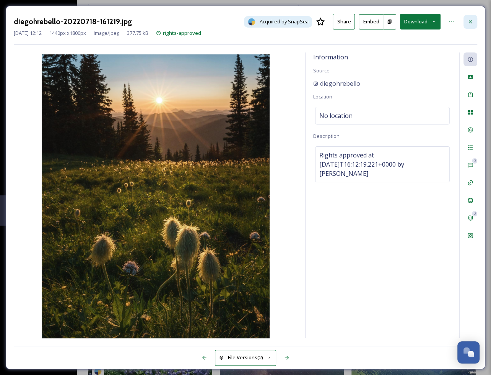
click at [469, 20] on icon at bounding box center [471, 22] width 6 height 6
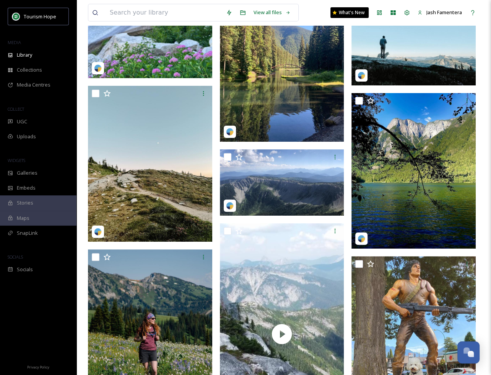
scroll to position [41205, 0]
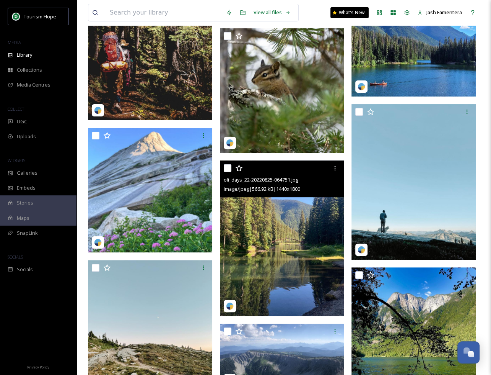
click at [272, 230] on img at bounding box center [282, 237] width 124 height 155
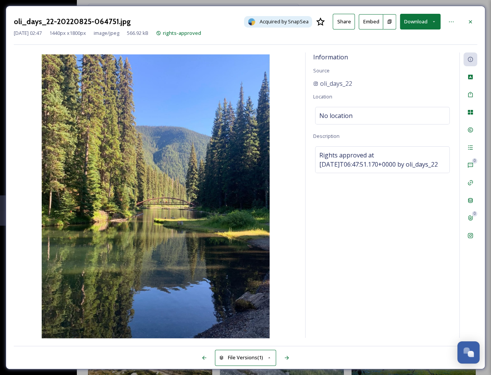
click at [419, 24] on button "Download" at bounding box center [420, 22] width 41 height 16
click at [418, 37] on span "Download Original (1440 x 1800)" at bounding box center [400, 39] width 72 height 7
drag, startPoint x: 365, startPoint y: 84, endPoint x: 322, endPoint y: 83, distance: 43.3
click at [322, 83] on div "oli_days_22" at bounding box center [383, 83] width 139 height 9
copy span "oli_days_22"
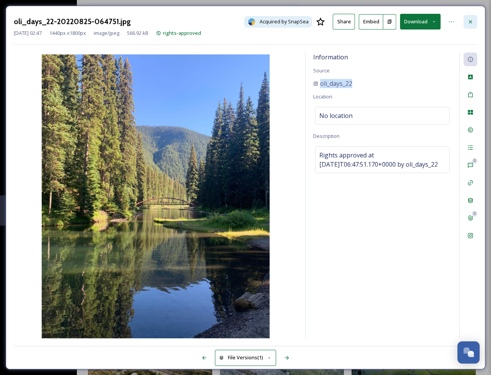
click at [475, 22] on div at bounding box center [471, 22] width 14 height 14
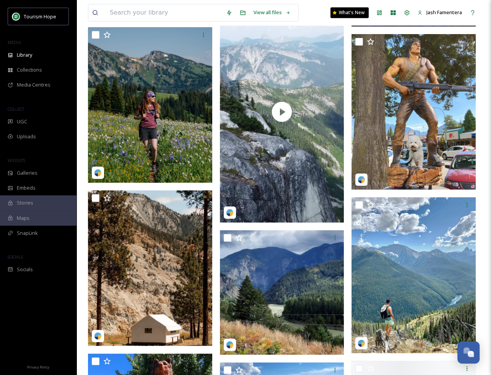
scroll to position [41603, 0]
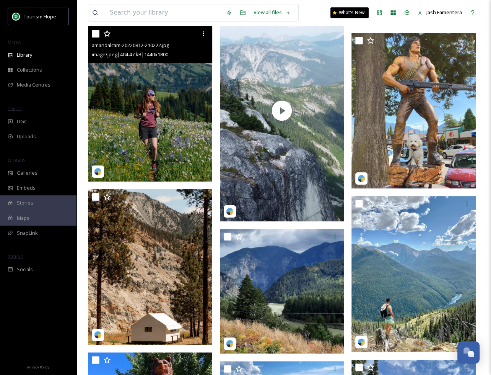
click at [165, 129] on img at bounding box center [150, 103] width 124 height 155
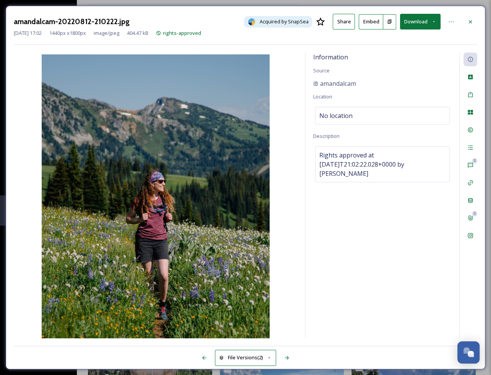
click at [416, 21] on button "Download" at bounding box center [420, 22] width 41 height 16
click at [408, 38] on span "Download Original (1440 x 1800)" at bounding box center [400, 39] width 72 height 7
click at [474, 23] on div at bounding box center [471, 22] width 14 height 14
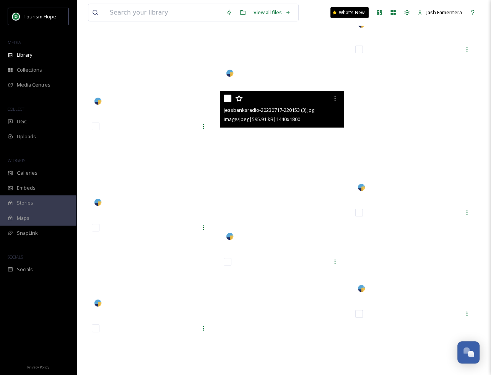
scroll to position [62250, 0]
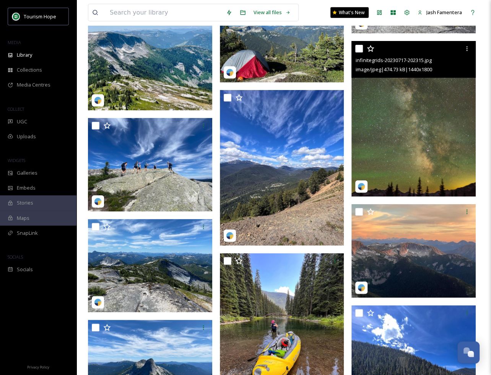
click at [418, 121] on img at bounding box center [414, 118] width 124 height 155
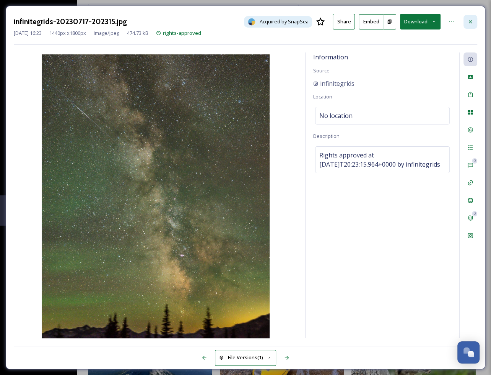
click at [471, 20] on icon at bounding box center [471, 22] width 6 height 6
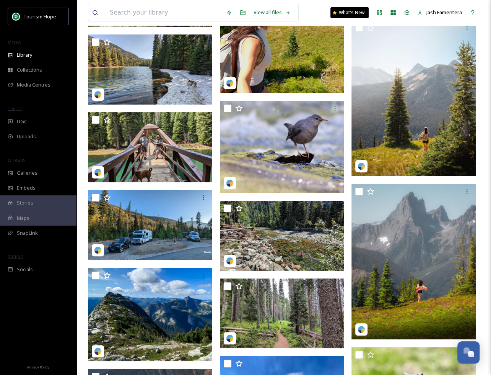
scroll to position [64965, 0]
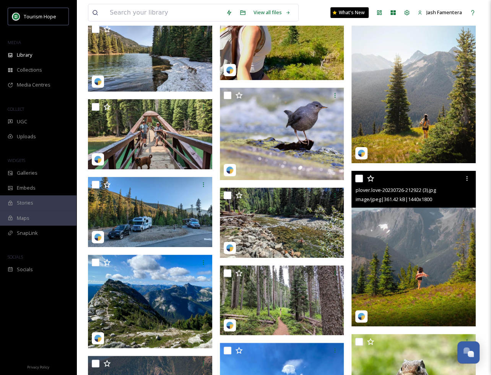
click at [443, 225] on img at bounding box center [414, 248] width 124 height 155
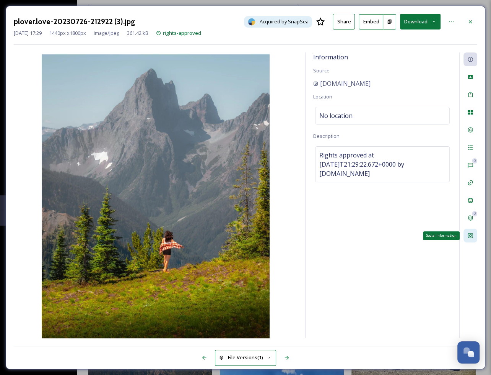
click at [470, 238] on icon at bounding box center [471, 235] width 6 height 6
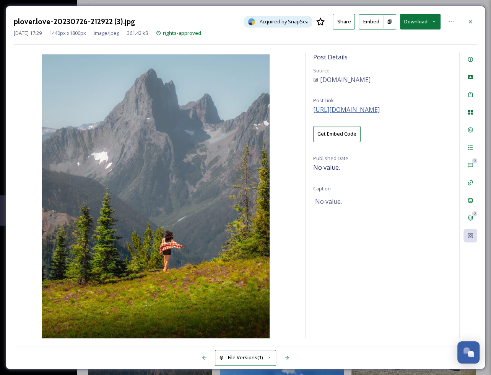
click at [365, 112] on span "https://instagram.com/p/CvKZsB3r5TM" at bounding box center [347, 109] width 67 height 8
click at [420, 19] on button "Download" at bounding box center [420, 22] width 41 height 16
click at [413, 36] on span "Download Original (1440 x 1800)" at bounding box center [400, 39] width 72 height 7
click at [471, 22] on icon at bounding box center [471, 22] width 6 height 6
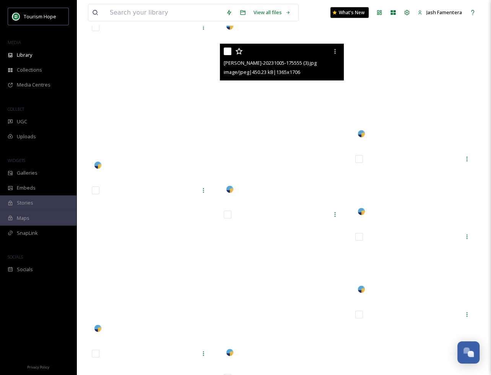
scroll to position [78204, 0]
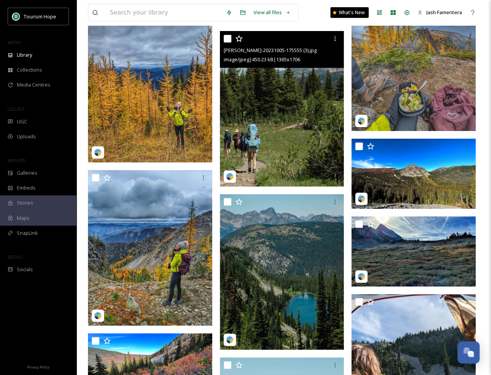
click at [298, 88] on img at bounding box center [282, 108] width 124 height 155
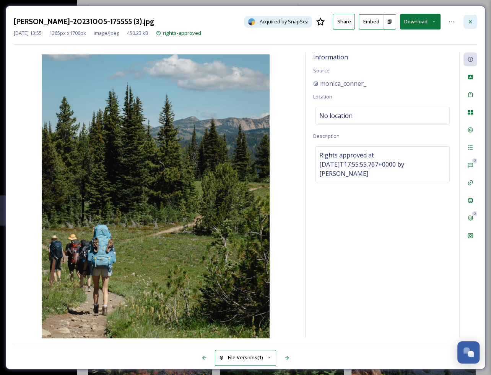
click at [469, 25] on div at bounding box center [471, 22] width 14 height 14
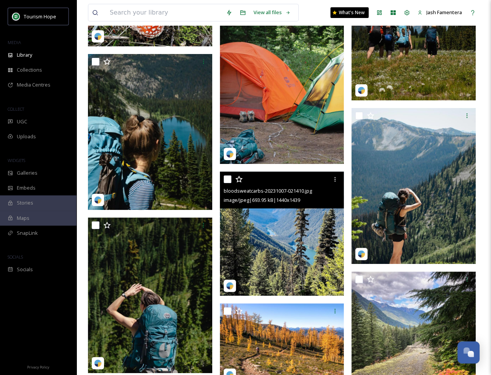
scroll to position [78714, 0]
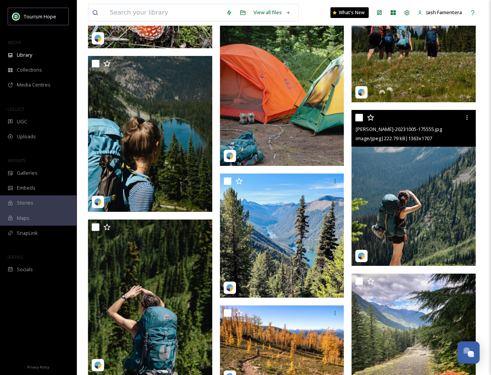
click at [398, 206] on img at bounding box center [414, 188] width 124 height 156
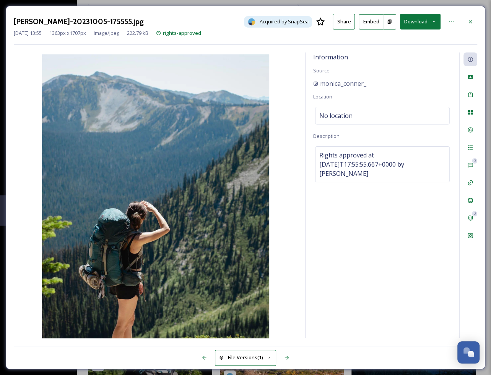
click at [424, 14] on button "Download" at bounding box center [420, 22] width 41 height 16
click at [407, 40] on span "Download Original (1363 x 1707)" at bounding box center [400, 39] width 72 height 7
click at [472, 20] on icon at bounding box center [470, 21] width 3 height 3
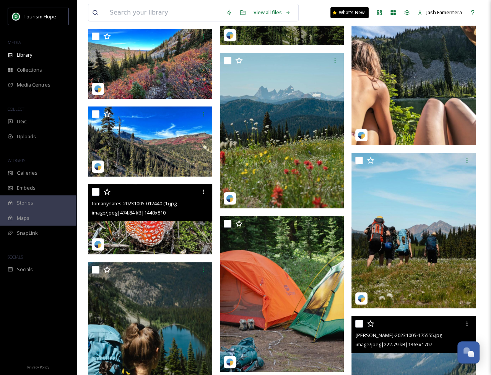
scroll to position [78507, 0]
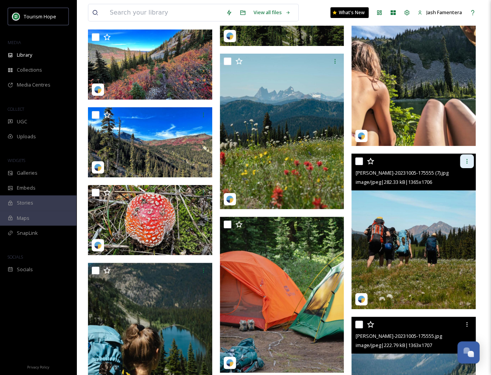
click at [470, 159] on icon at bounding box center [467, 161] width 6 height 6
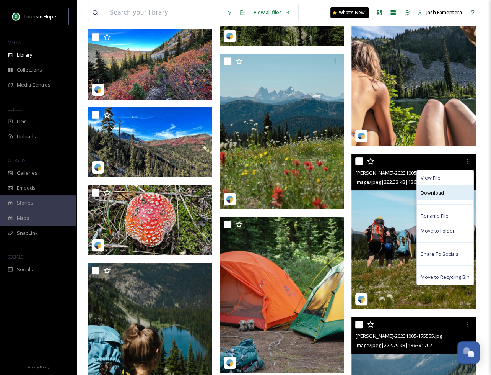
click at [438, 198] on div "Download" at bounding box center [445, 192] width 57 height 15
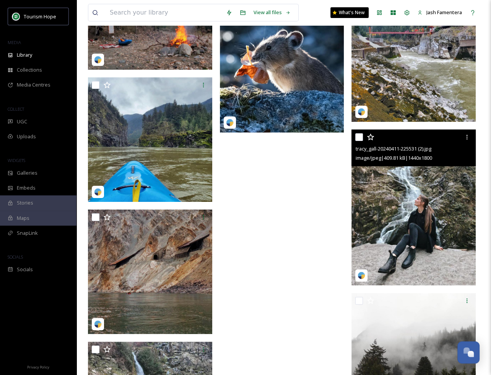
scroll to position [86797, 0]
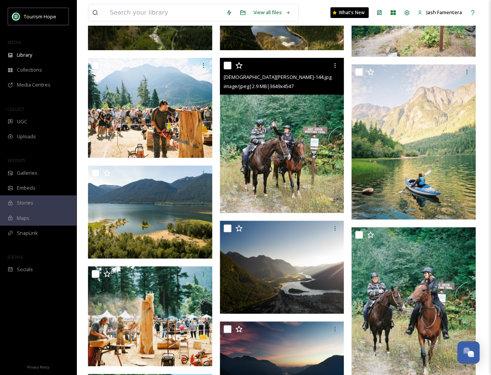
scroll to position [149, 0]
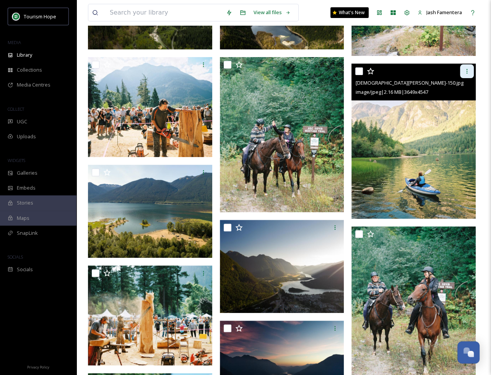
click at [465, 67] on div at bounding box center [467, 71] width 14 height 14
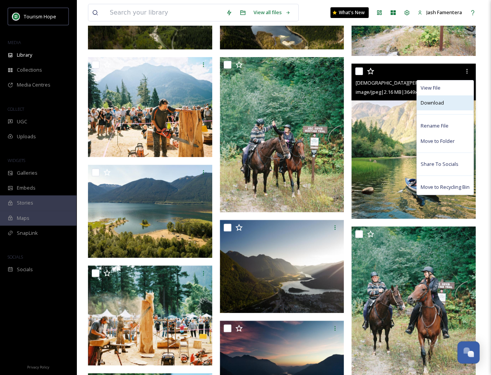
click at [457, 104] on div "Download" at bounding box center [445, 102] width 57 height 15
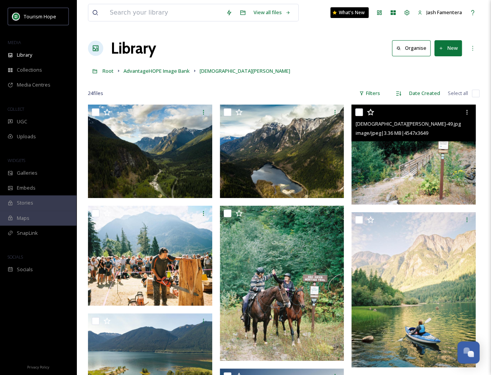
scroll to position [8, 0]
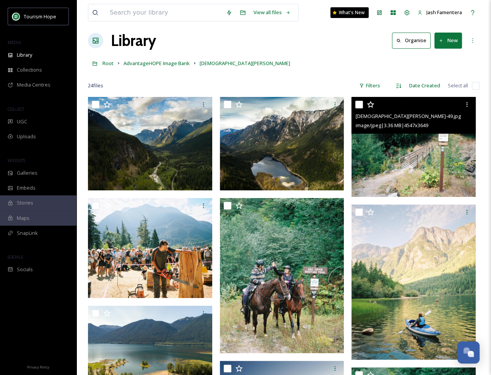
click at [397, 157] on img at bounding box center [414, 147] width 124 height 100
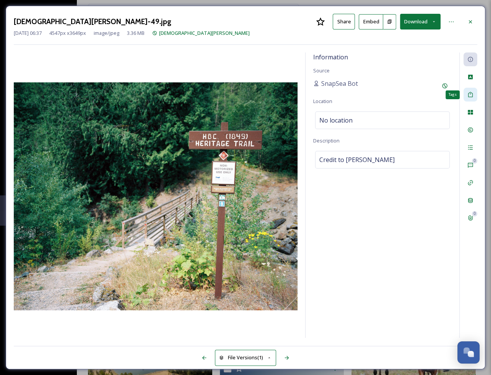
click at [466, 93] on div "Tags" at bounding box center [471, 95] width 14 height 14
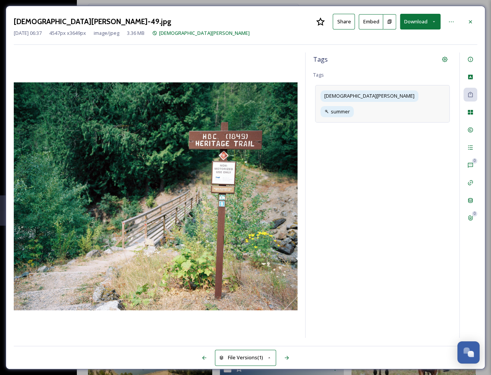
click at [432, 103] on div "Christian Ward summer" at bounding box center [382, 103] width 135 height 37
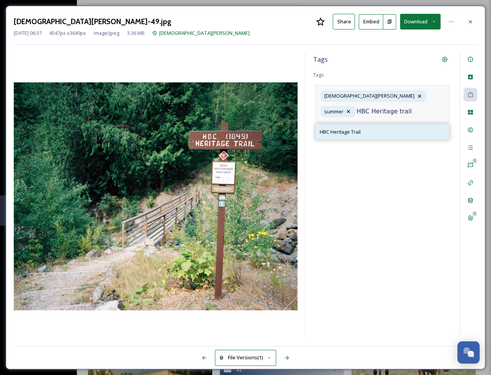
type input "HBC Heritage trail"
click at [389, 130] on div "HBC Heritage Trail" at bounding box center [382, 131] width 133 height 15
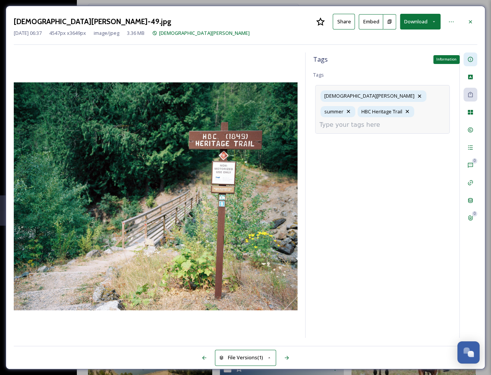
click at [470, 57] on icon at bounding box center [470, 59] width 5 height 5
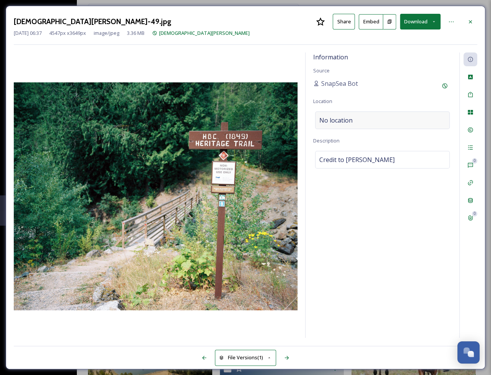
click at [407, 121] on div "No location" at bounding box center [382, 120] width 135 height 18
click at [407, 121] on input at bounding box center [383, 120] width 134 height 17
type input "HBC Heritage Trail"
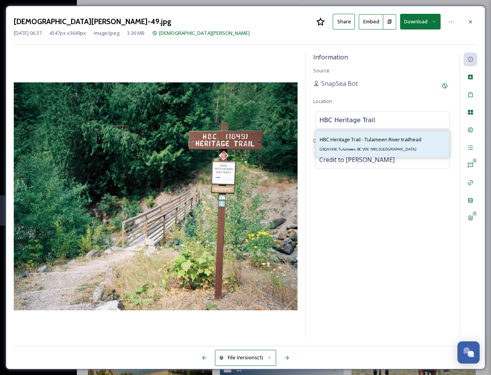
click at [414, 141] on span "HBC Heritage Trail - Tulameen River trailhead" at bounding box center [371, 139] width 102 height 7
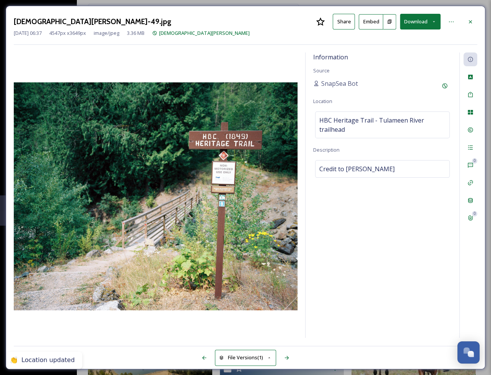
click at [475, 14] on div "Christian Ward-49.jpg Share Embed Download" at bounding box center [246, 22] width 464 height 16
click at [474, 21] on icon at bounding box center [471, 22] width 6 height 6
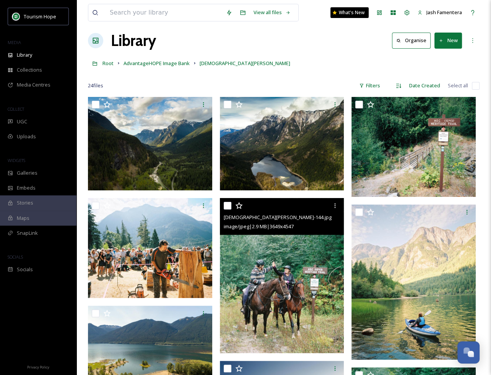
click at [293, 253] on img at bounding box center [282, 275] width 124 height 155
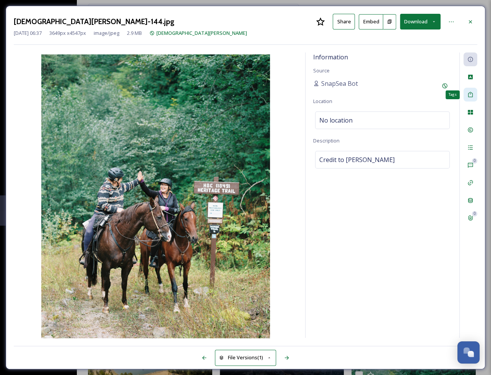
click at [466, 95] on div "Tags" at bounding box center [471, 95] width 14 height 14
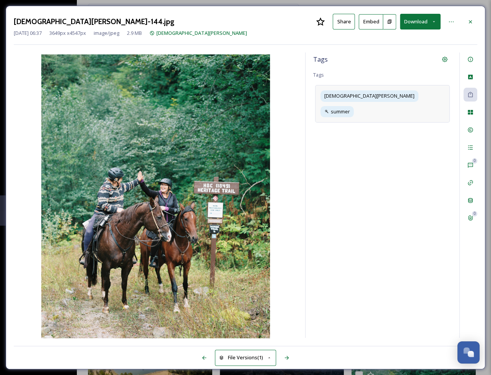
click at [423, 94] on div "Christian Ward summer" at bounding box center [382, 103] width 135 height 37
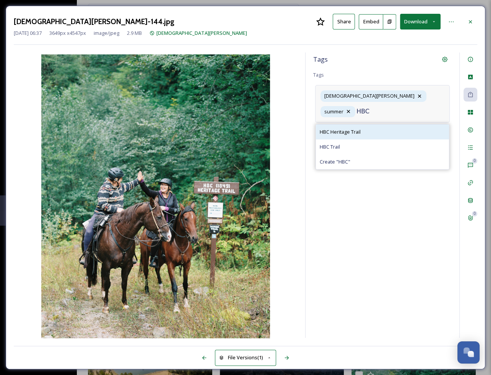
type input "HBC"
click at [394, 131] on div "HBC Heritage Trail" at bounding box center [382, 131] width 133 height 15
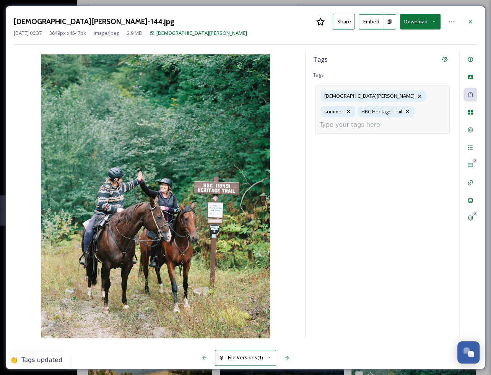
click at [421, 118] on div "Christian Ward summer HBC Heritage Trail" at bounding box center [382, 109] width 135 height 48
click at [387, 124] on div "Christian Ward summer HBC Heritage Trail" at bounding box center [382, 109] width 135 height 48
click at [407, 118] on div "Christian Ward summer HBC Heritage Trail" at bounding box center [382, 109] width 135 height 48
click at [407, 112] on div "Christian Ward summer HBC Heritage Trail" at bounding box center [382, 109] width 135 height 48
click at [475, 23] on div at bounding box center [471, 22] width 14 height 14
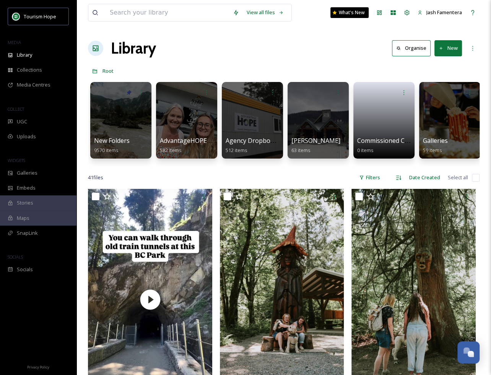
scroll to position [20, 0]
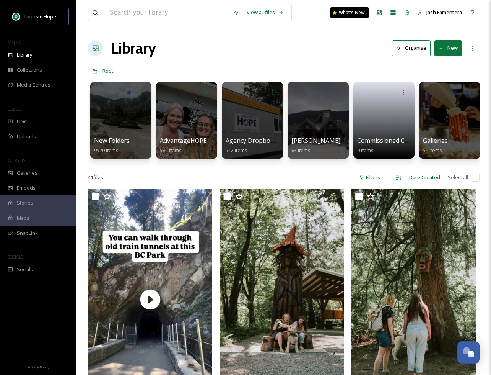
scroll to position [20, 0]
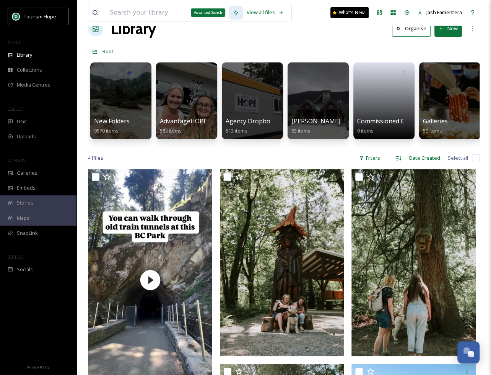
click at [191, 10] on div "Advanced Search" at bounding box center [208, 12] width 34 height 8
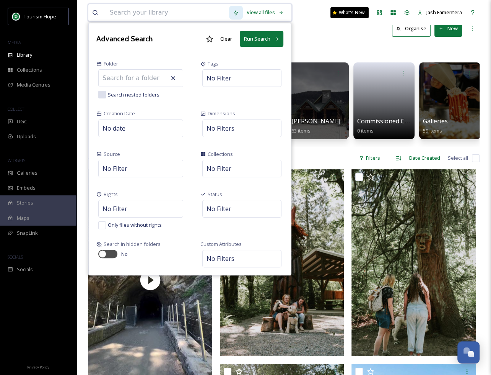
click at [164, 10] on input at bounding box center [167, 12] width 123 height 17
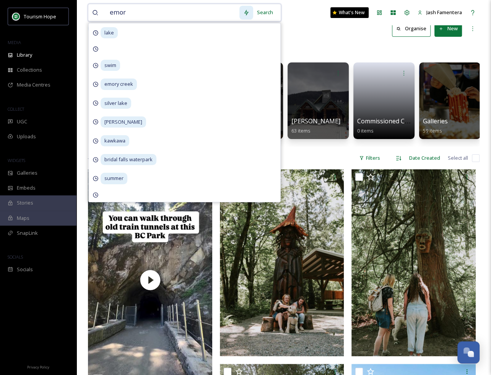
type input "emory"
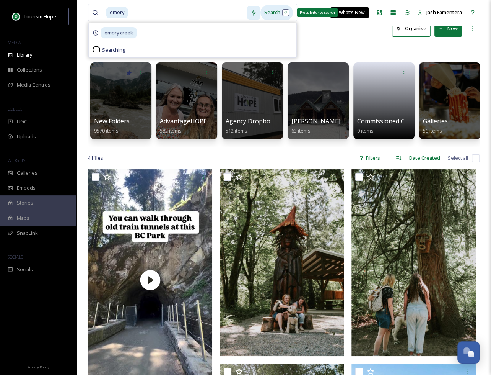
click at [271, 9] on div "Search Press Enter to search" at bounding box center [277, 12] width 33 height 15
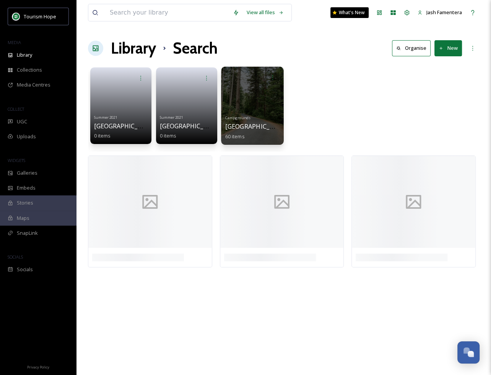
click at [276, 108] on div at bounding box center [252, 106] width 62 height 78
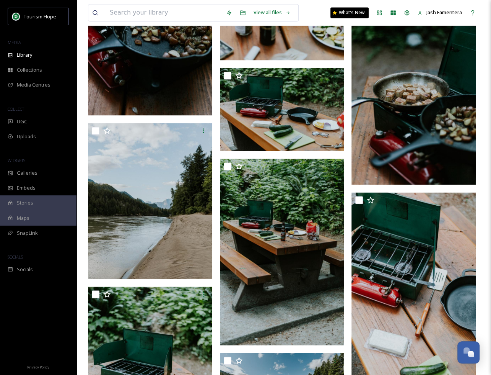
scroll to position [719, 0]
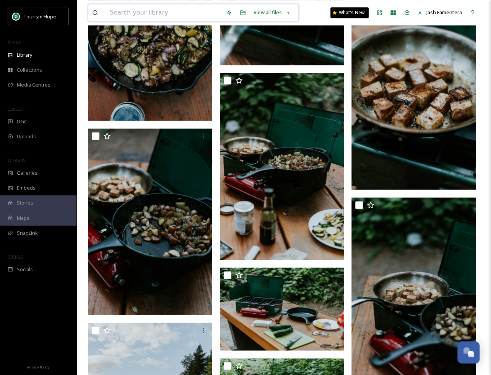
click at [150, 16] on input at bounding box center [164, 12] width 116 height 17
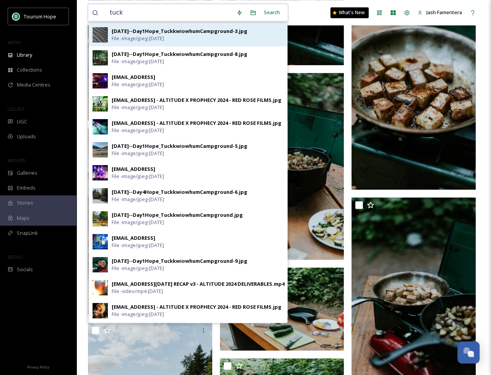
type input "tuck"
click at [129, 32] on div "[DATE]--Day1Hope_TuckkwiowhumCampground-3.jpg" at bounding box center [180, 31] width 136 height 7
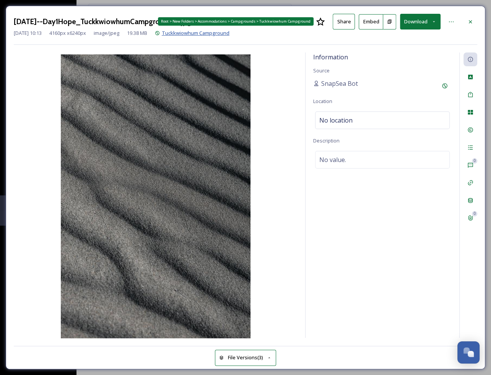
click at [204, 32] on span "Tuckkwiowhum Campground" at bounding box center [196, 32] width 68 height 7
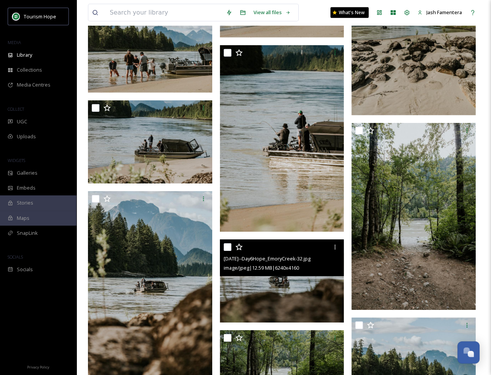
scroll to position [1605, 0]
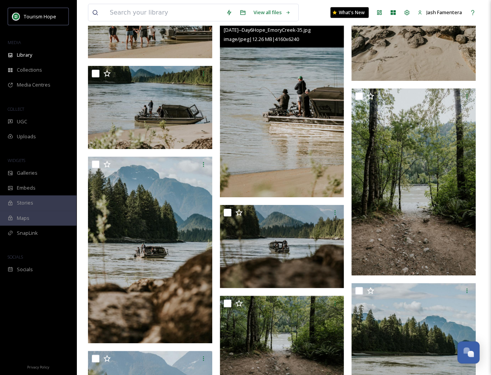
click at [281, 128] on img at bounding box center [282, 104] width 124 height 187
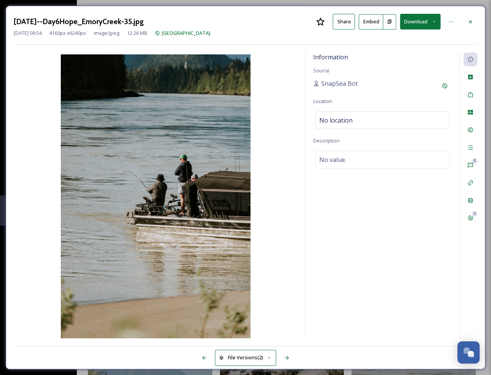
click at [417, 25] on button "Download" at bounding box center [420, 22] width 41 height 16
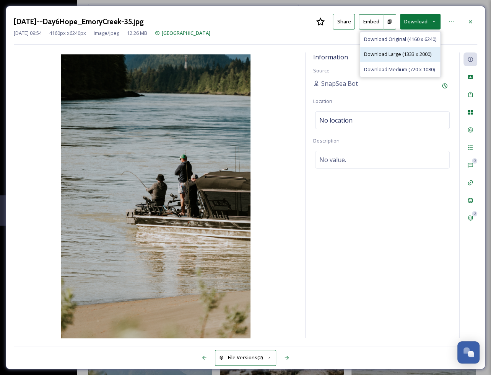
click at [390, 53] on span "Download Large (1333 x 2000)" at bounding box center [397, 54] width 67 height 7
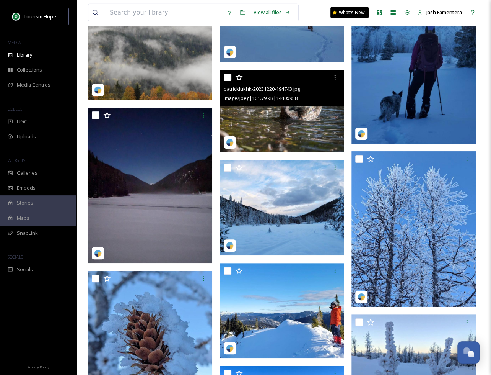
scroll to position [83642, 0]
